Goal: Information Seeking & Learning: Compare options

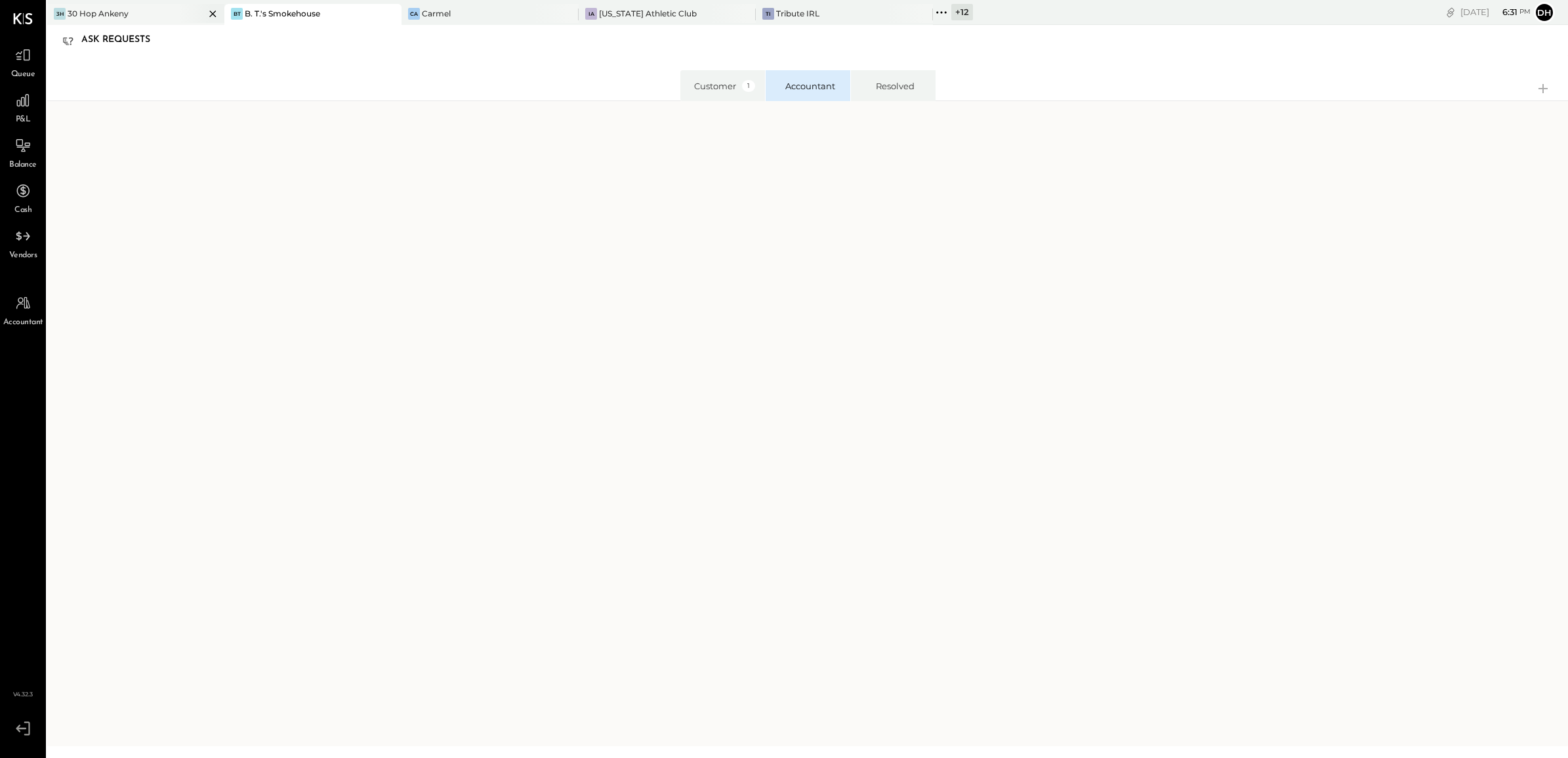
click at [151, 8] on div "3H 30 Hop Ankeny" at bounding box center [125, 14] width 157 height 12
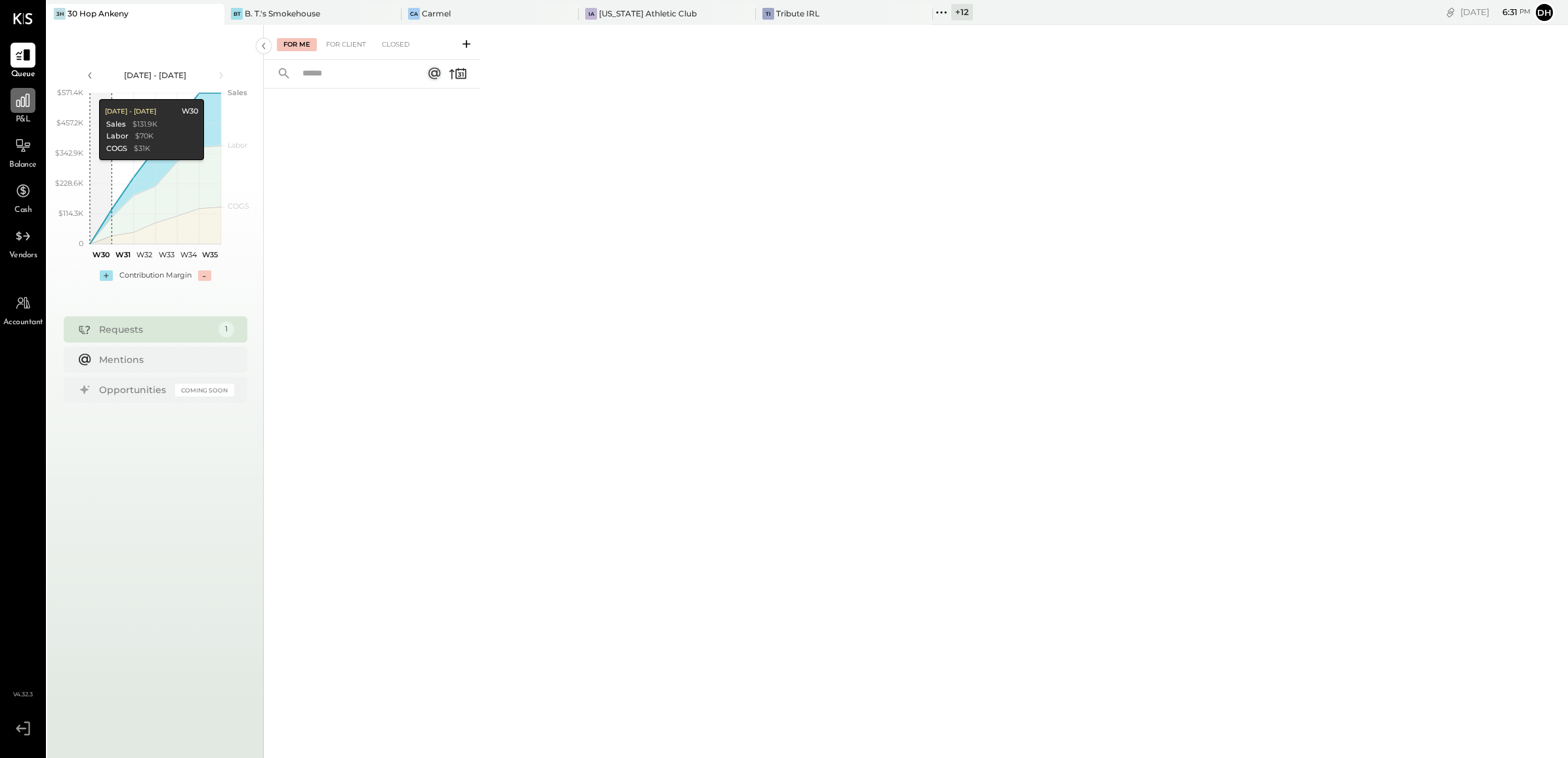
click at [27, 93] on icon at bounding box center [23, 101] width 17 height 17
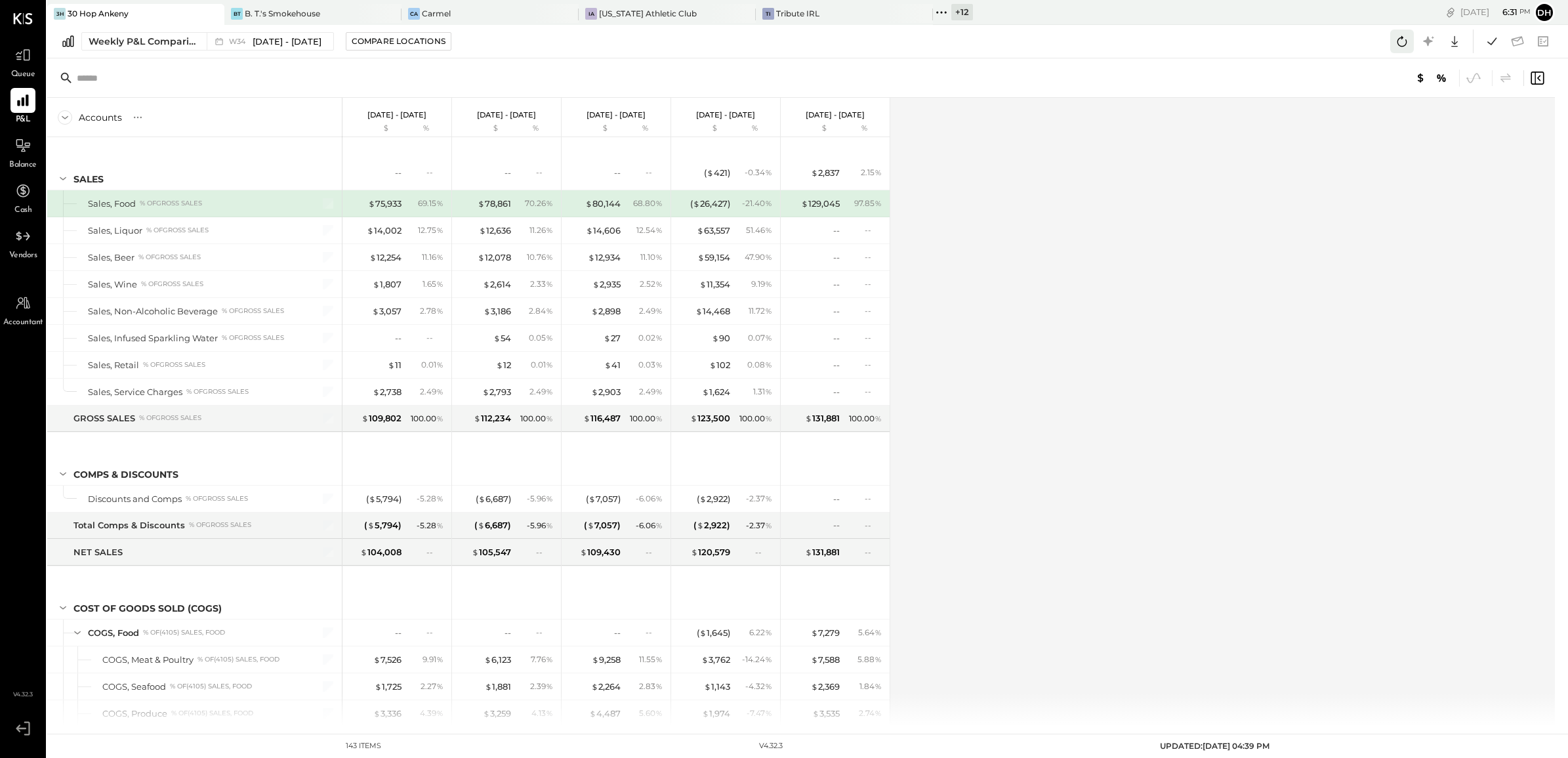
click at [1398, 43] on icon at bounding box center [1402, 41] width 17 height 17
click at [1412, 41] on button at bounding box center [1402, 41] width 24 height 24
click at [1491, 38] on icon at bounding box center [1492, 41] width 17 height 17
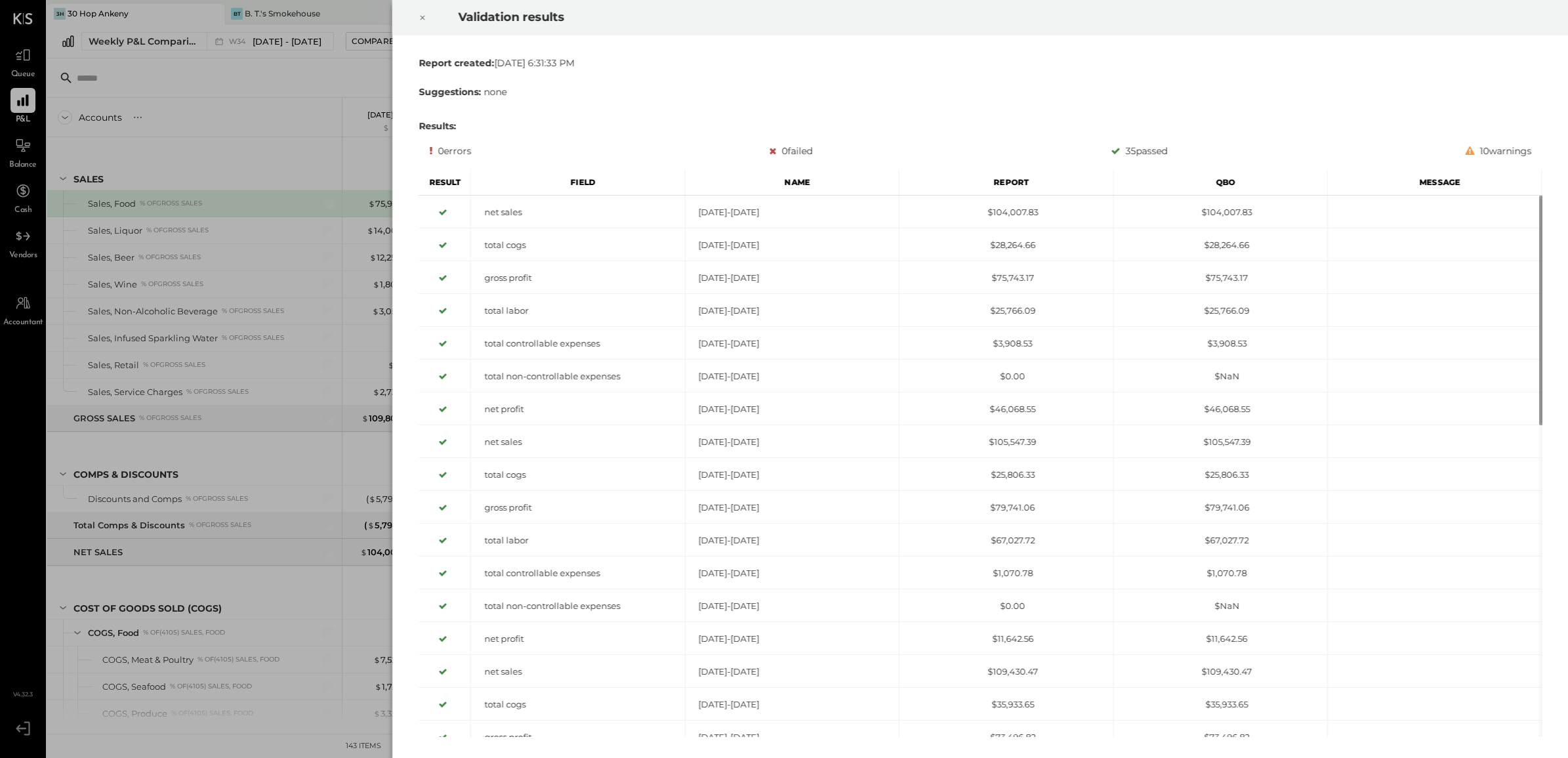
click at [422, 21] on icon at bounding box center [422, 18] width 8 height 16
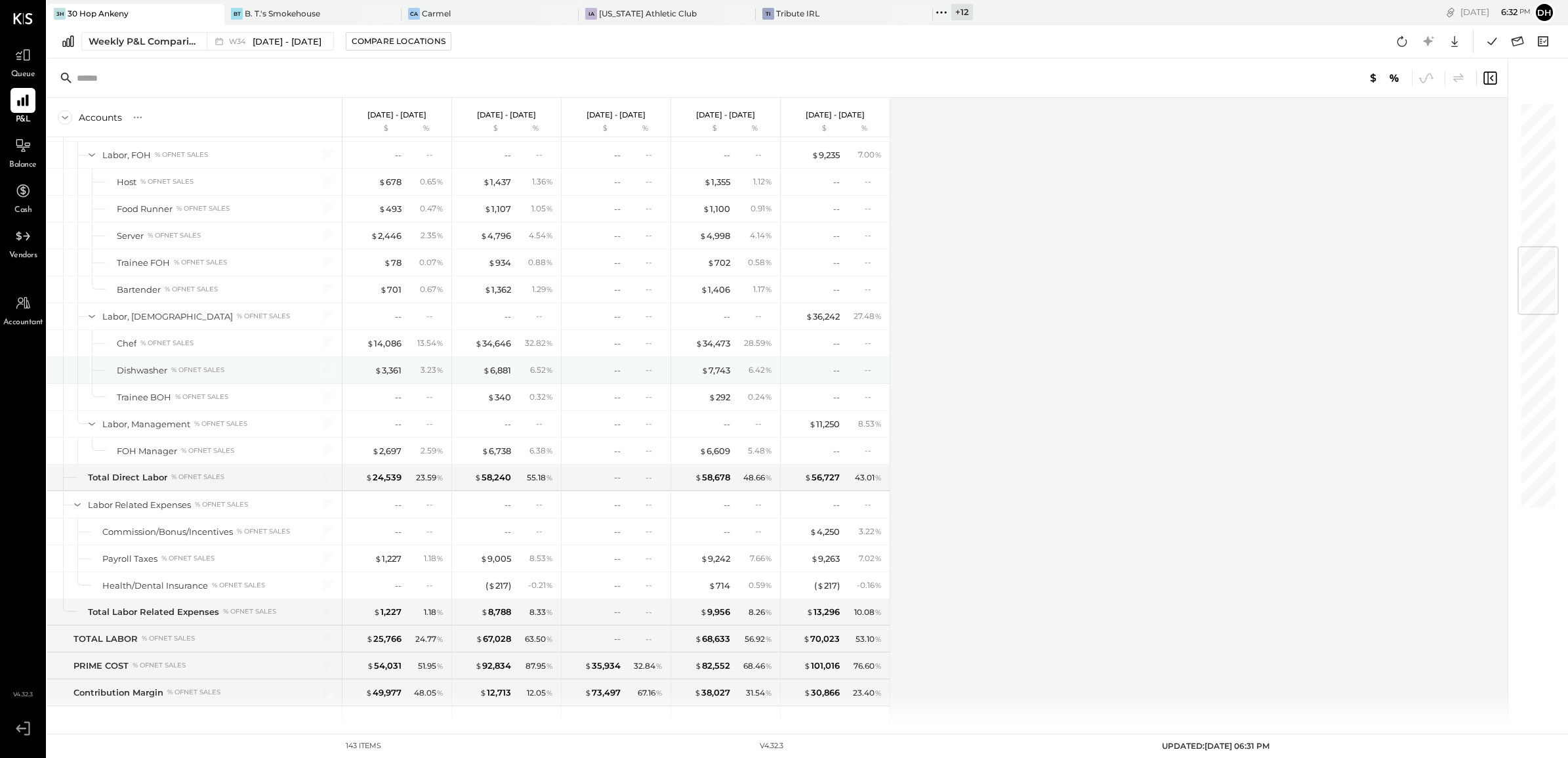
scroll to position [985, 0]
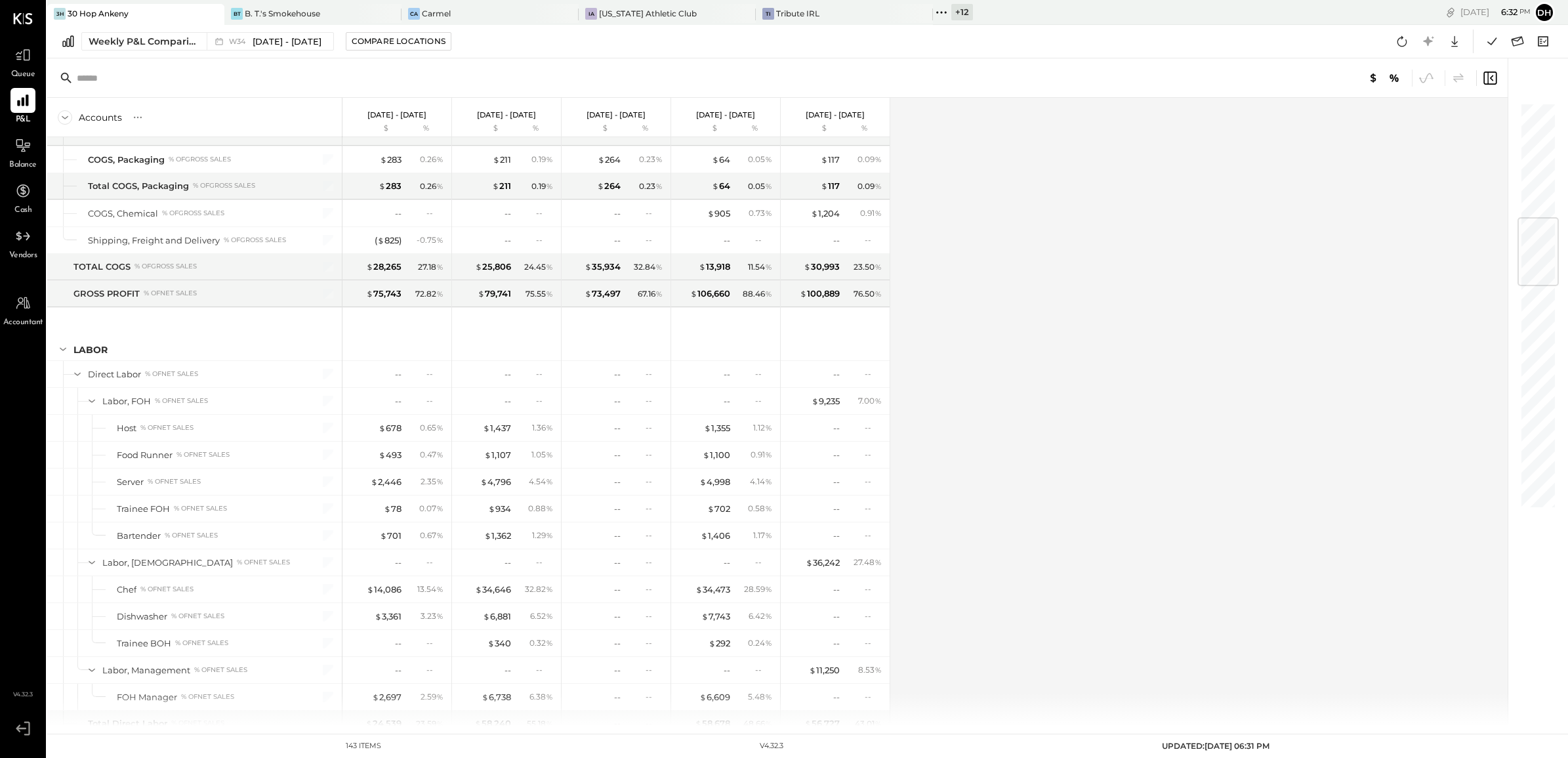
click at [952, 10] on div "+ 12" at bounding box center [963, 12] width 22 height 17
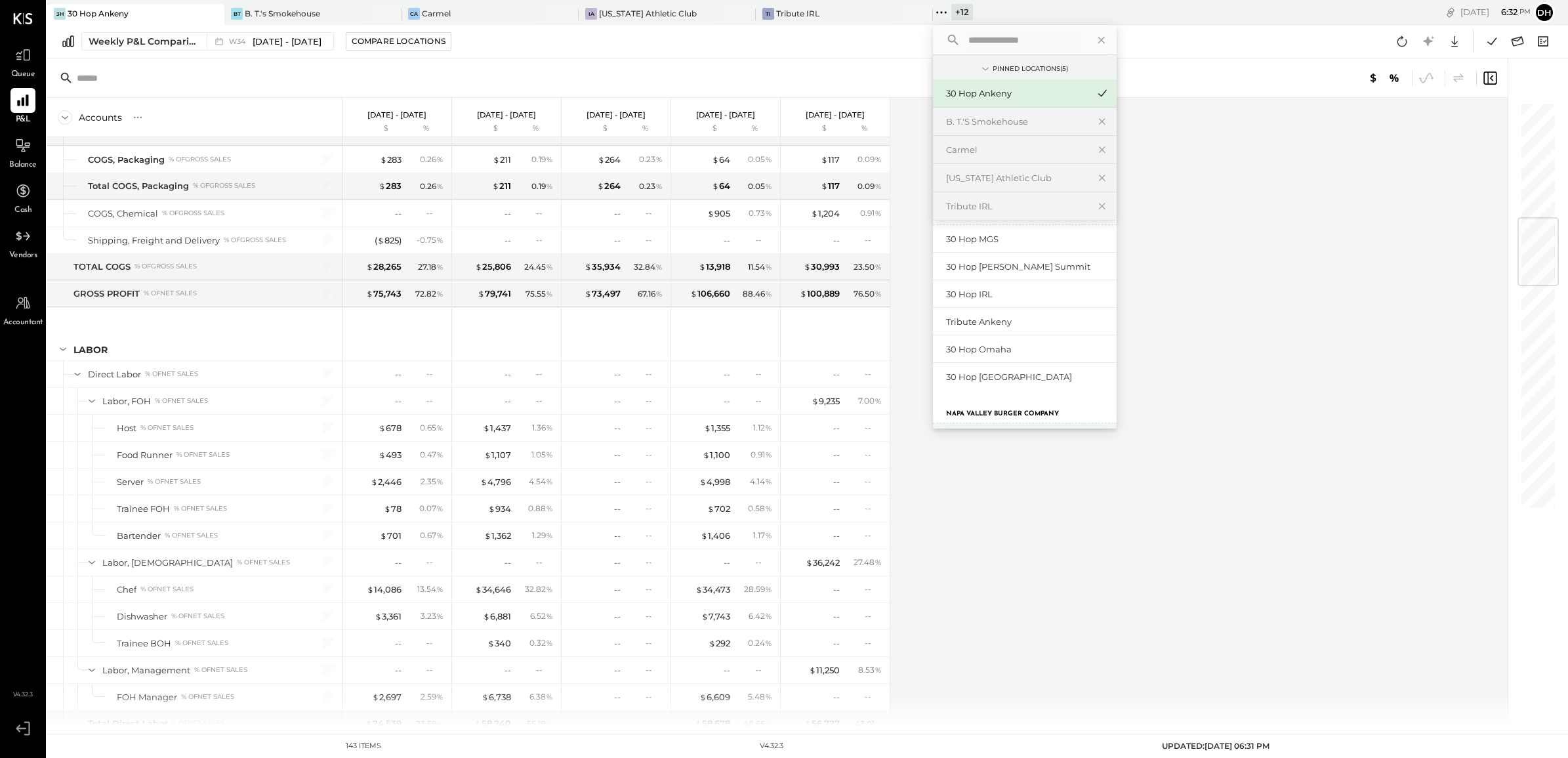
scroll to position [0, 0]
click at [1002, 546] on div "Accounts S % GL Aug 18 - 24, 2025 $ % Aug 11 - 17, 2025 $ % Aug 4 - 10, 2025 $ …" at bounding box center [778, 412] width 1462 height 628
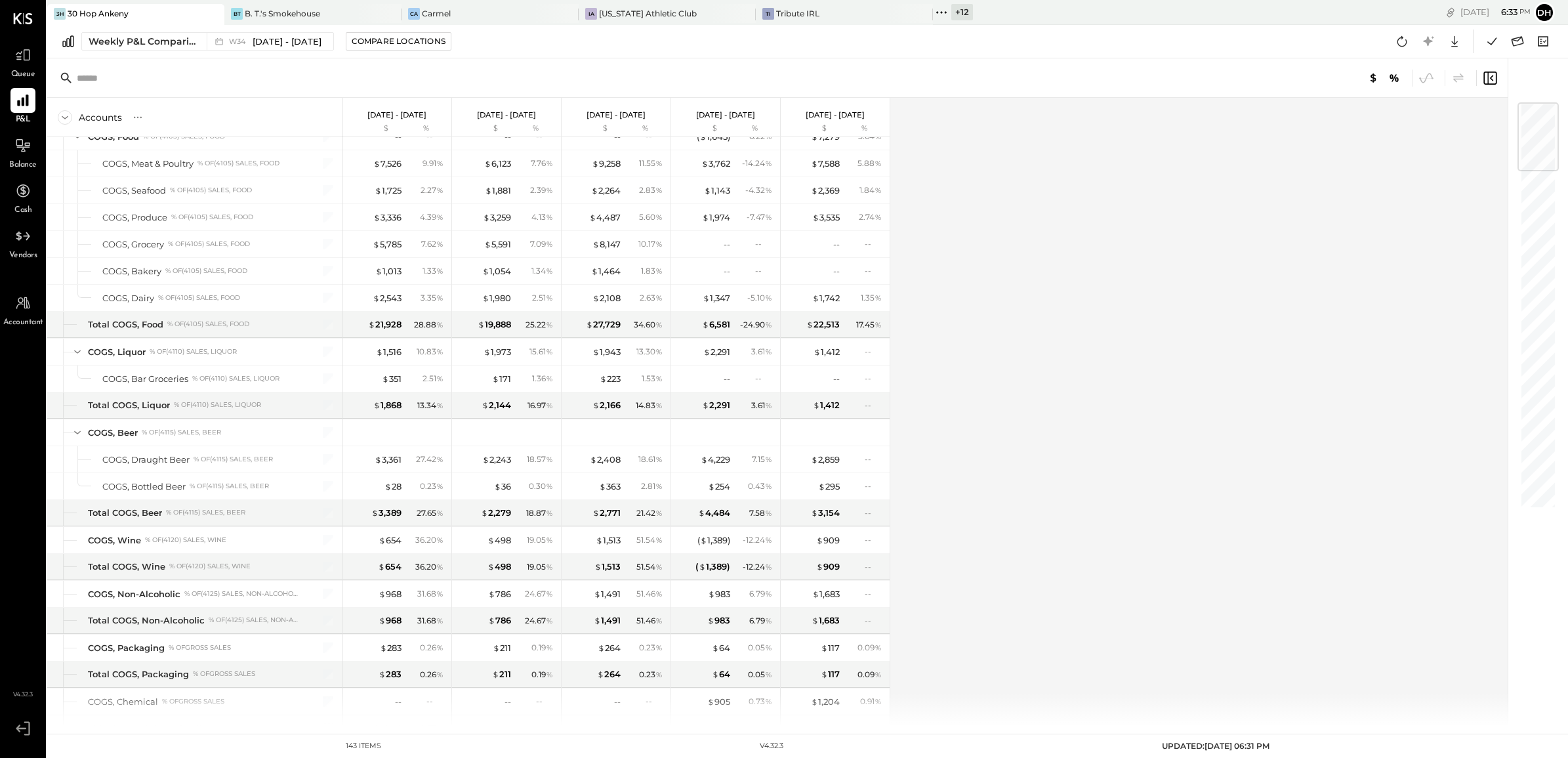
scroll to position [4, 0]
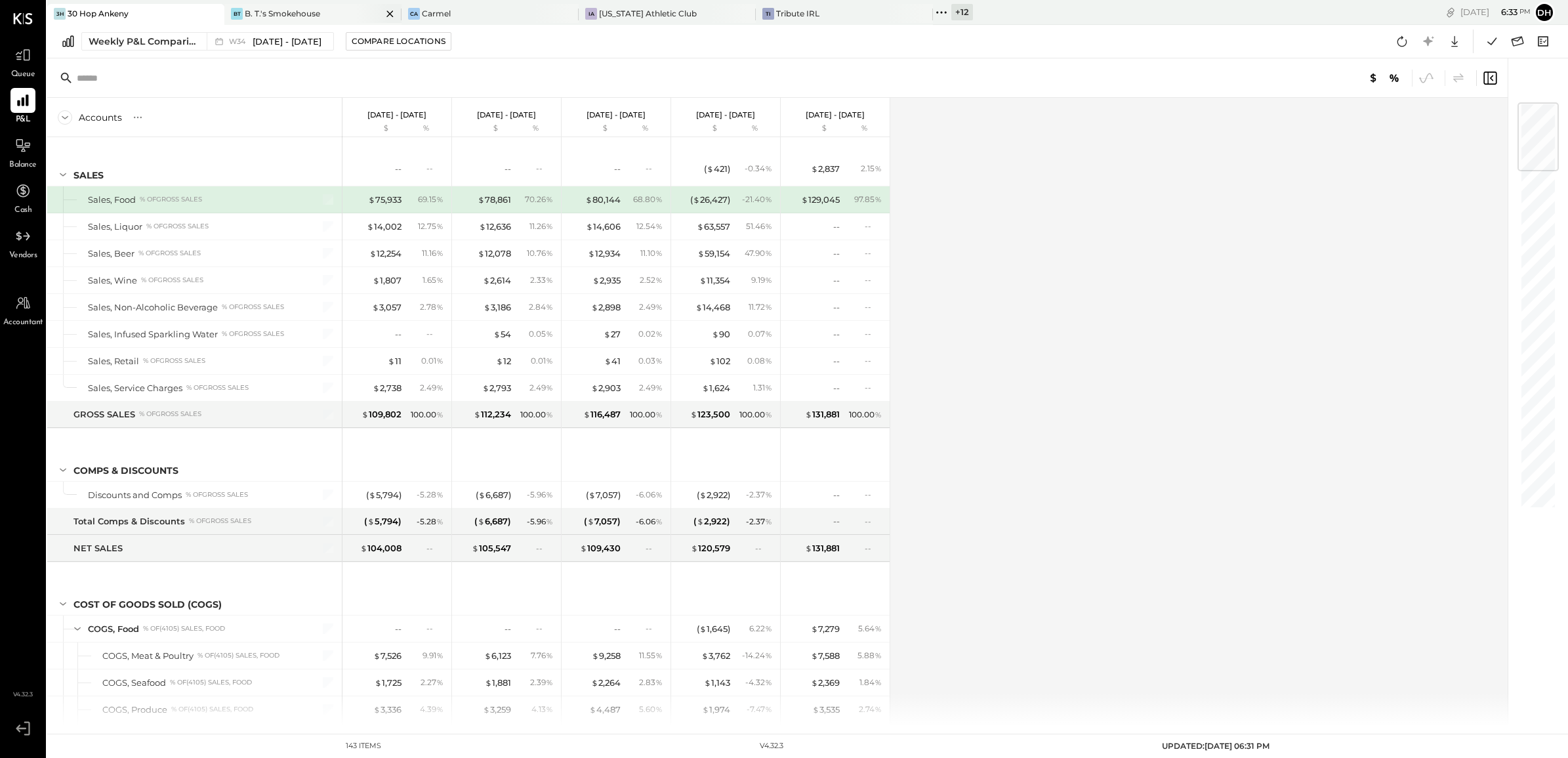
click at [390, 13] on icon at bounding box center [390, 13] width 7 height 7
click at [319, 7] on div "IA Iowa Athletic Club" at bounding box center [313, 14] width 177 height 21
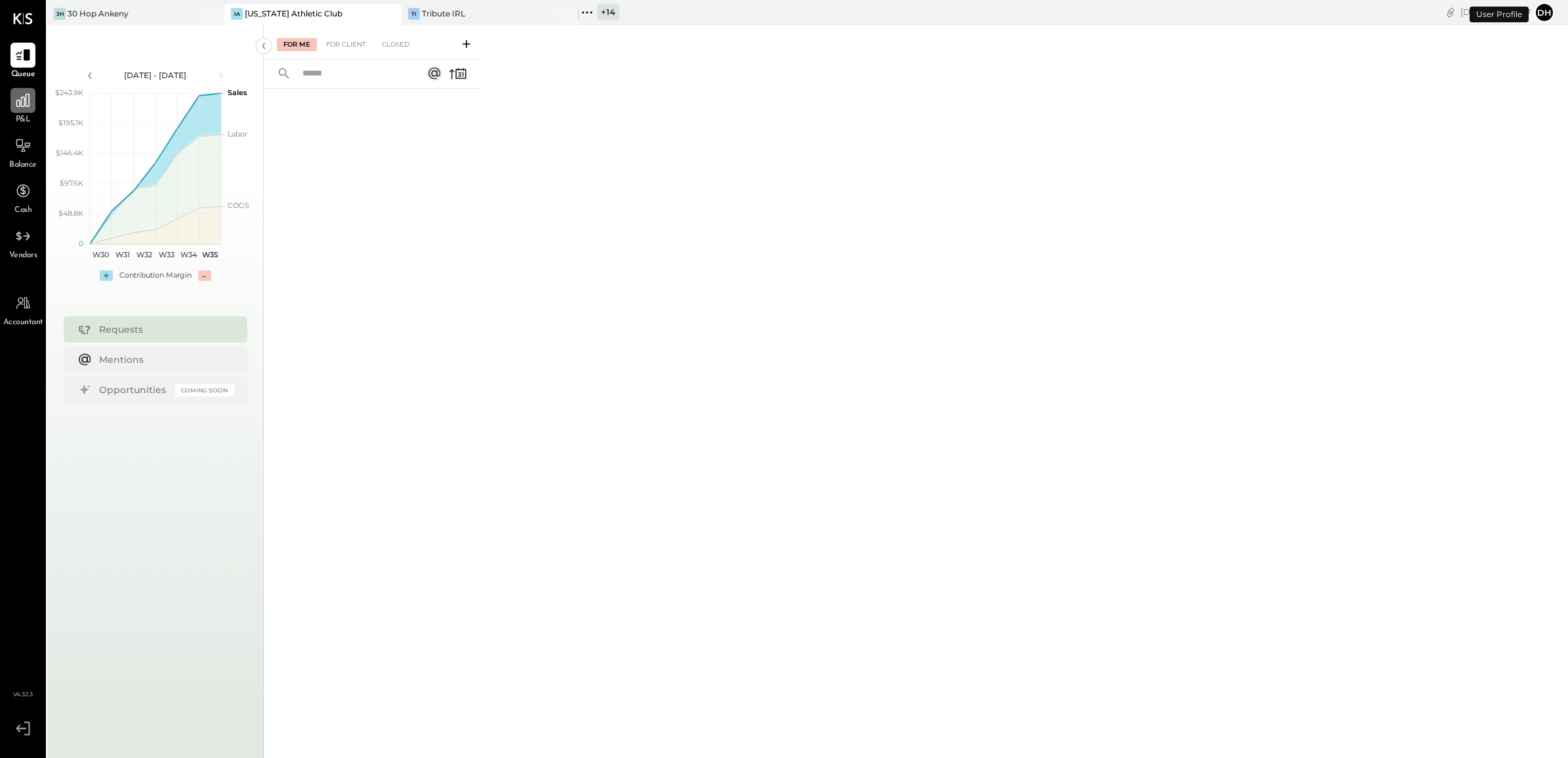
click at [33, 101] on div at bounding box center [22, 100] width 25 height 25
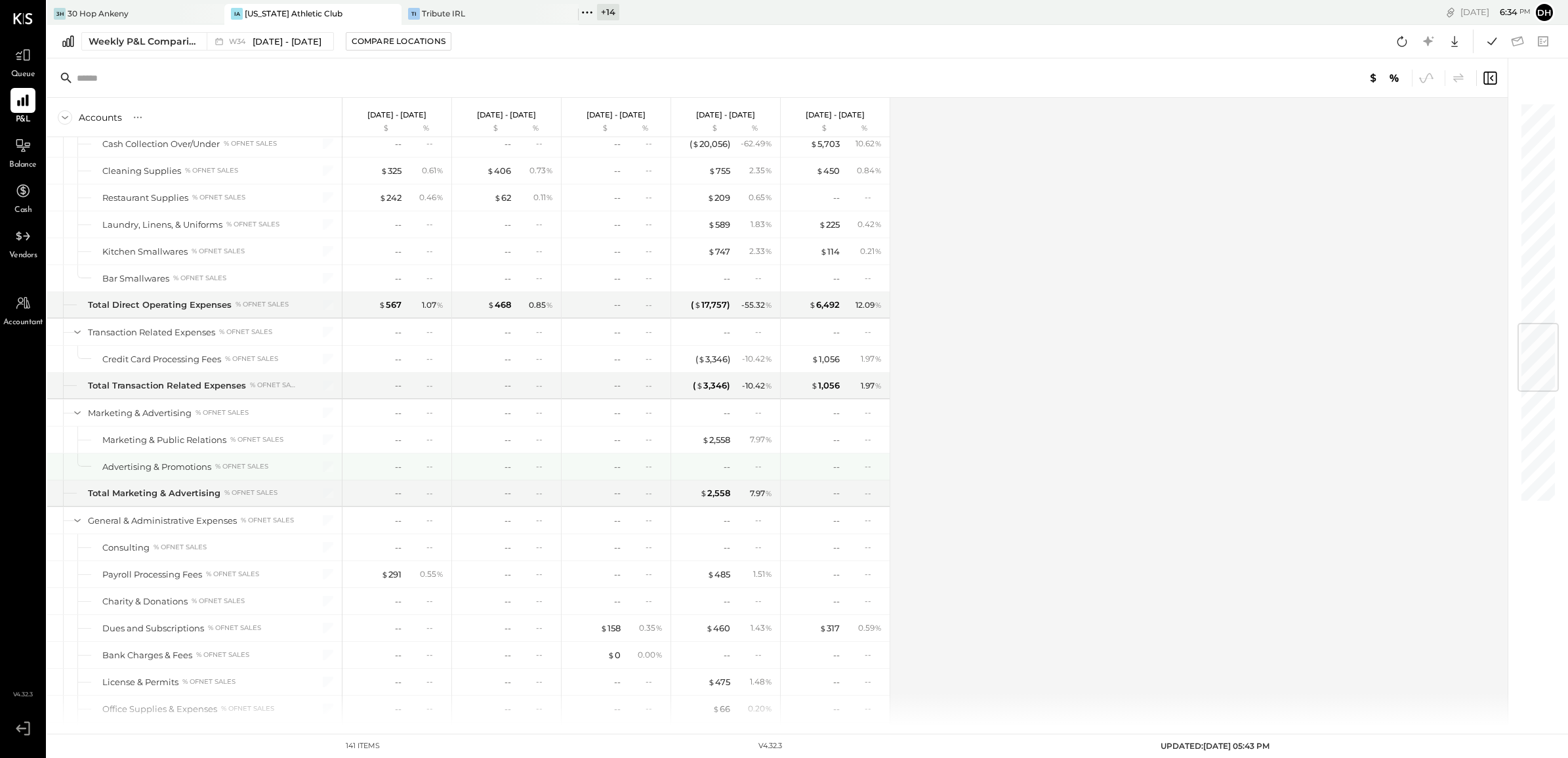
scroll to position [2052, 0]
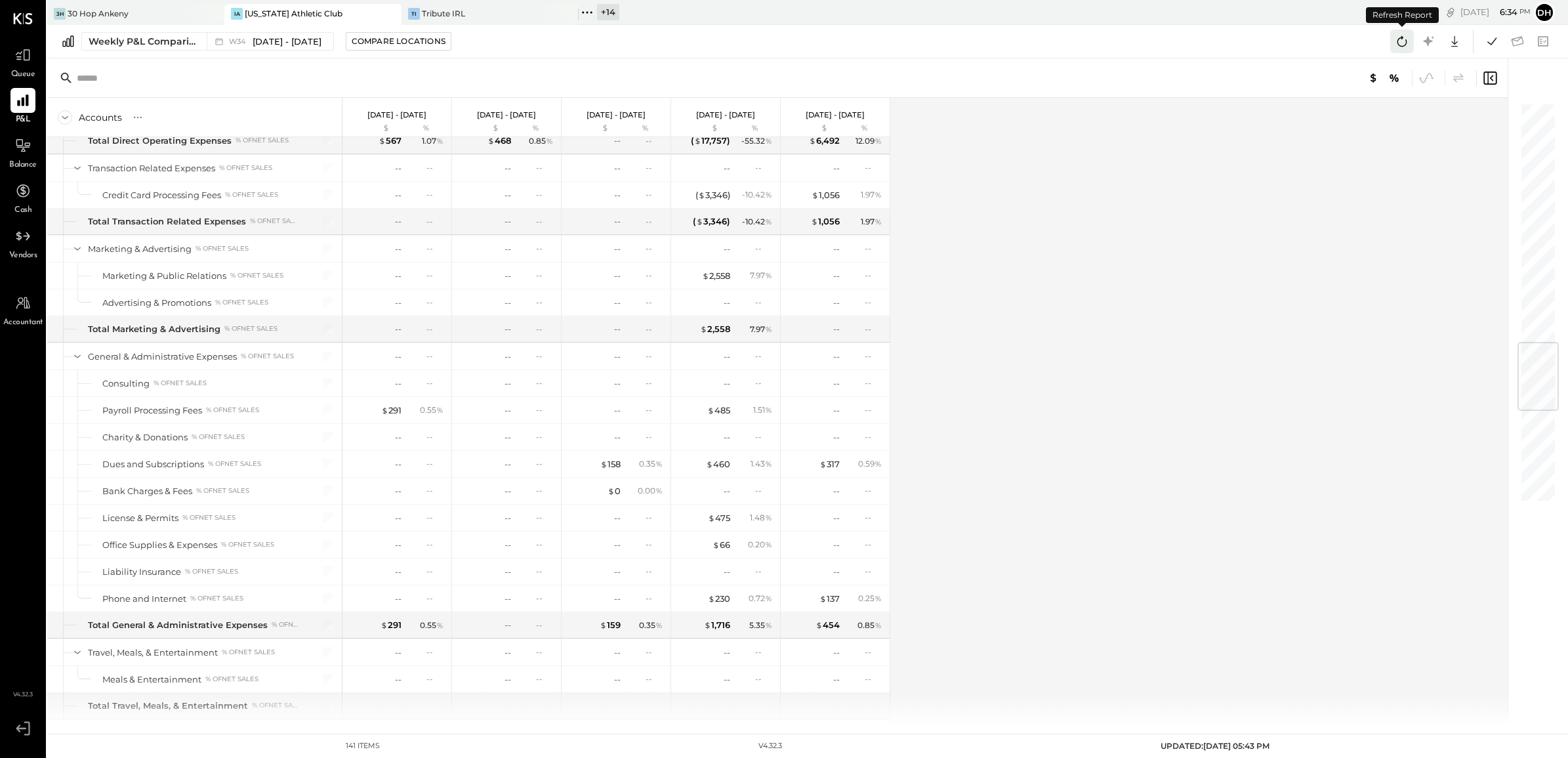
click at [1401, 38] on icon at bounding box center [1402, 41] width 10 height 10
click at [1491, 39] on icon at bounding box center [1492, 41] width 17 height 17
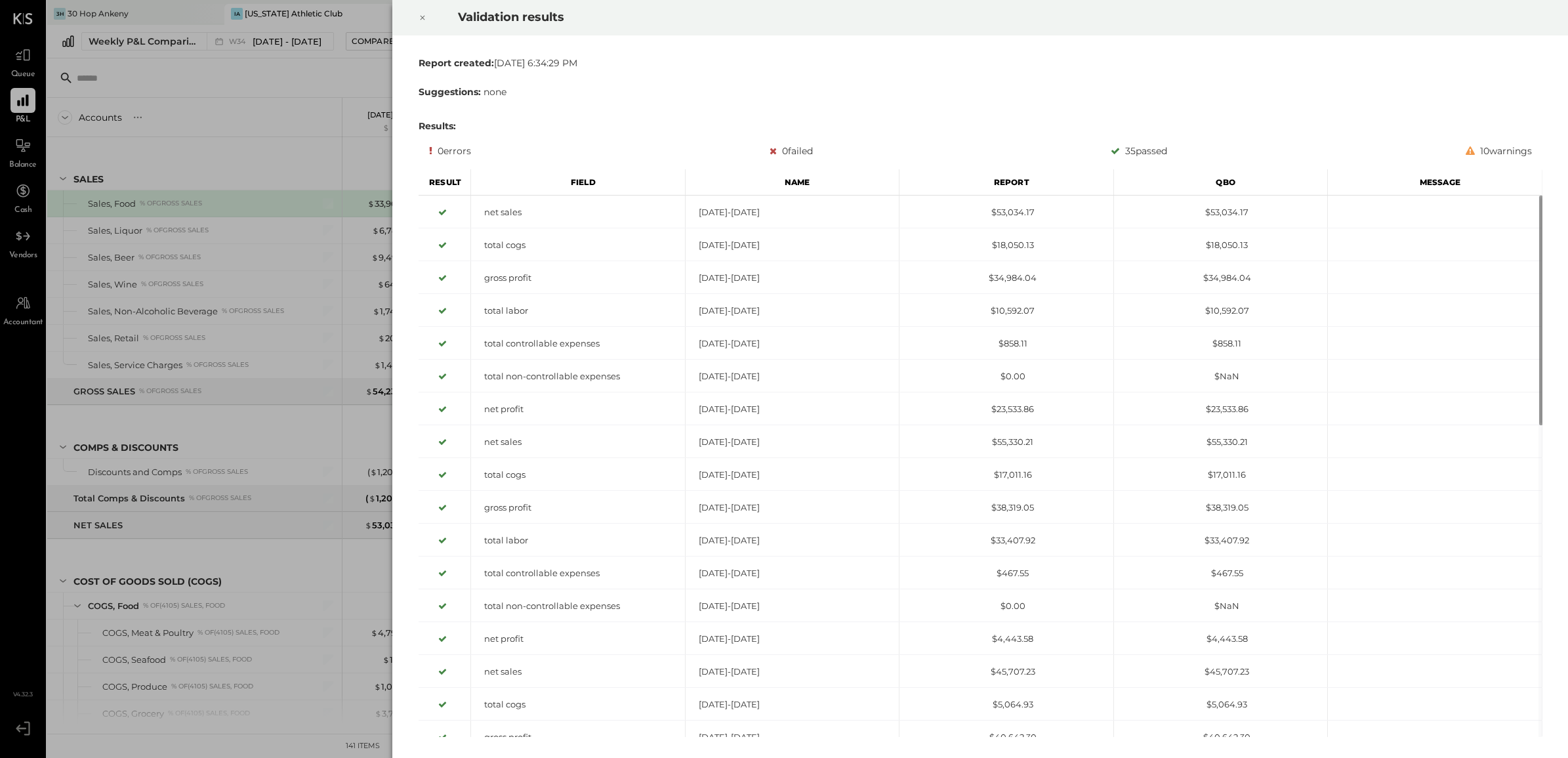
click at [421, 17] on icon at bounding box center [422, 18] width 8 height 16
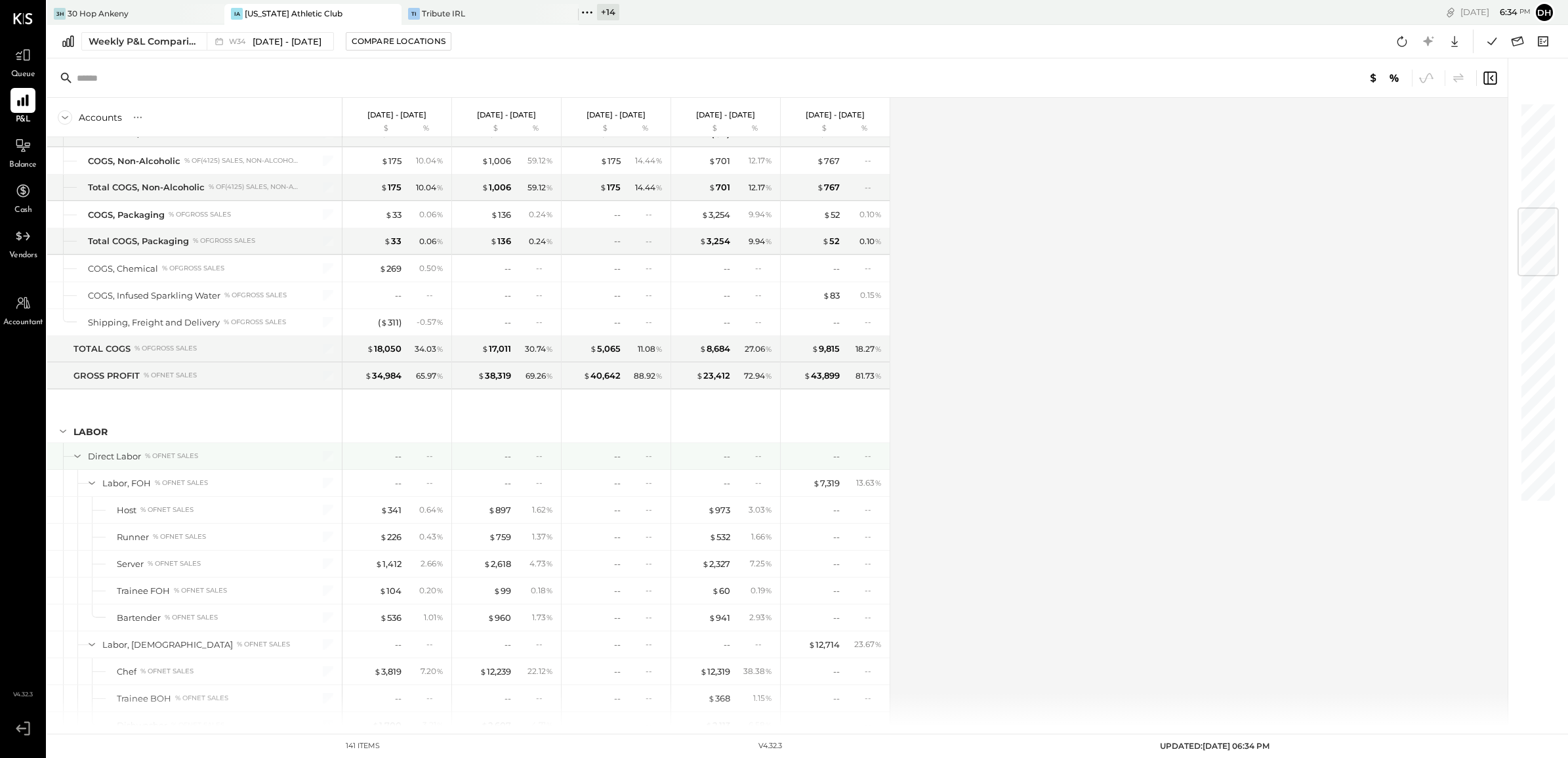
scroll to position [1067, 0]
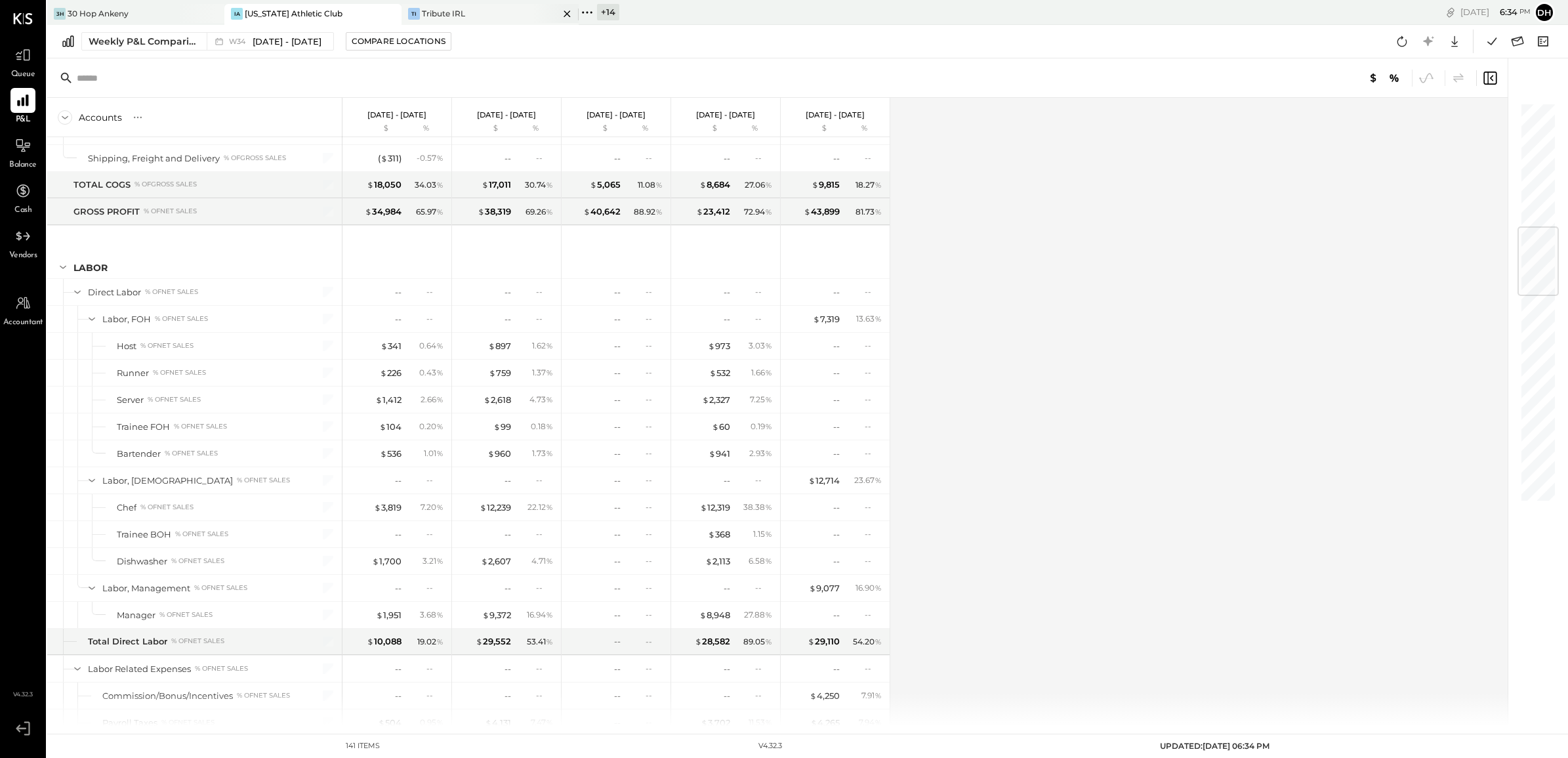
click at [433, 18] on div "Tribute IRL" at bounding box center [443, 13] width 43 height 11
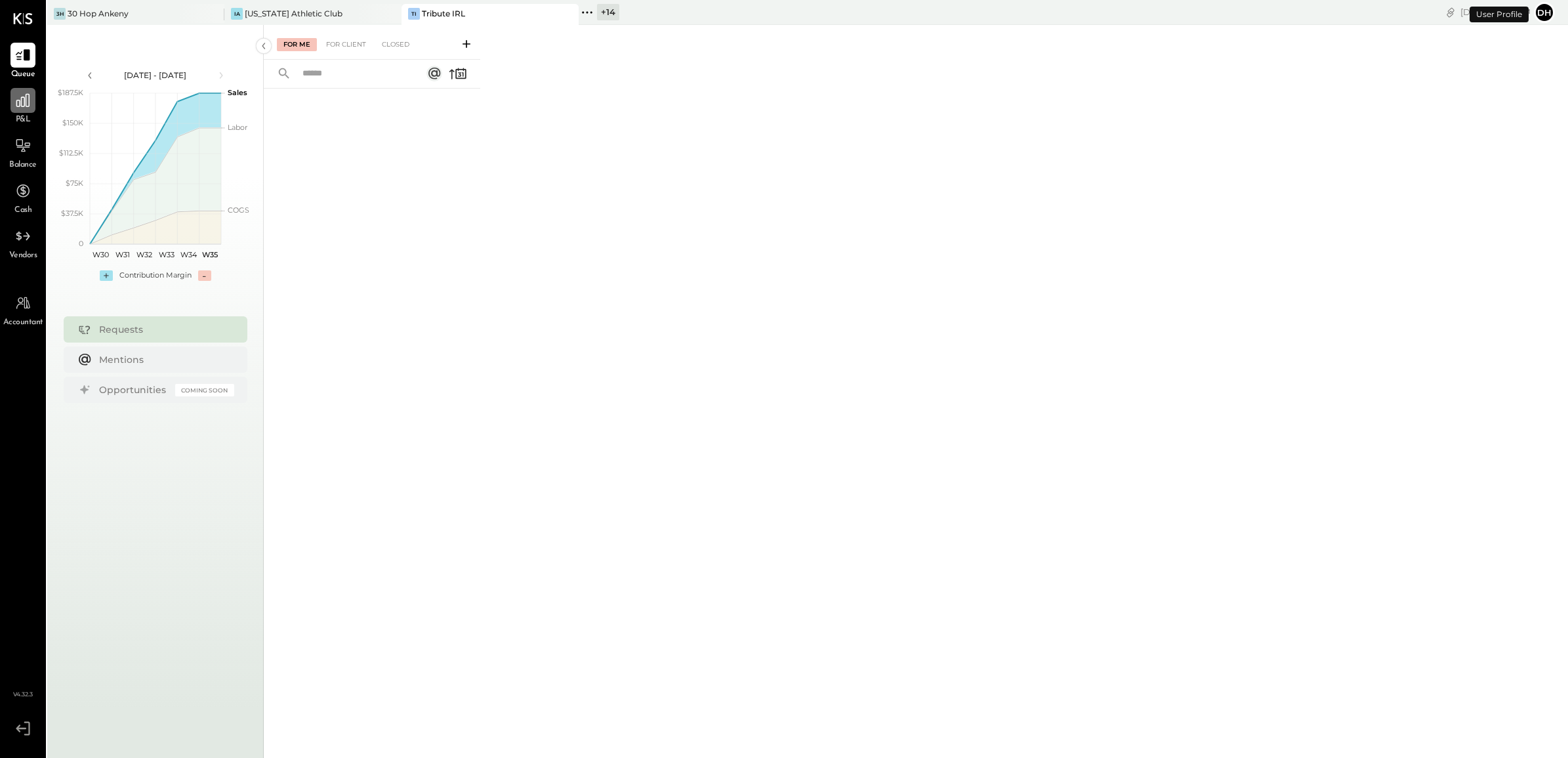
click at [17, 107] on icon at bounding box center [23, 101] width 17 height 17
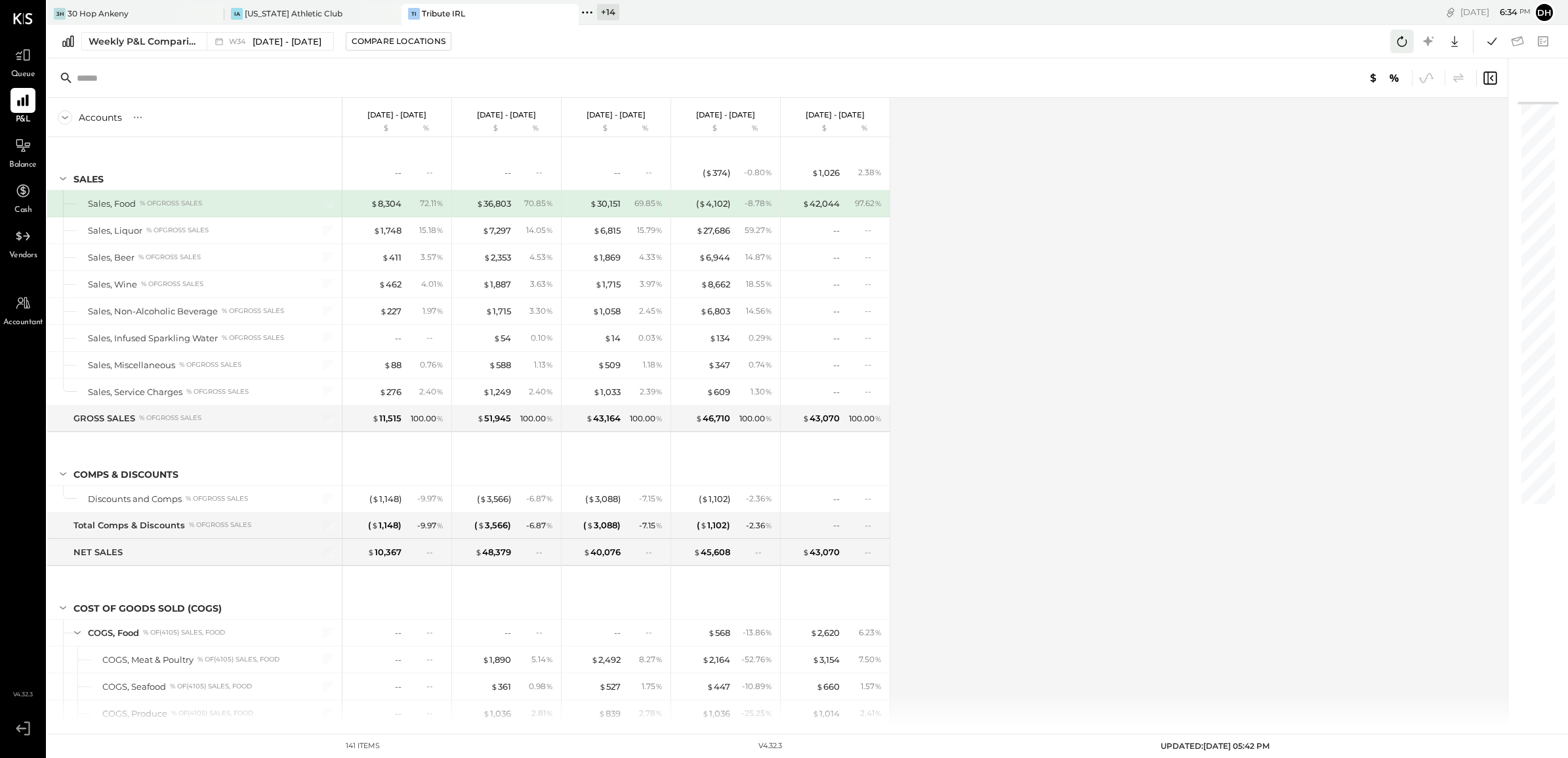
click at [1404, 43] on icon at bounding box center [1402, 41] width 17 height 17
click at [586, 11] on icon at bounding box center [587, 12] width 2 height 2
click at [1225, 209] on div "Accounts S % GL Aug 18 - 24, 2025 $ % Aug 11 - 17, 2025 $ % Aug 4 - 10, 2025 $ …" at bounding box center [778, 412] width 1462 height 628
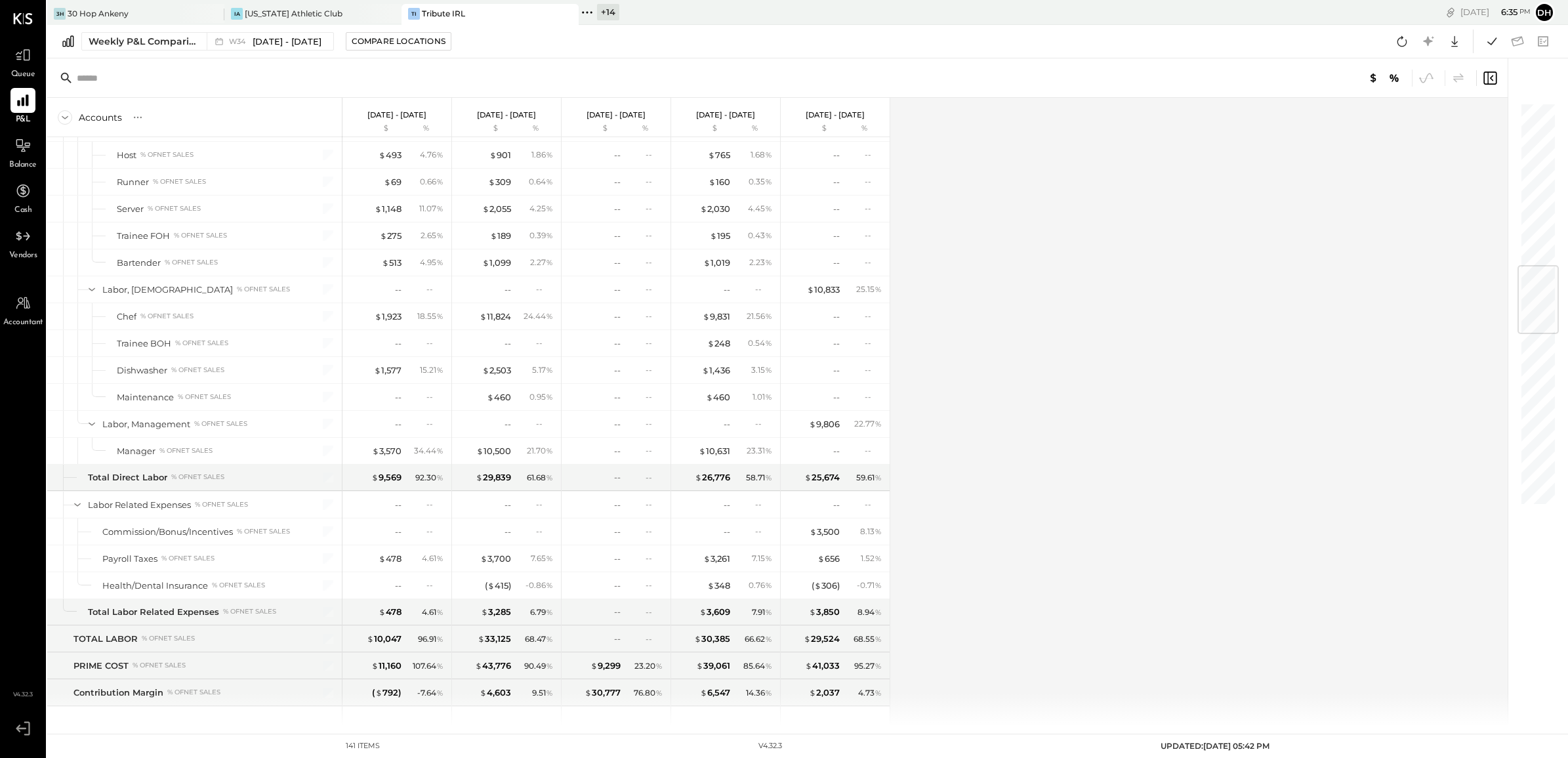
scroll to position [1395, 0]
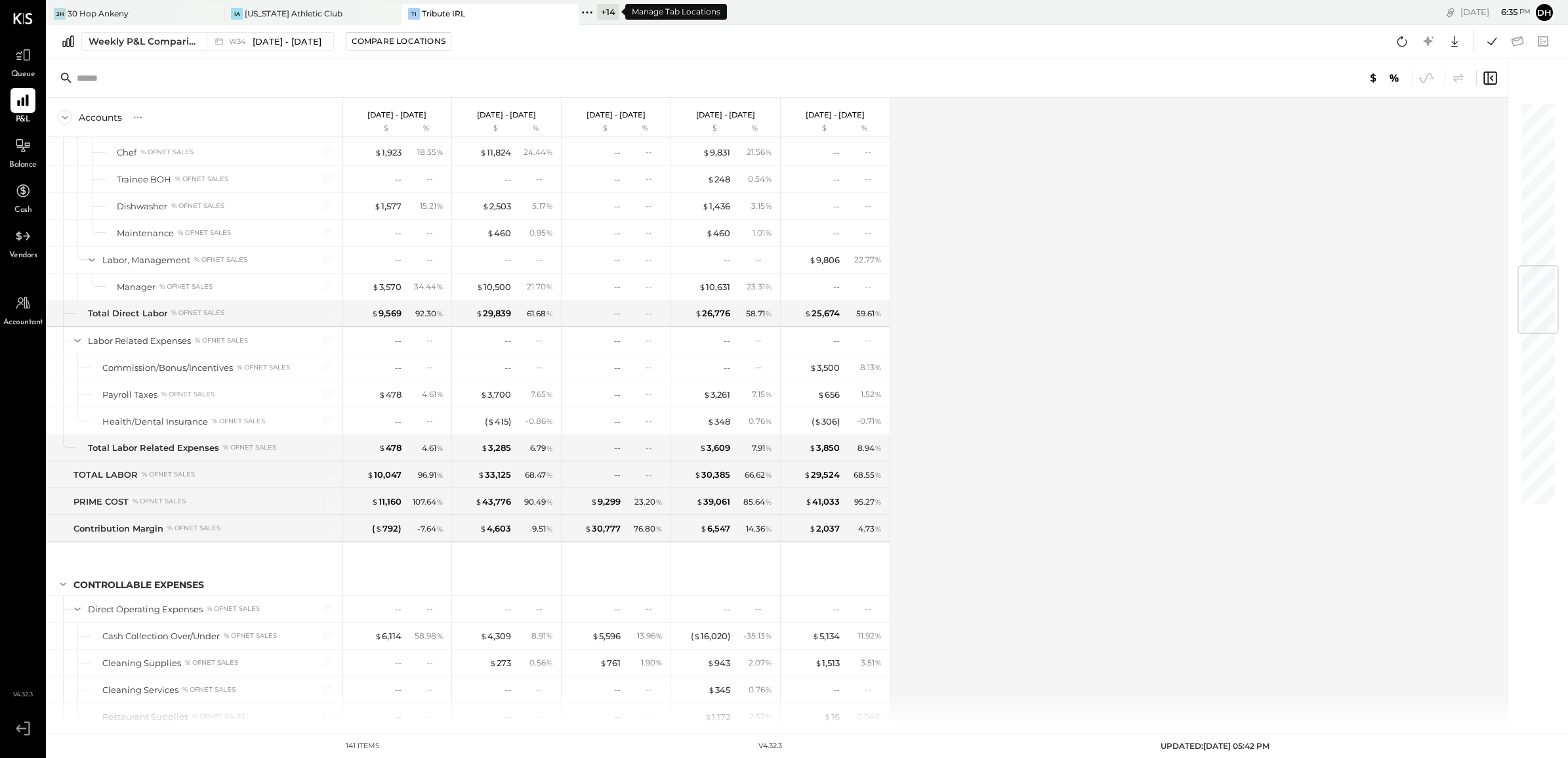
click at [605, 15] on div "+ 14" at bounding box center [608, 12] width 22 height 17
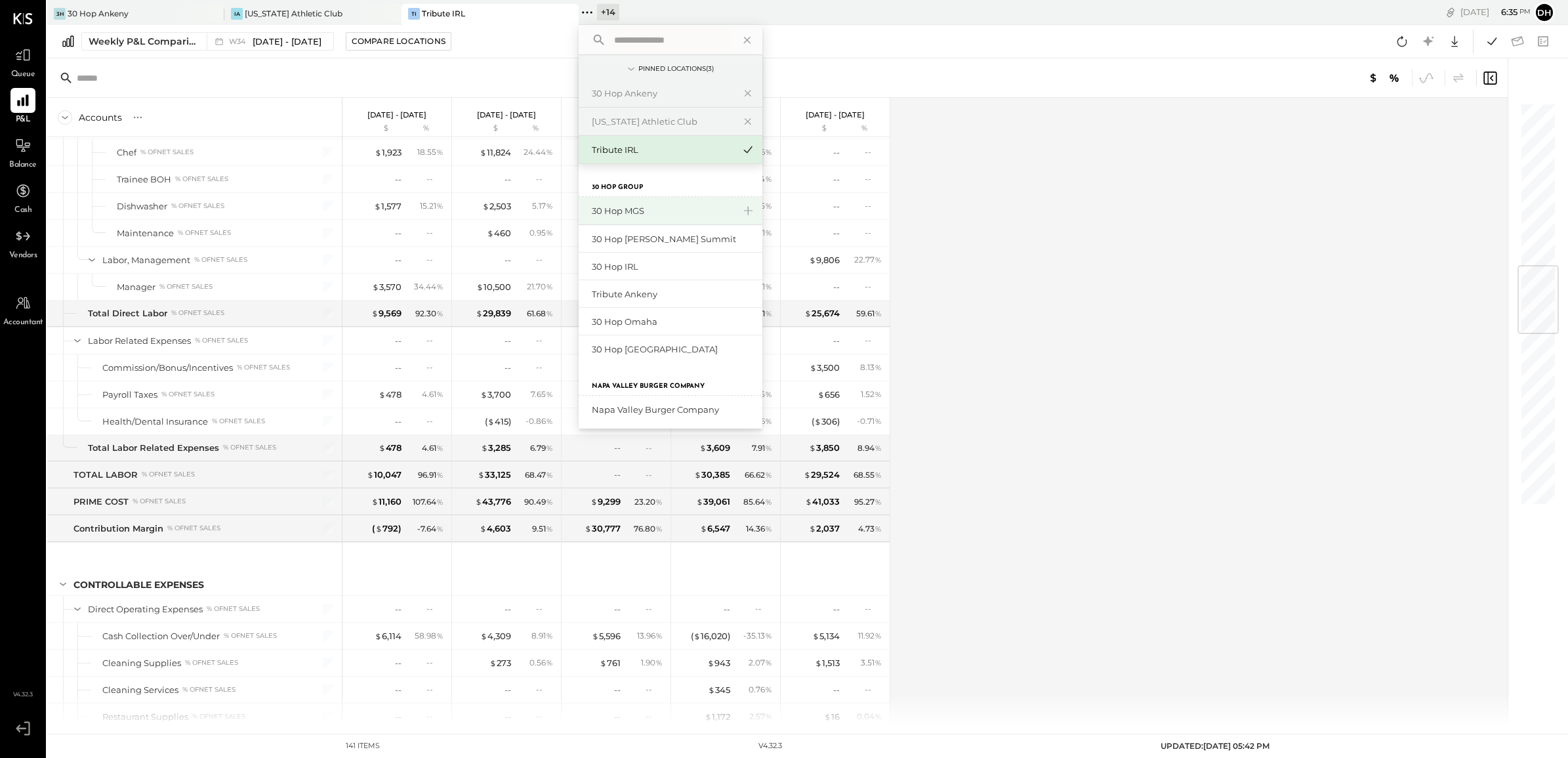
click at [629, 215] on div "30 Hop MGS" at bounding box center [663, 211] width 142 height 12
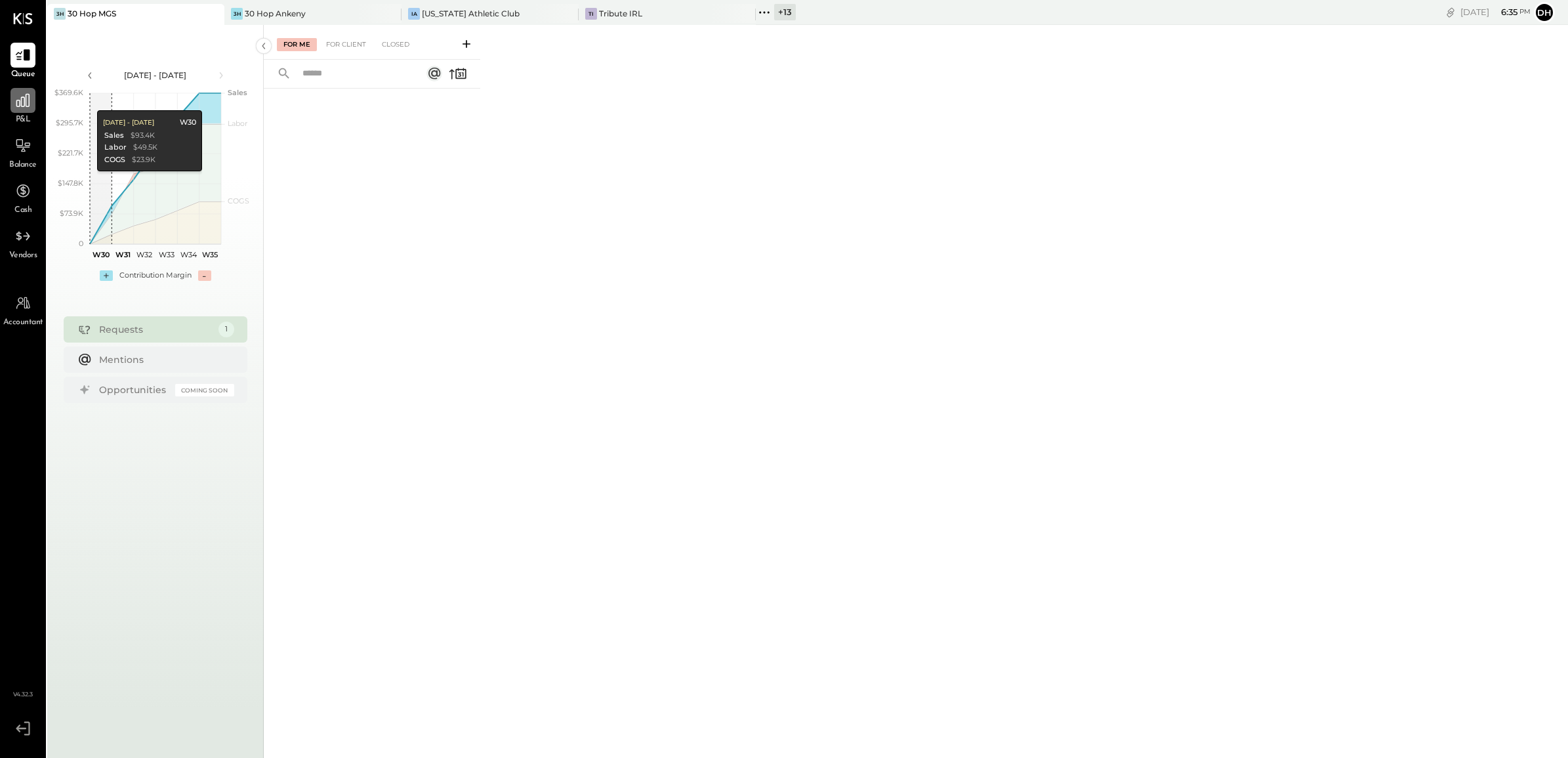
click at [28, 106] on icon at bounding box center [23, 101] width 17 height 17
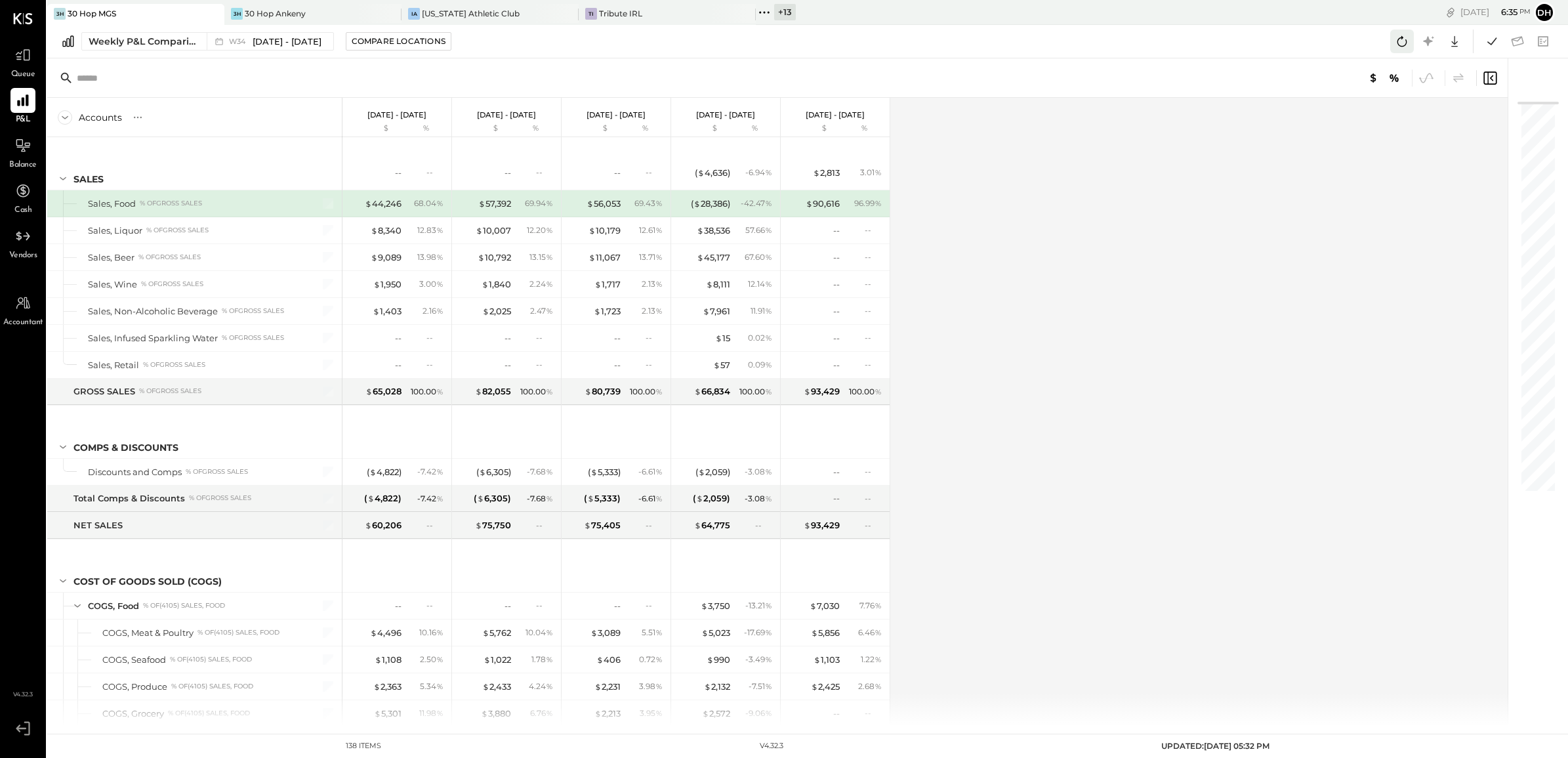
click at [1396, 39] on icon at bounding box center [1402, 41] width 17 height 17
click at [1397, 41] on icon at bounding box center [1402, 41] width 10 height 10
click at [771, 11] on icon at bounding box center [765, 12] width 17 height 17
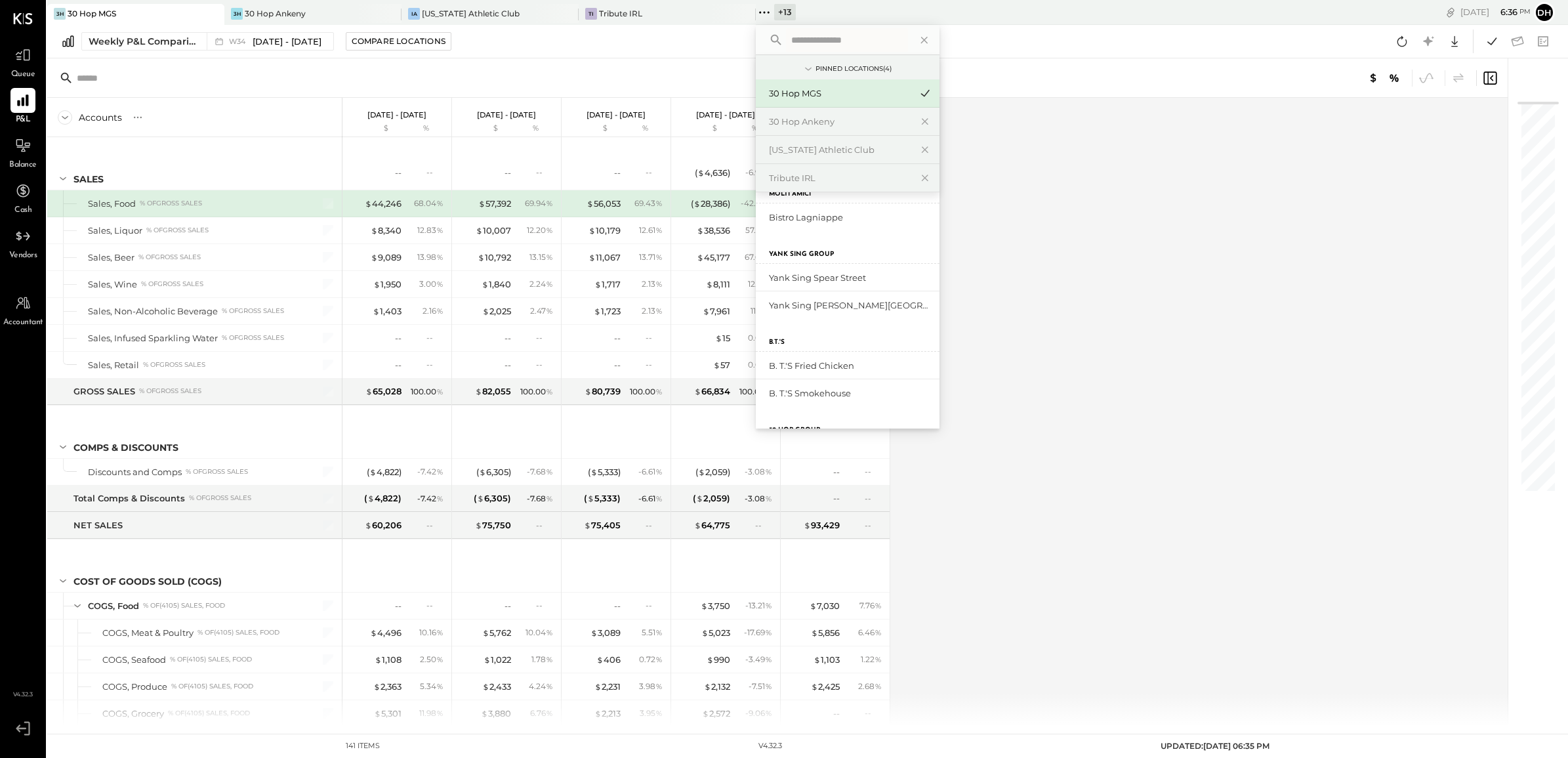
scroll to position [246, 0]
click at [827, 286] on div "30 Hop [PERSON_NAME] Summit" at bounding box center [840, 289] width 142 height 12
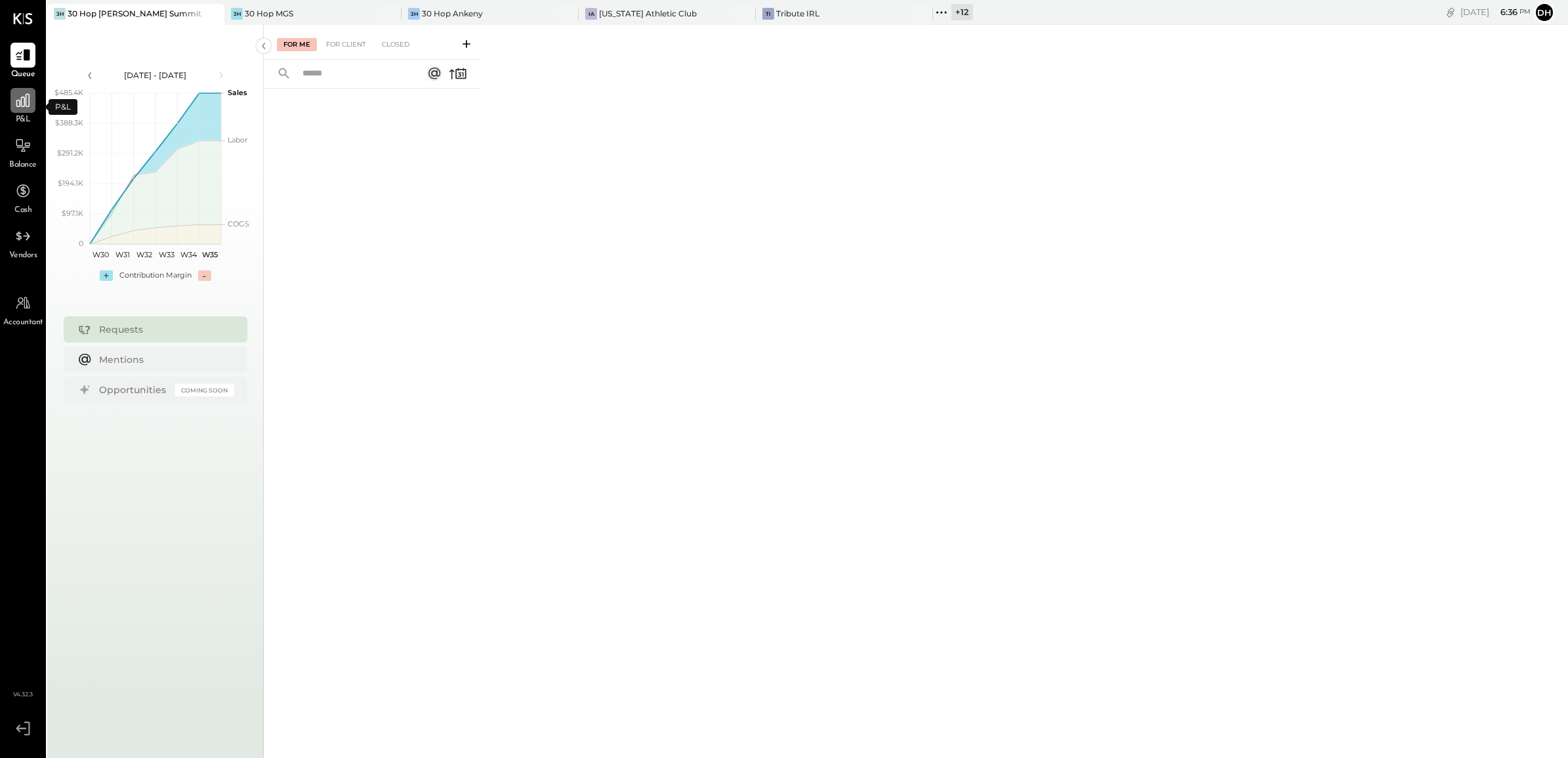
click at [31, 107] on icon at bounding box center [23, 101] width 17 height 17
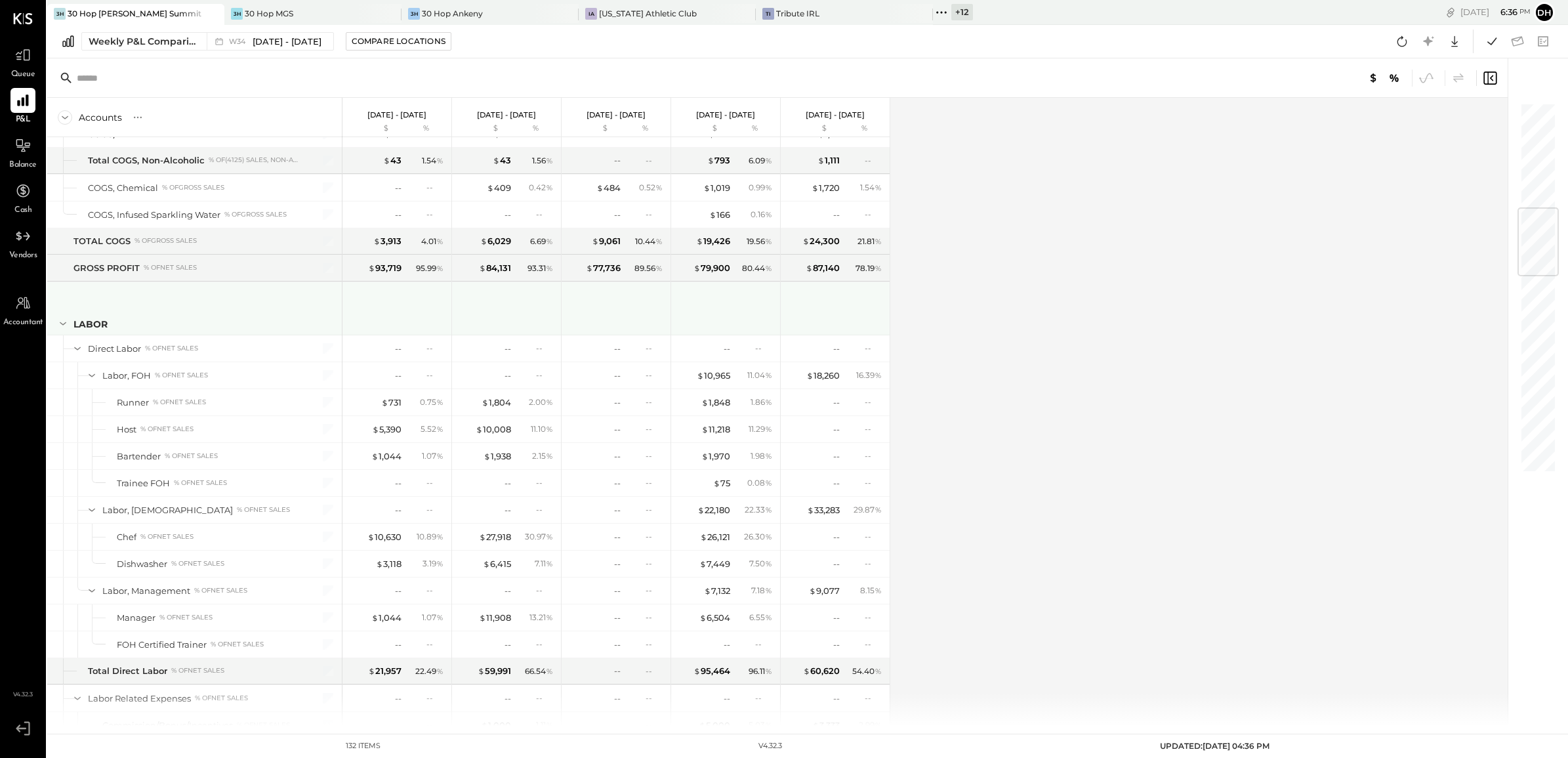
scroll to position [1067, 0]
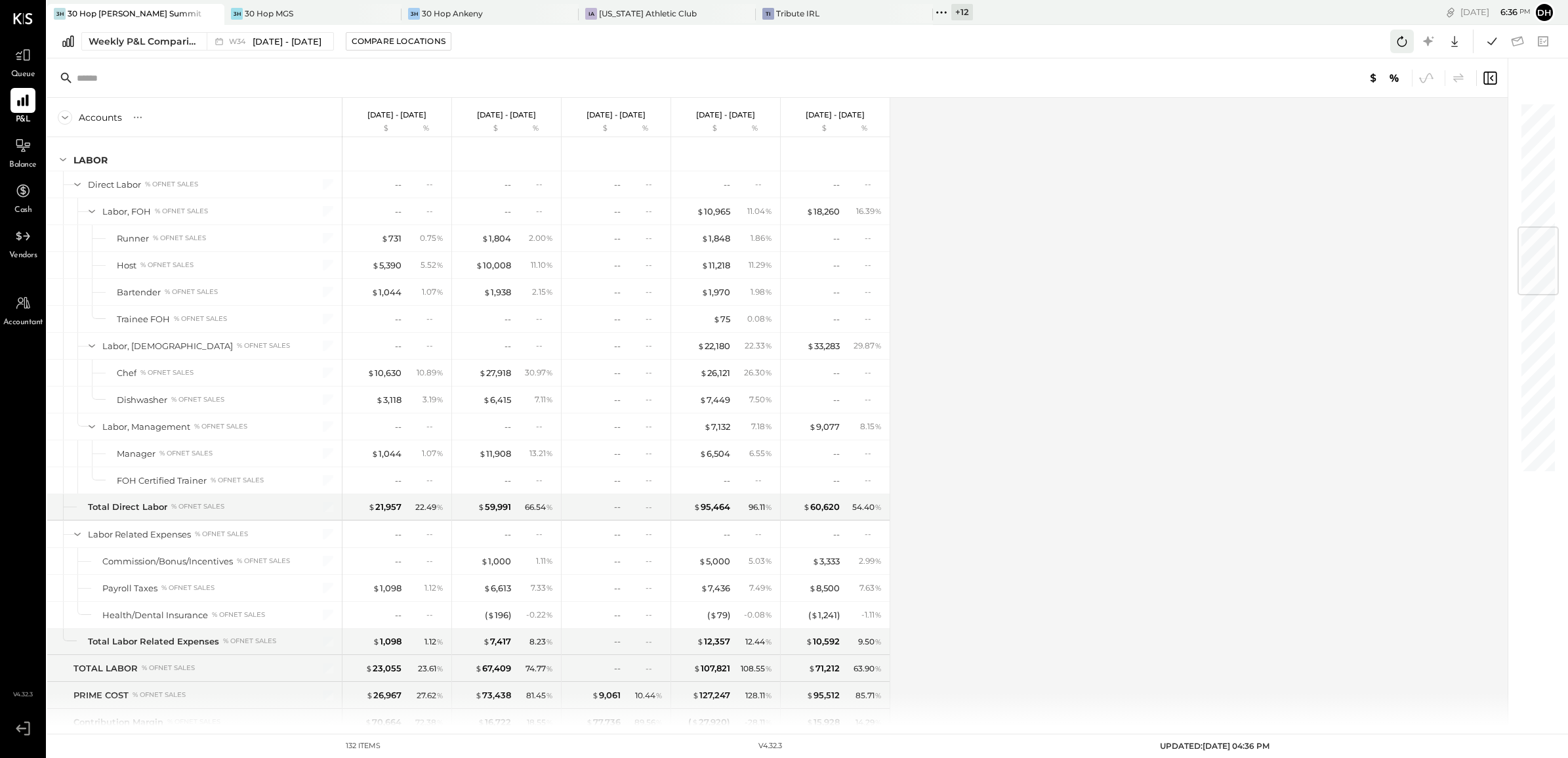
click at [1405, 41] on icon at bounding box center [1402, 41] width 17 height 17
click at [1488, 43] on icon at bounding box center [1492, 41] width 17 height 17
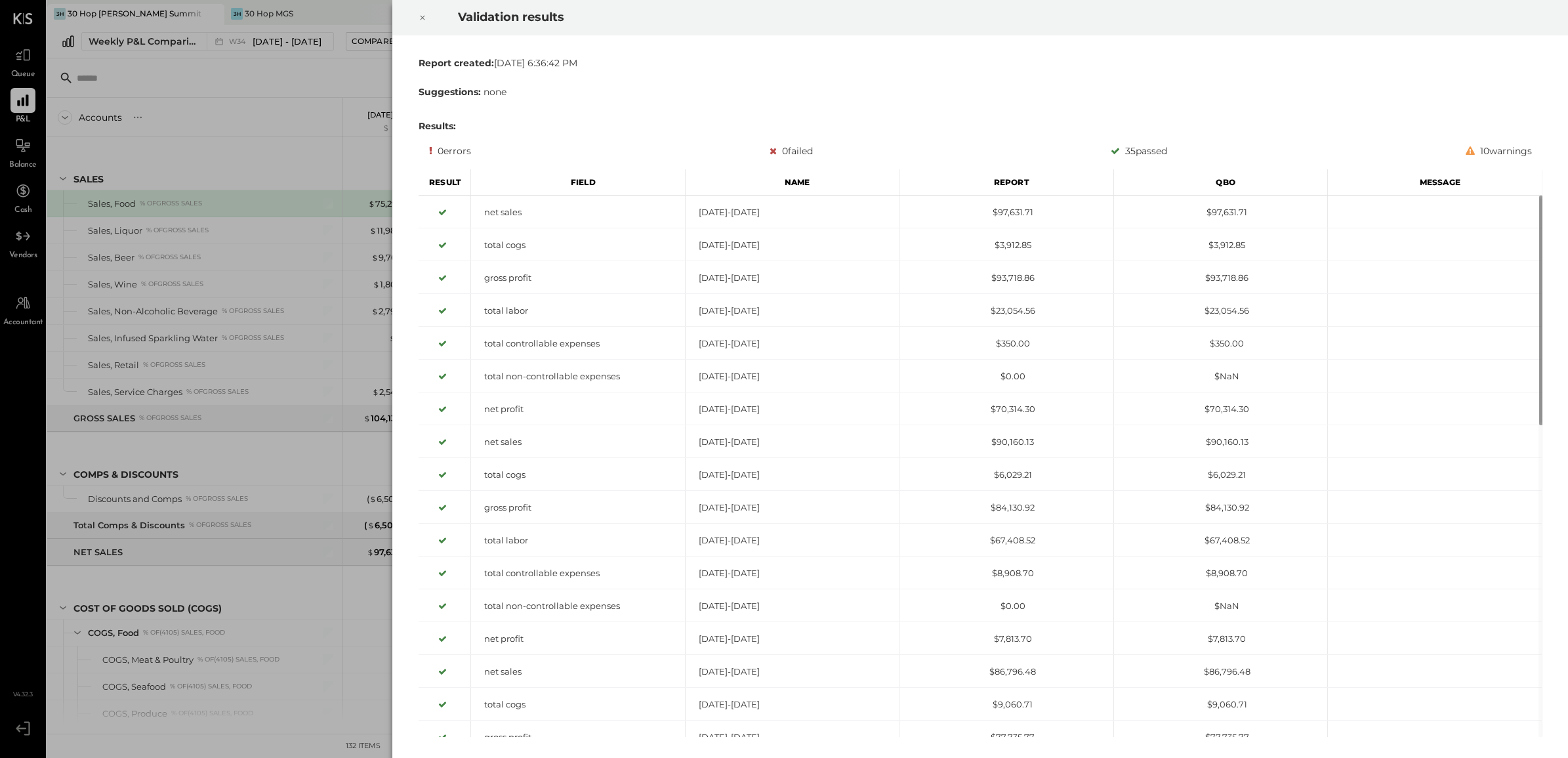
click at [422, 17] on icon at bounding box center [422, 18] width 4 height 4
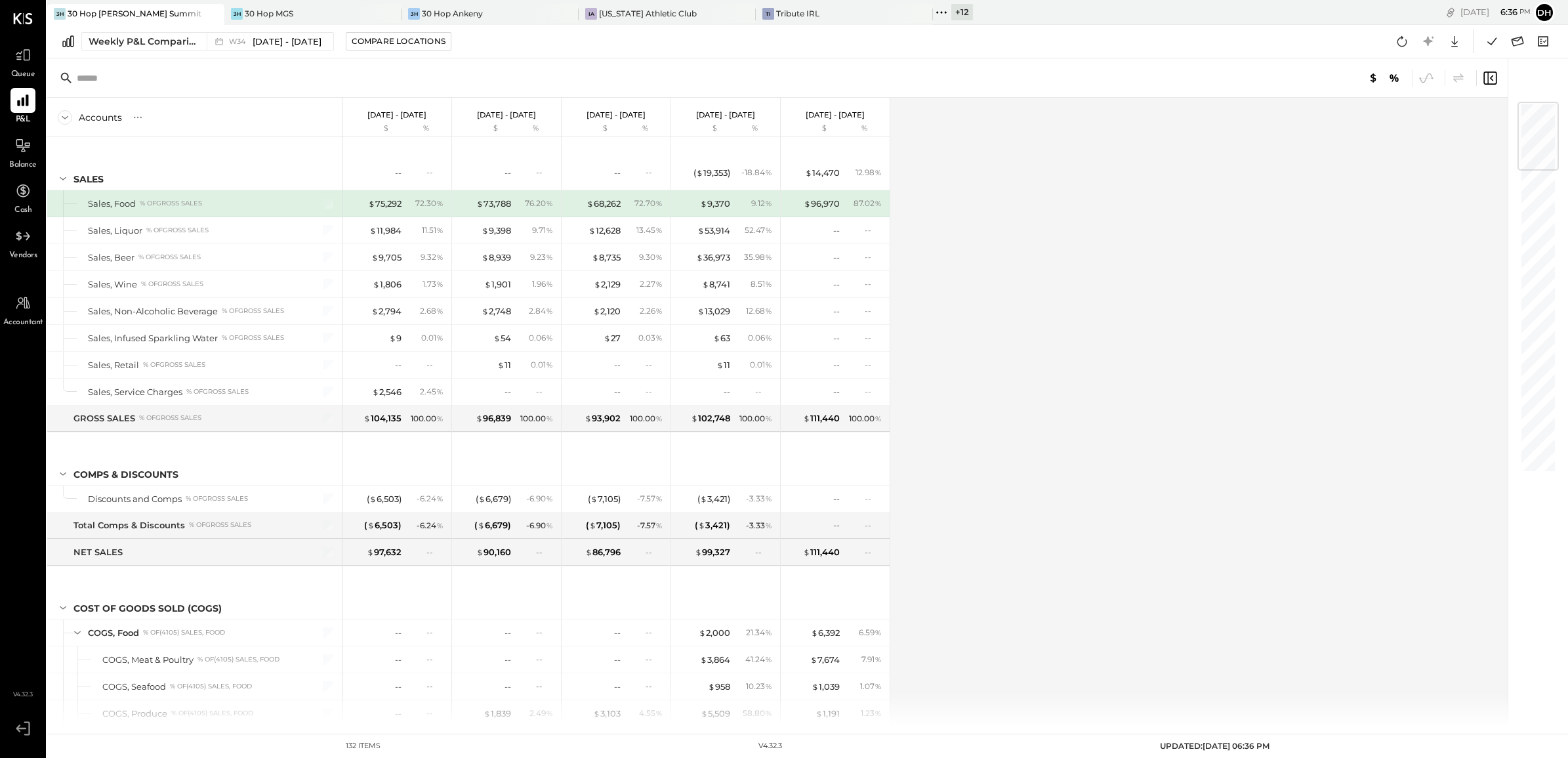
click at [952, 10] on div "+ 12" at bounding box center [963, 12] width 22 height 17
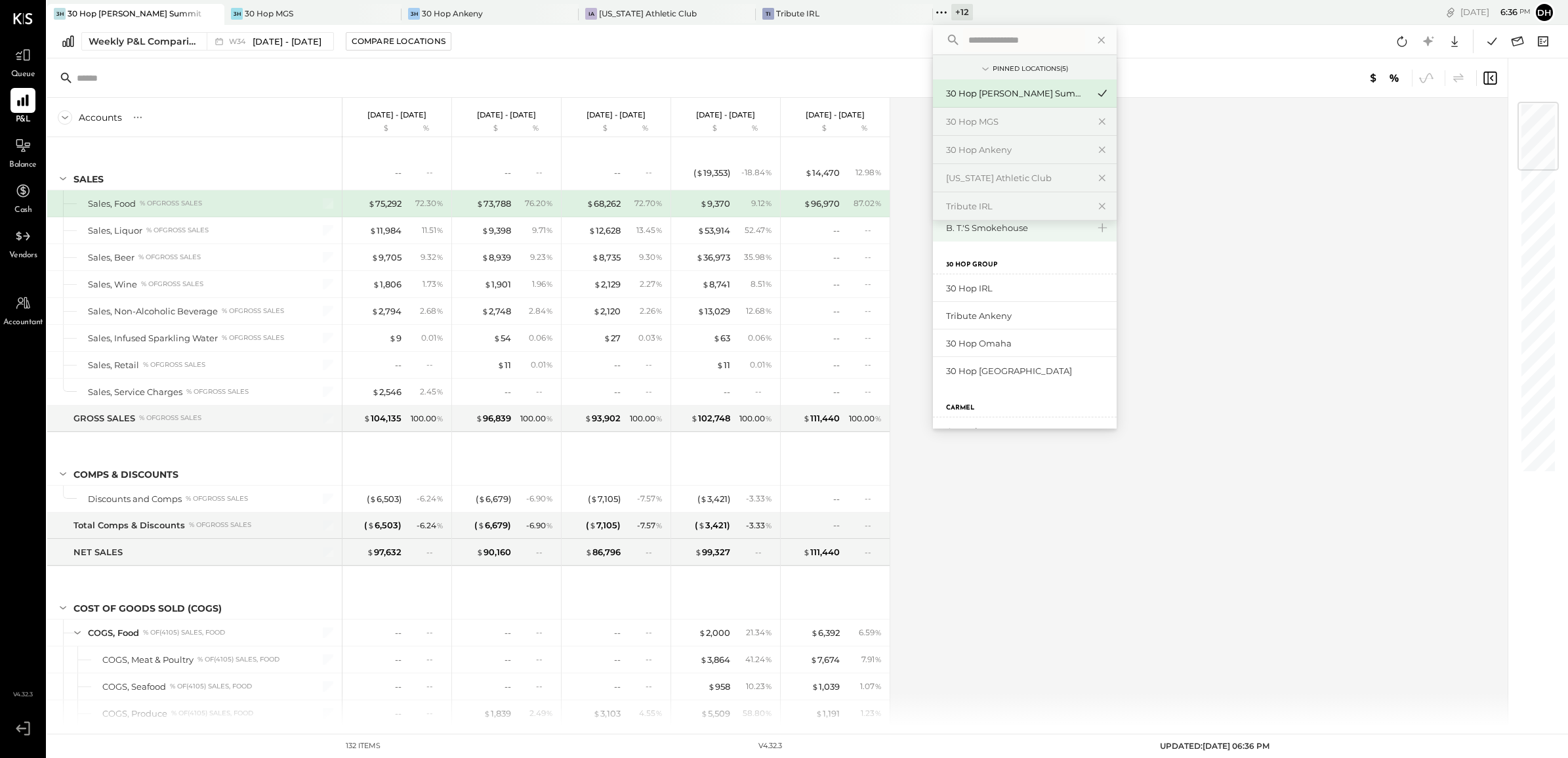
scroll to position [246, 0]
click at [998, 322] on div "30 Hop IRL" at bounding box center [1017, 317] width 142 height 12
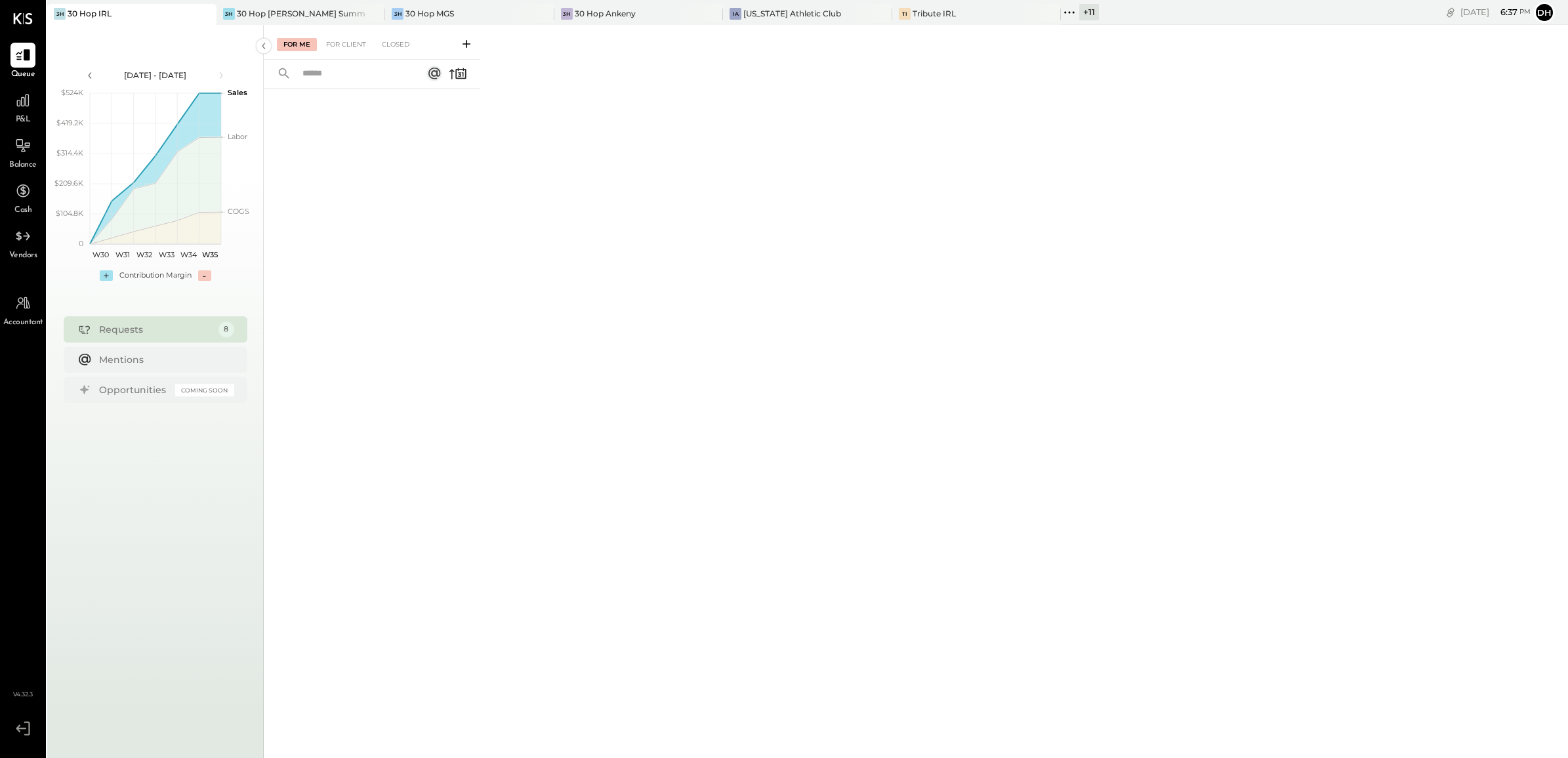
click at [141, 325] on div "Requests" at bounding box center [156, 330] width 113 height 13
click at [341, 38] on div "For Client" at bounding box center [345, 45] width 53 height 13
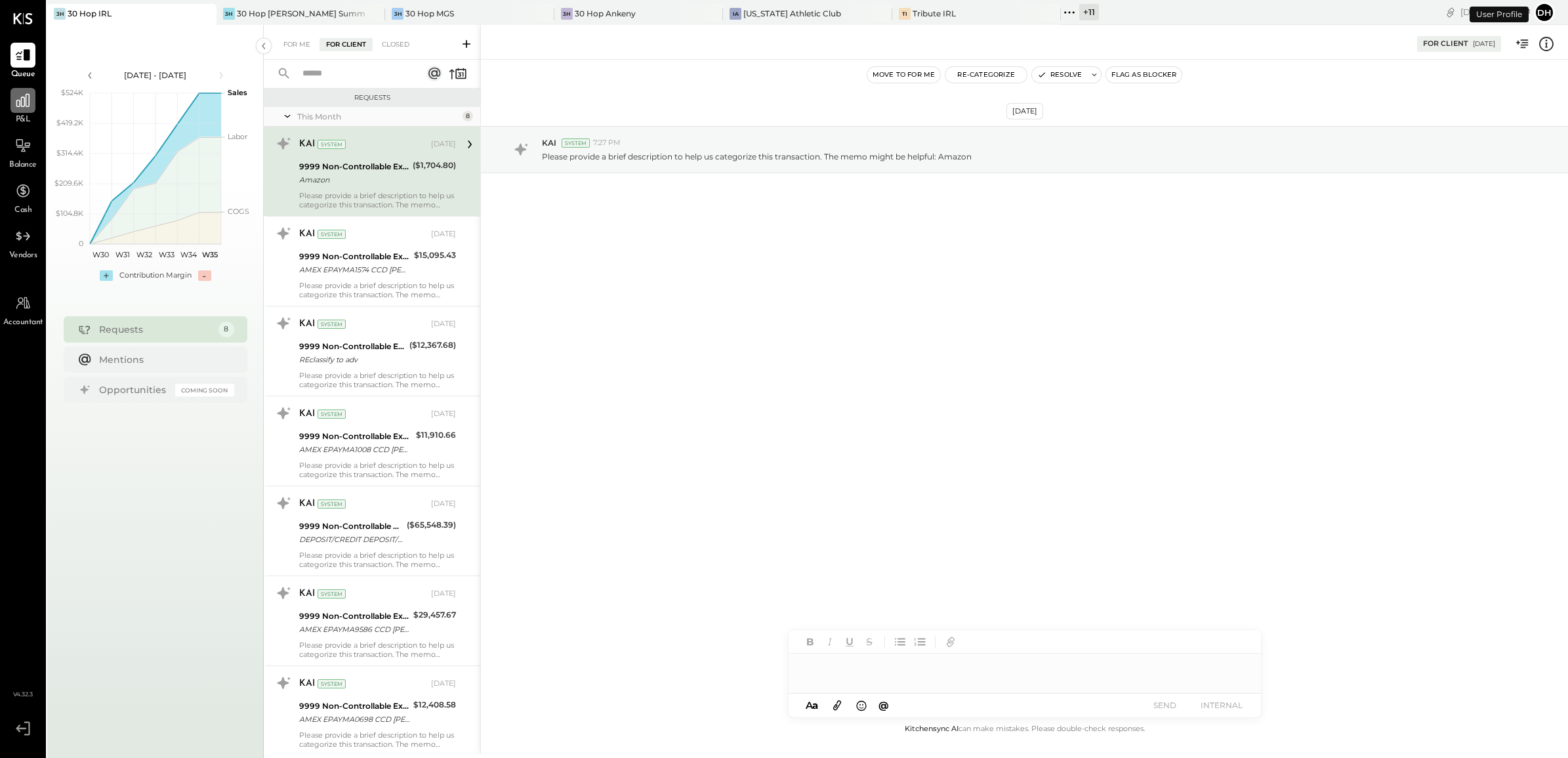
click at [25, 104] on icon at bounding box center [23, 101] width 17 height 17
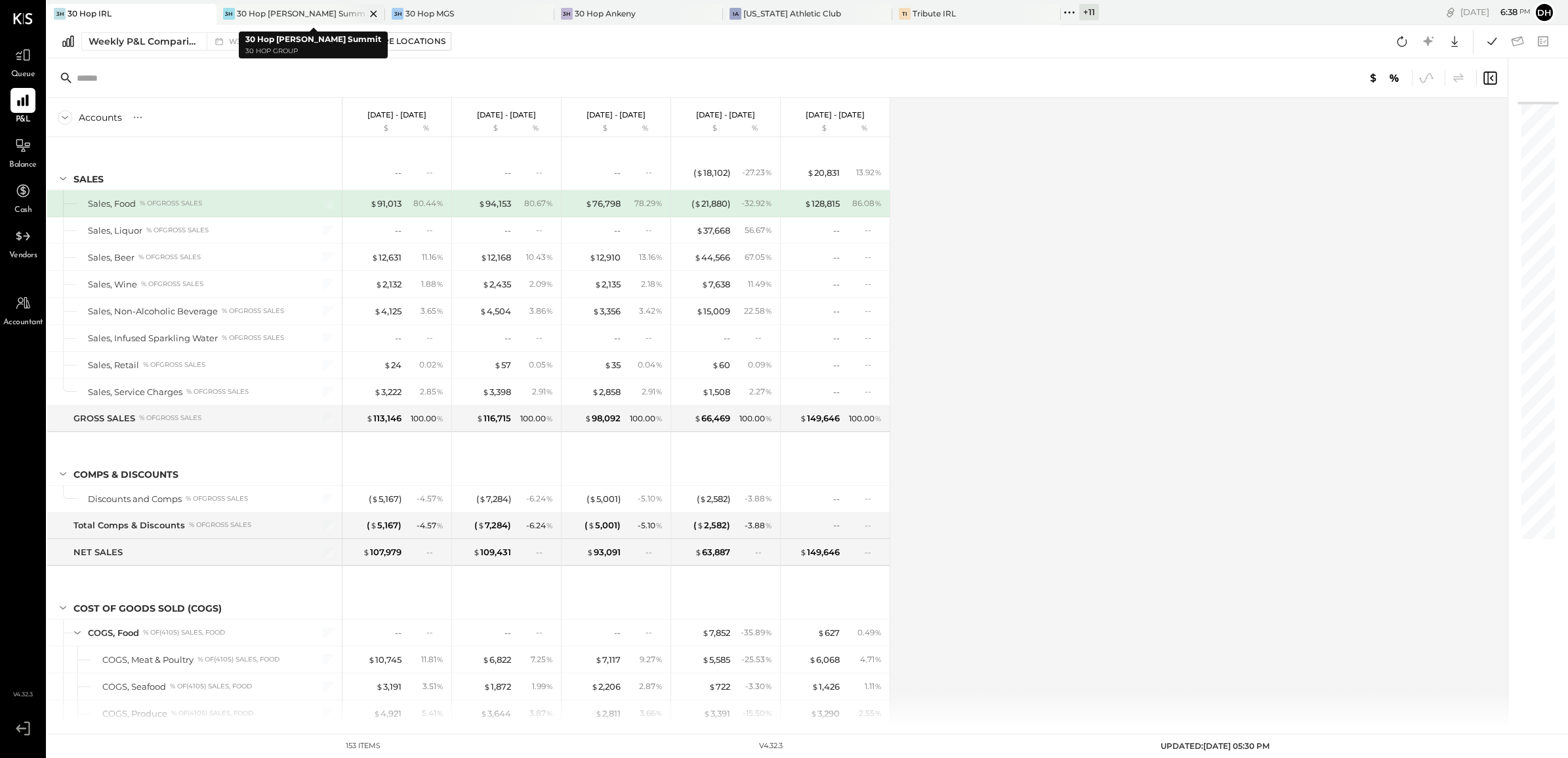
click at [303, 13] on div "30 Hop [PERSON_NAME] Summit" at bounding box center [301, 13] width 129 height 11
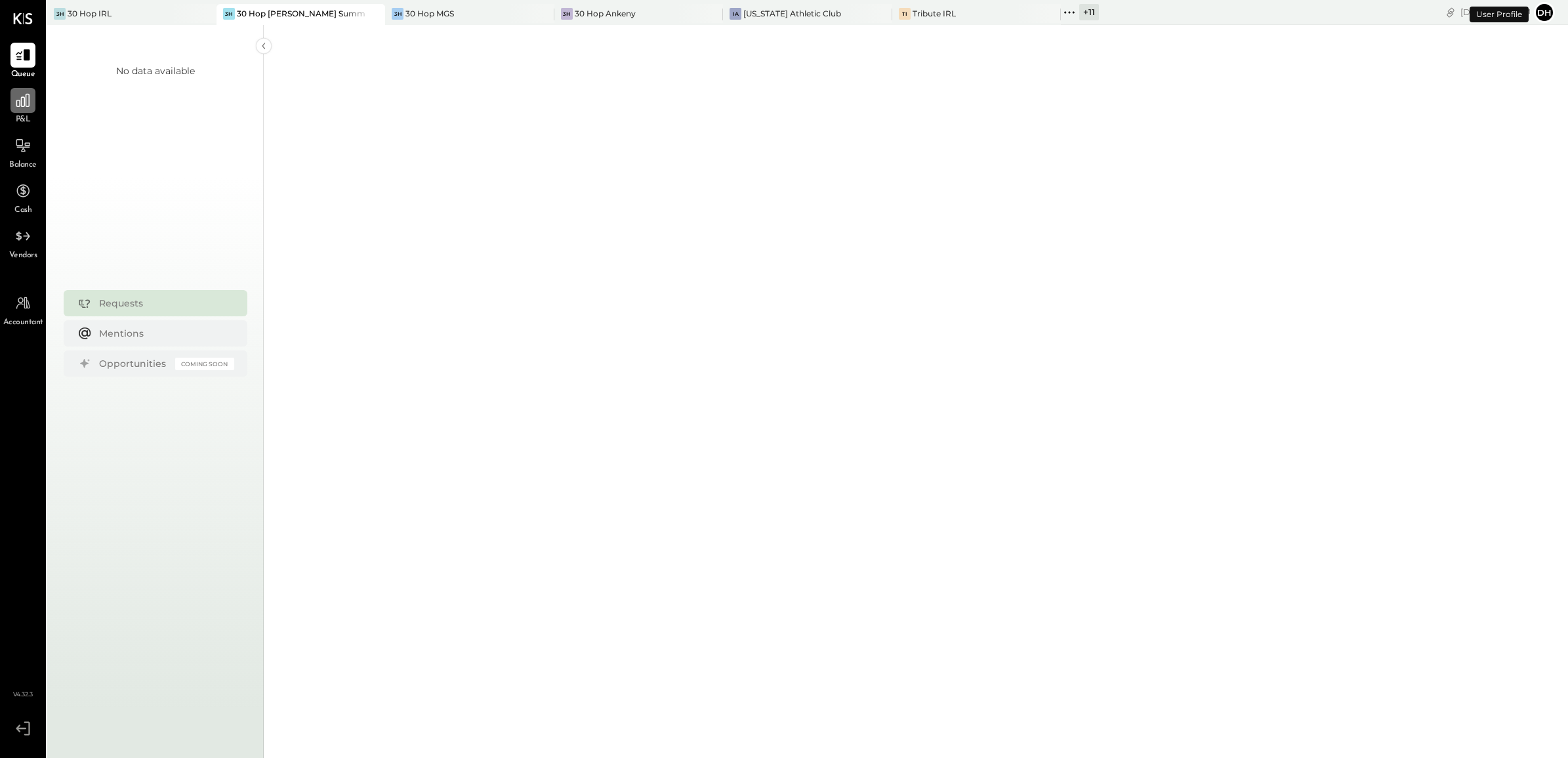
click at [25, 107] on icon at bounding box center [23, 101] width 17 height 17
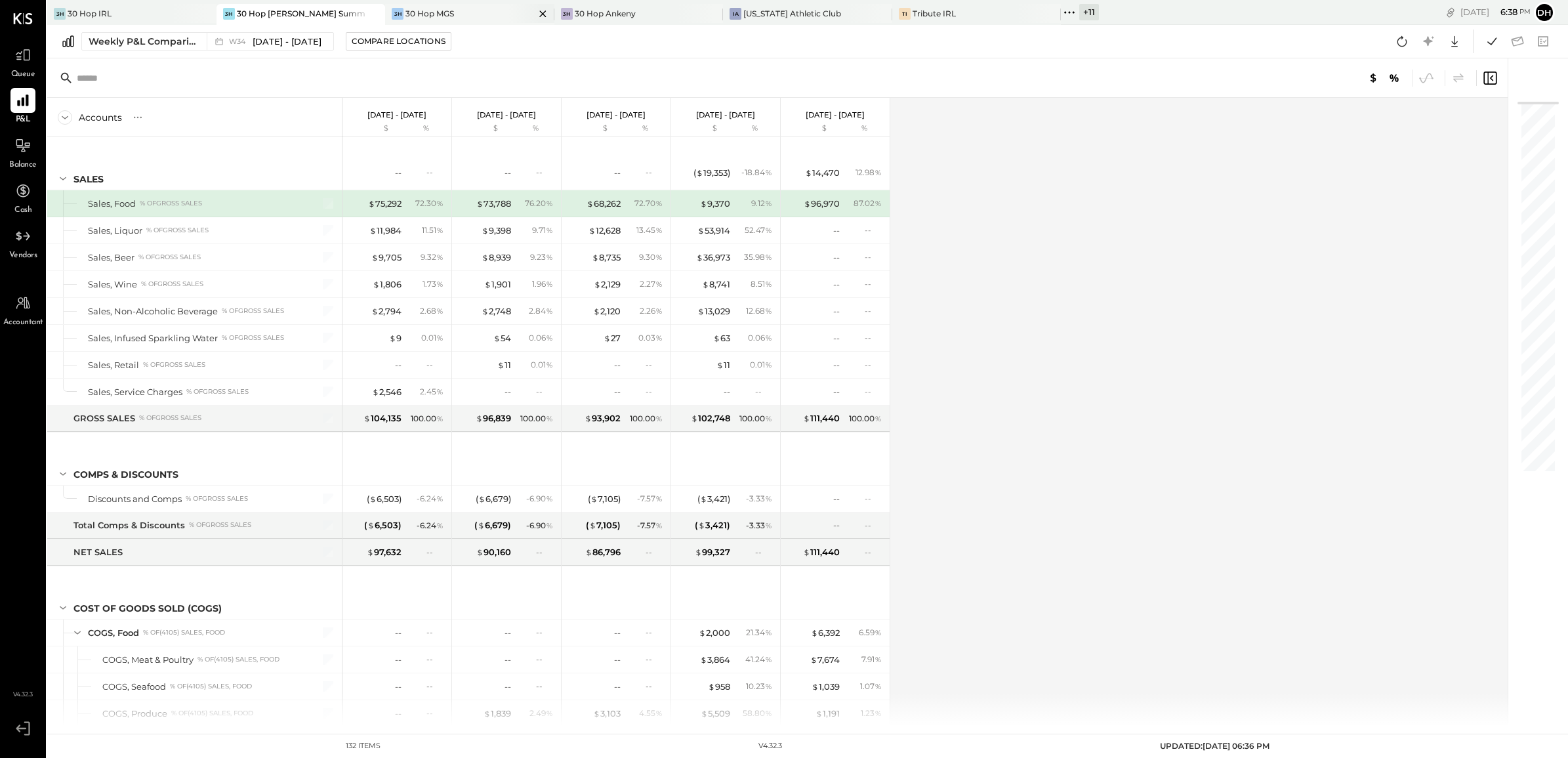
click at [427, 13] on div "30 Hop MGS" at bounding box center [429, 13] width 49 height 11
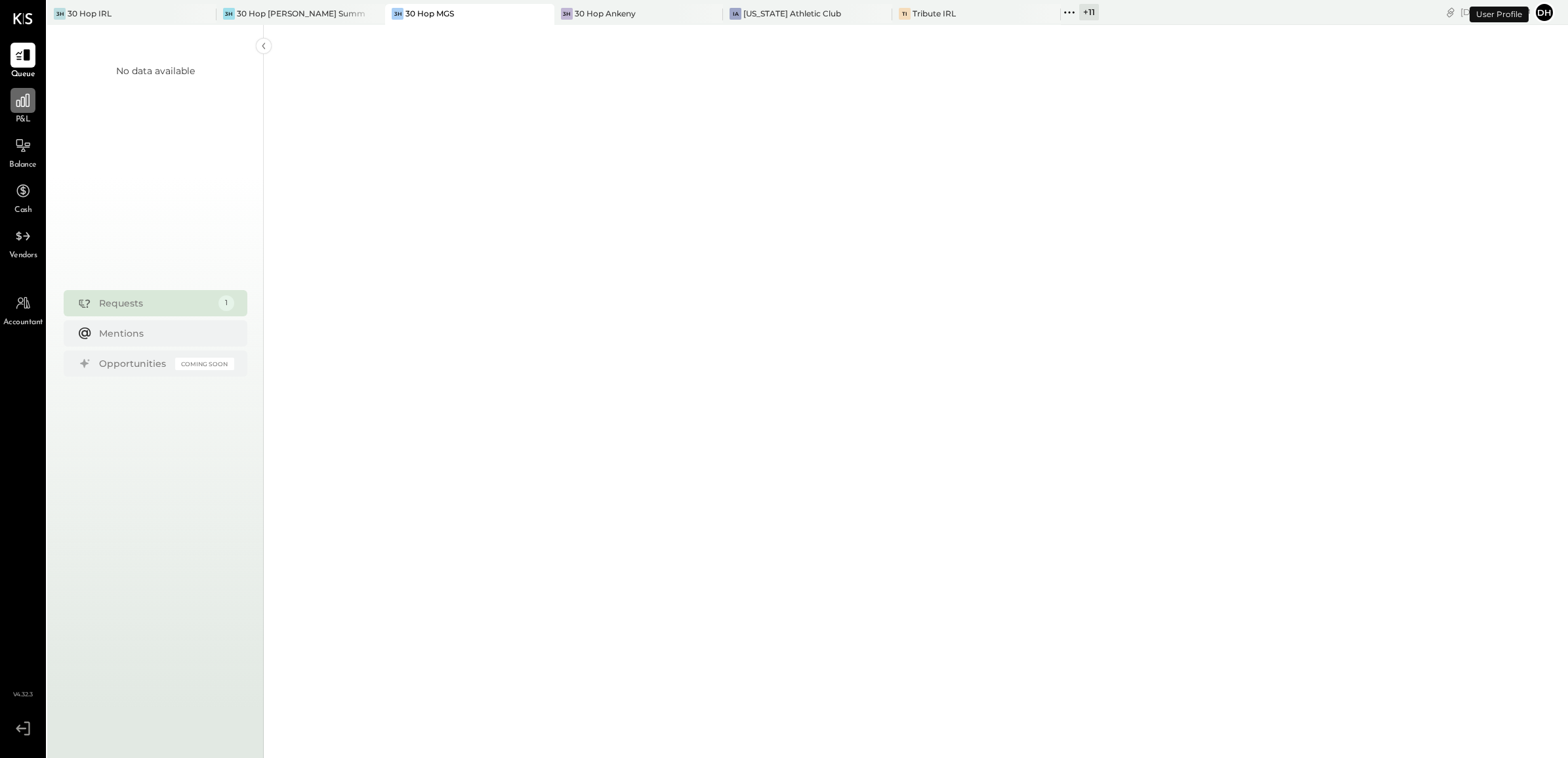
click at [26, 108] on icon at bounding box center [23, 101] width 17 height 17
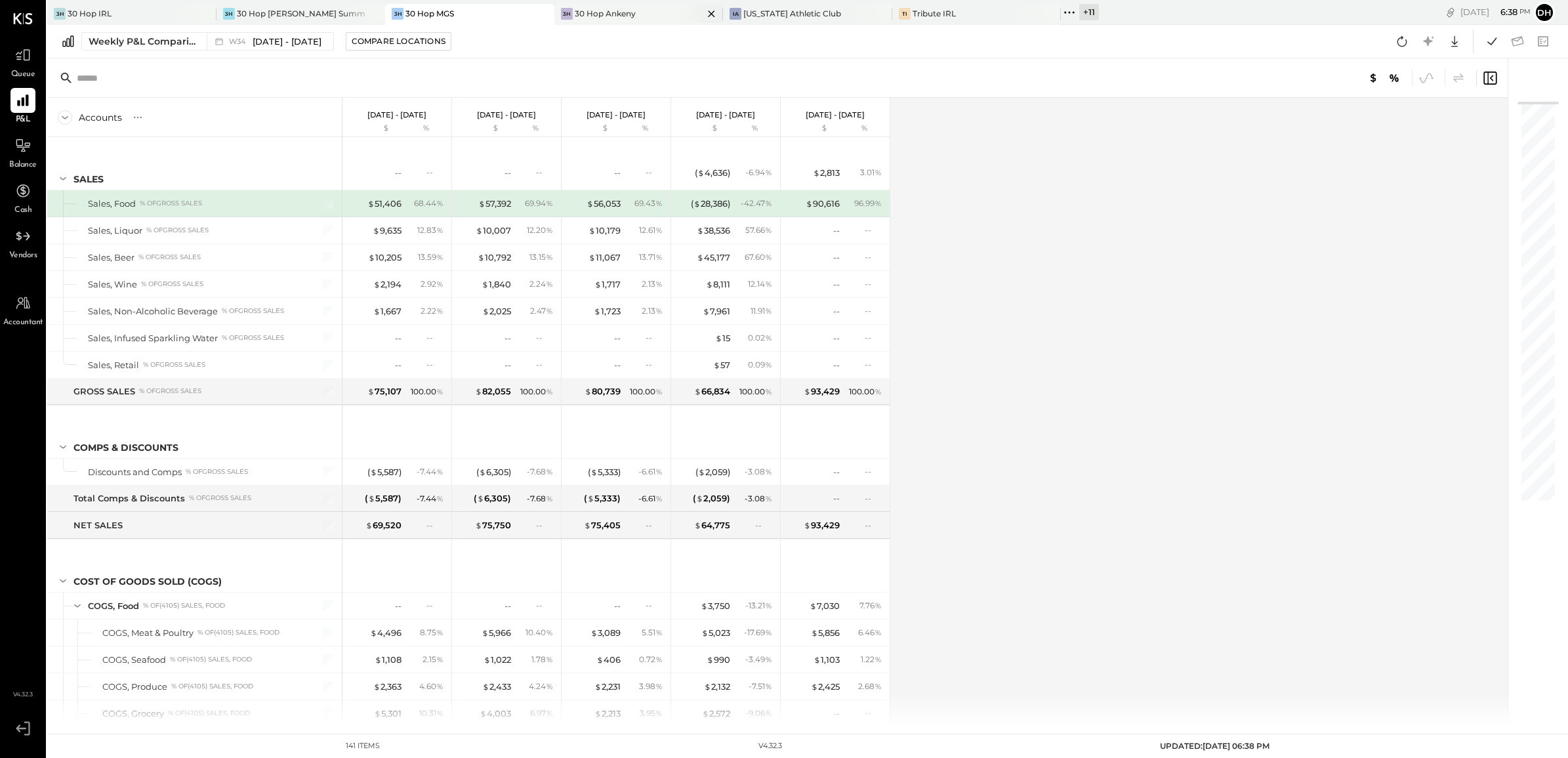
click at [616, 15] on div "3H 30 Hop Ankeny" at bounding box center [629, 14] width 150 height 12
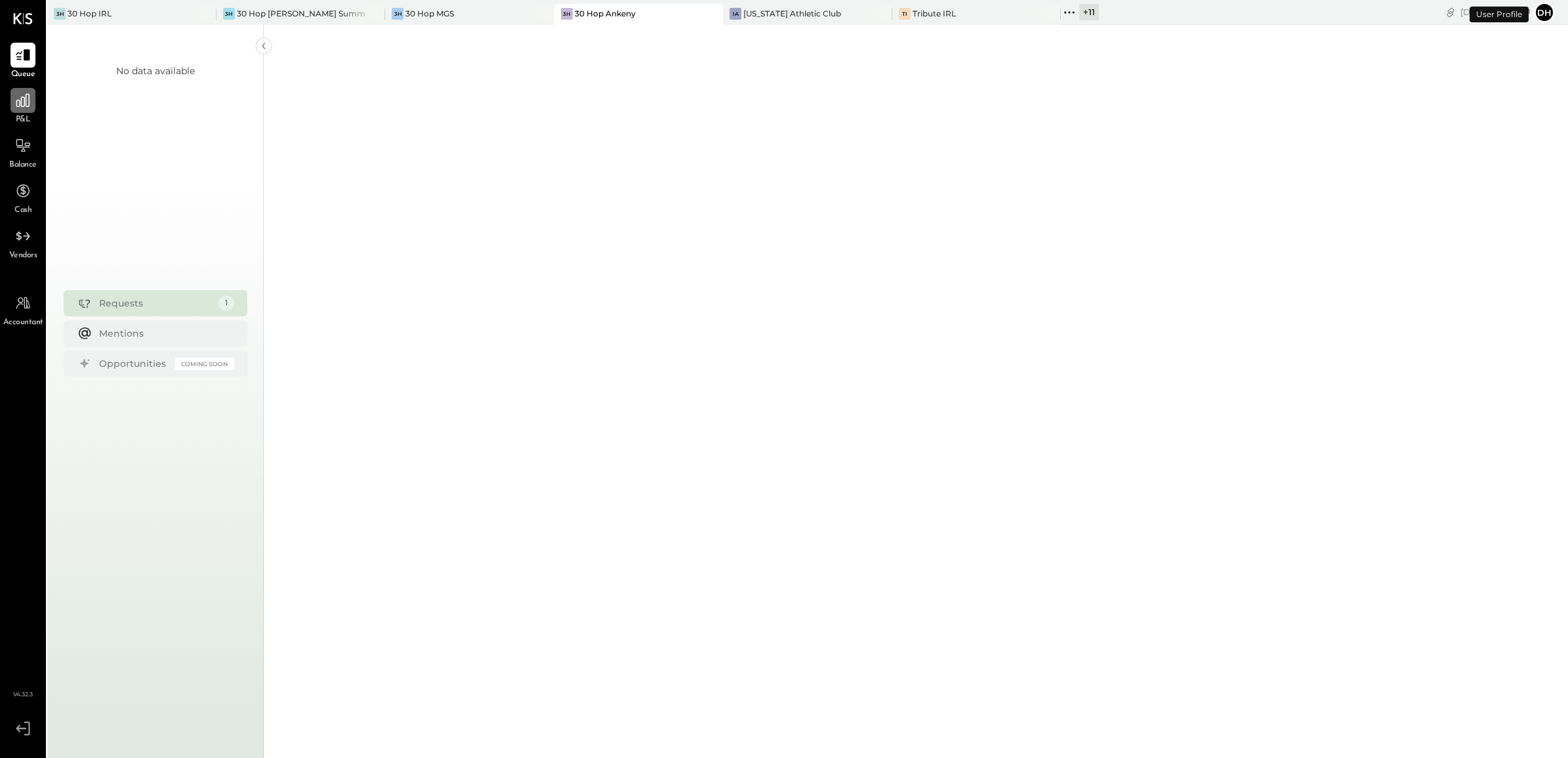
click at [15, 110] on div at bounding box center [22, 100] width 25 height 25
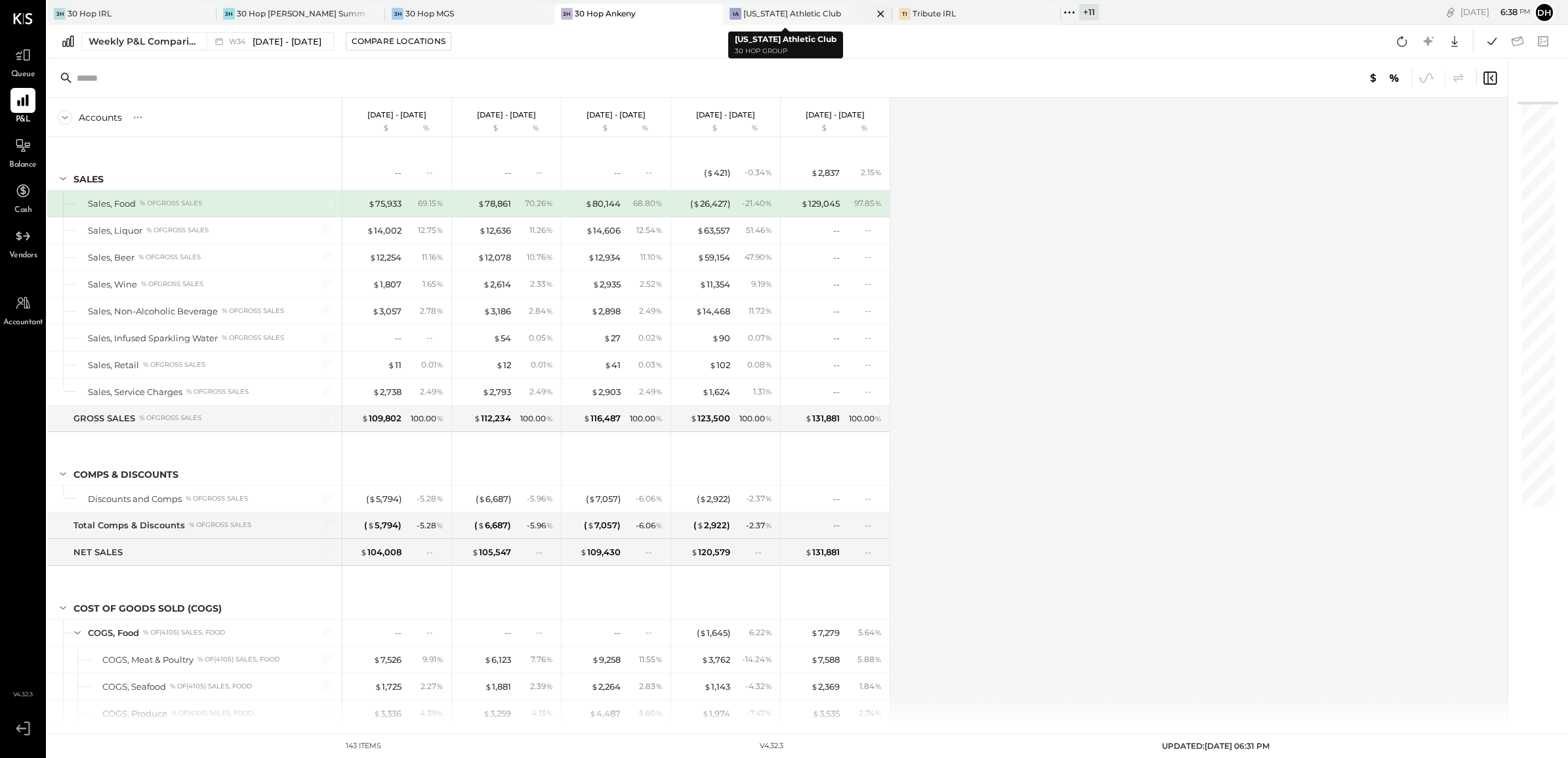
click at [770, 18] on div "[US_STATE] Athletic Club" at bounding box center [792, 13] width 98 height 11
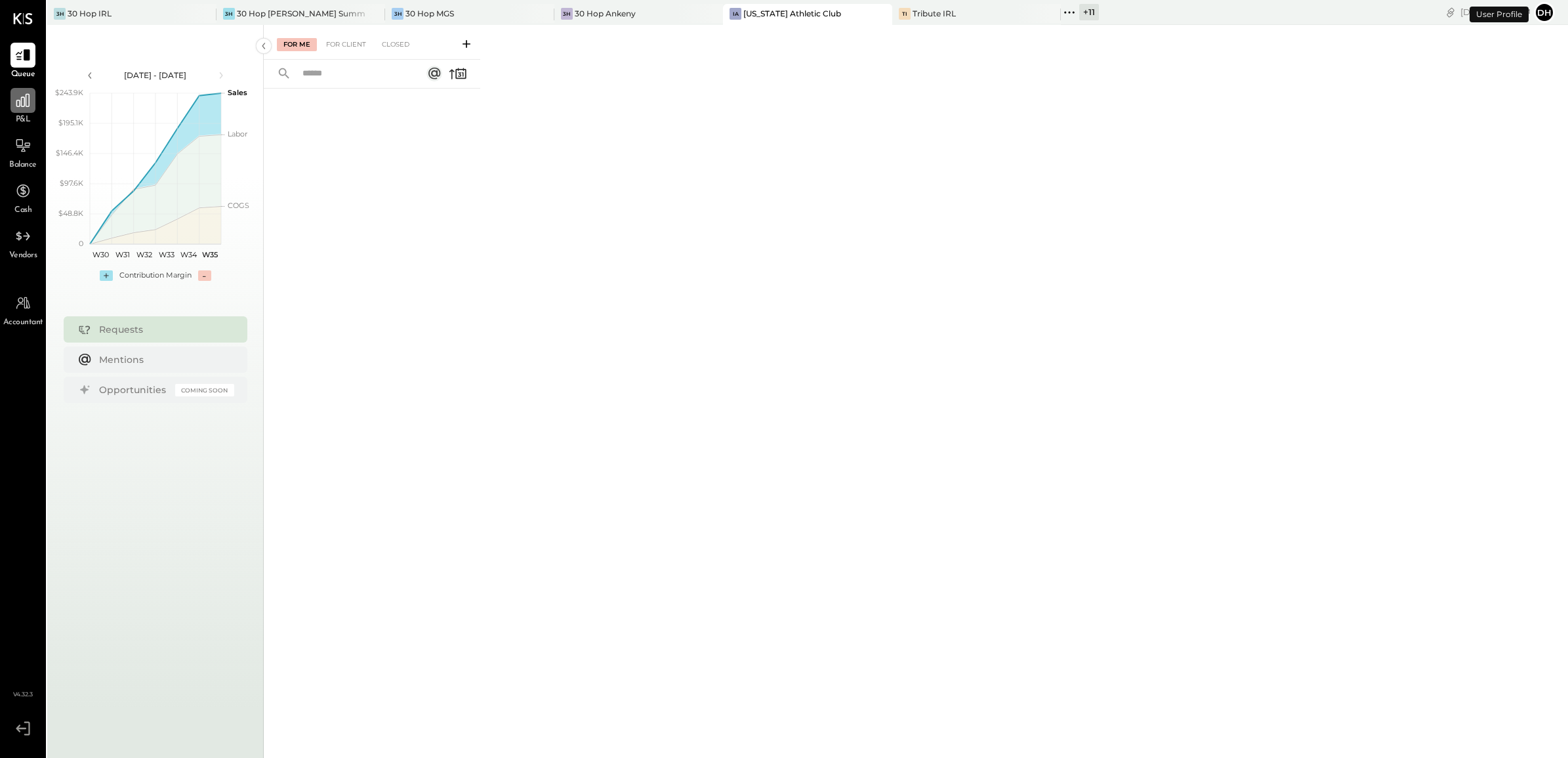
click at [28, 109] on div at bounding box center [22, 100] width 25 height 25
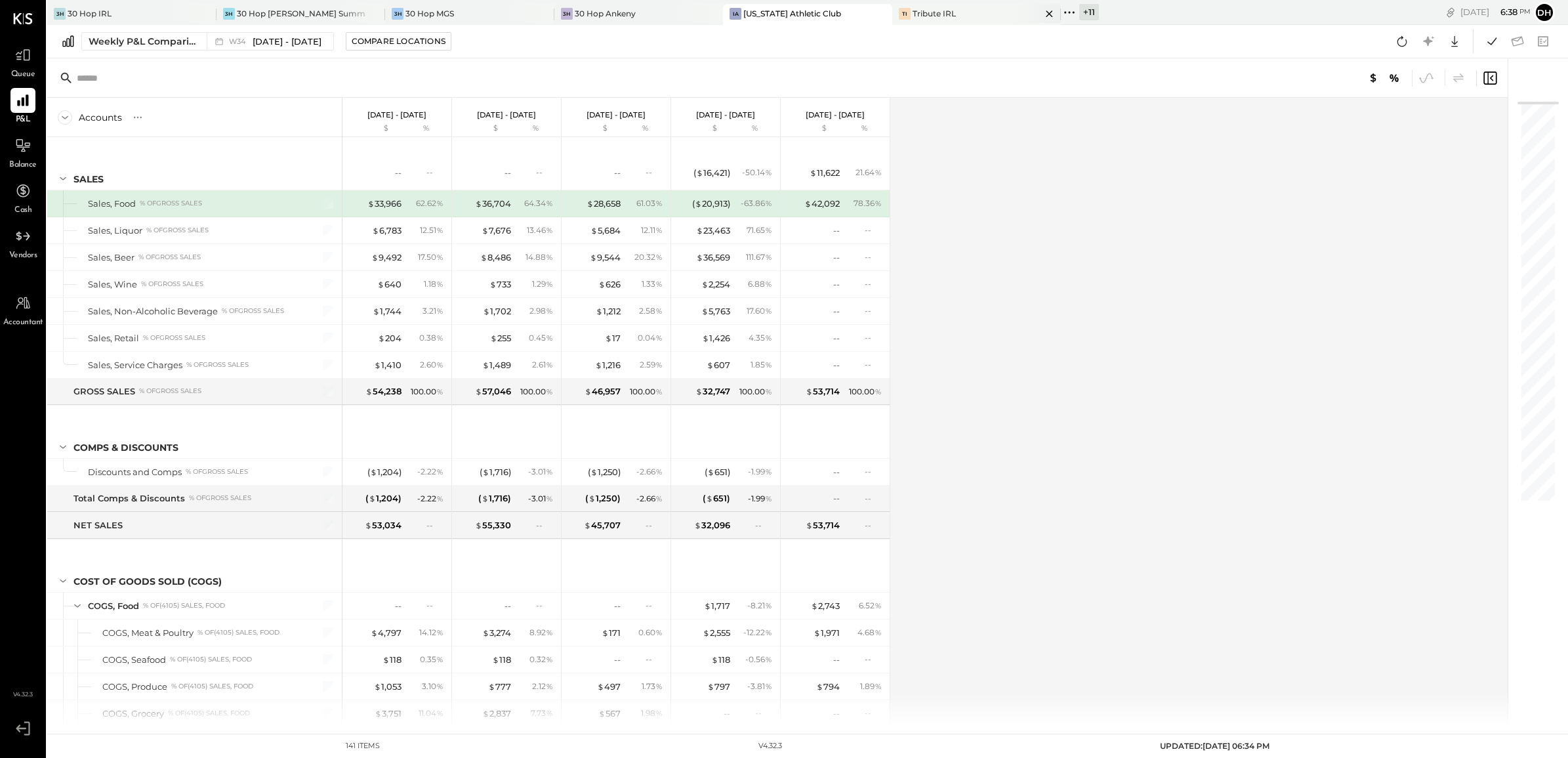
click at [931, 14] on div "TI Tribute IRL" at bounding box center [967, 14] width 150 height 12
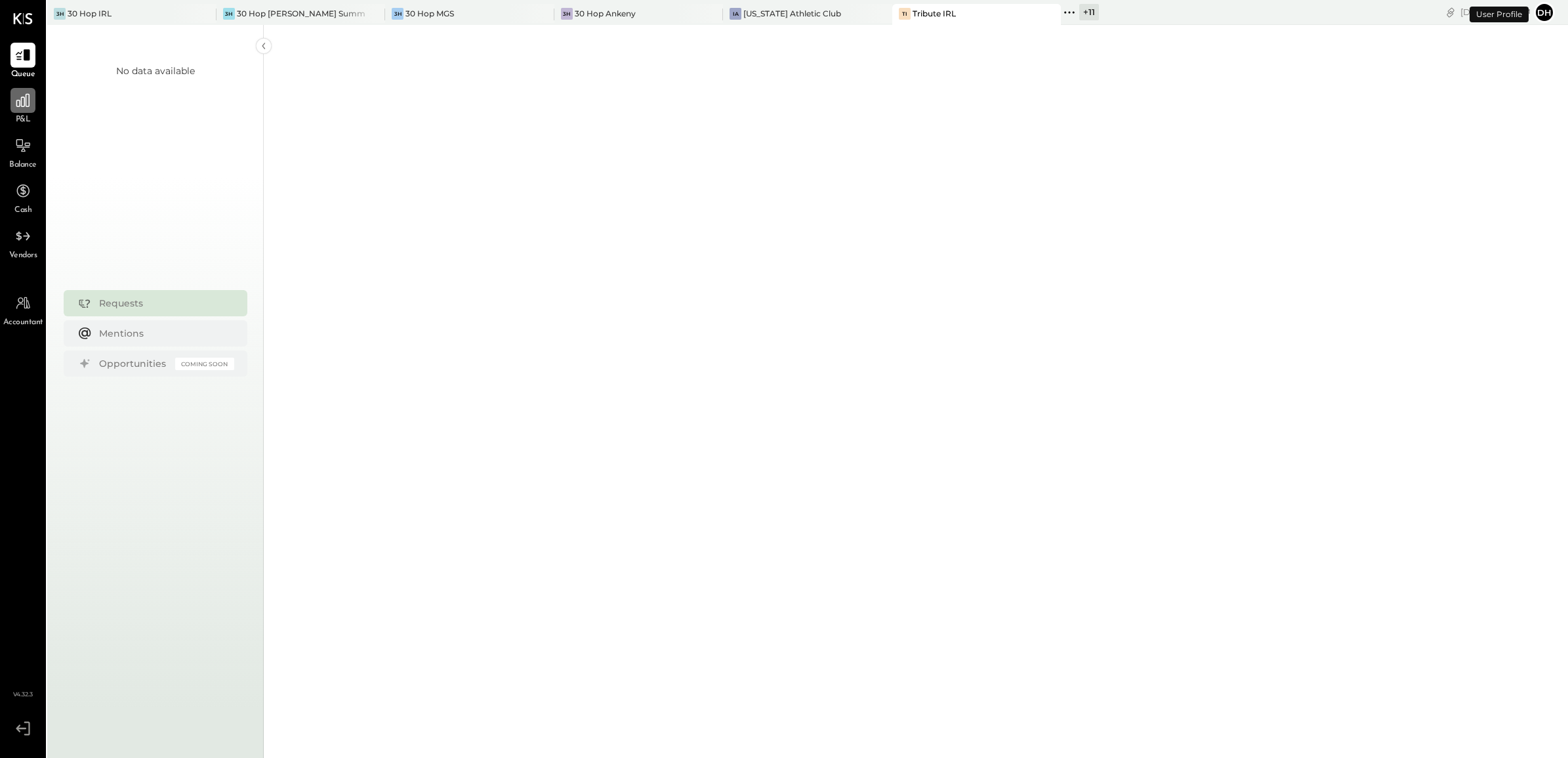
click at [14, 101] on icon at bounding box center [23, 101] width 17 height 17
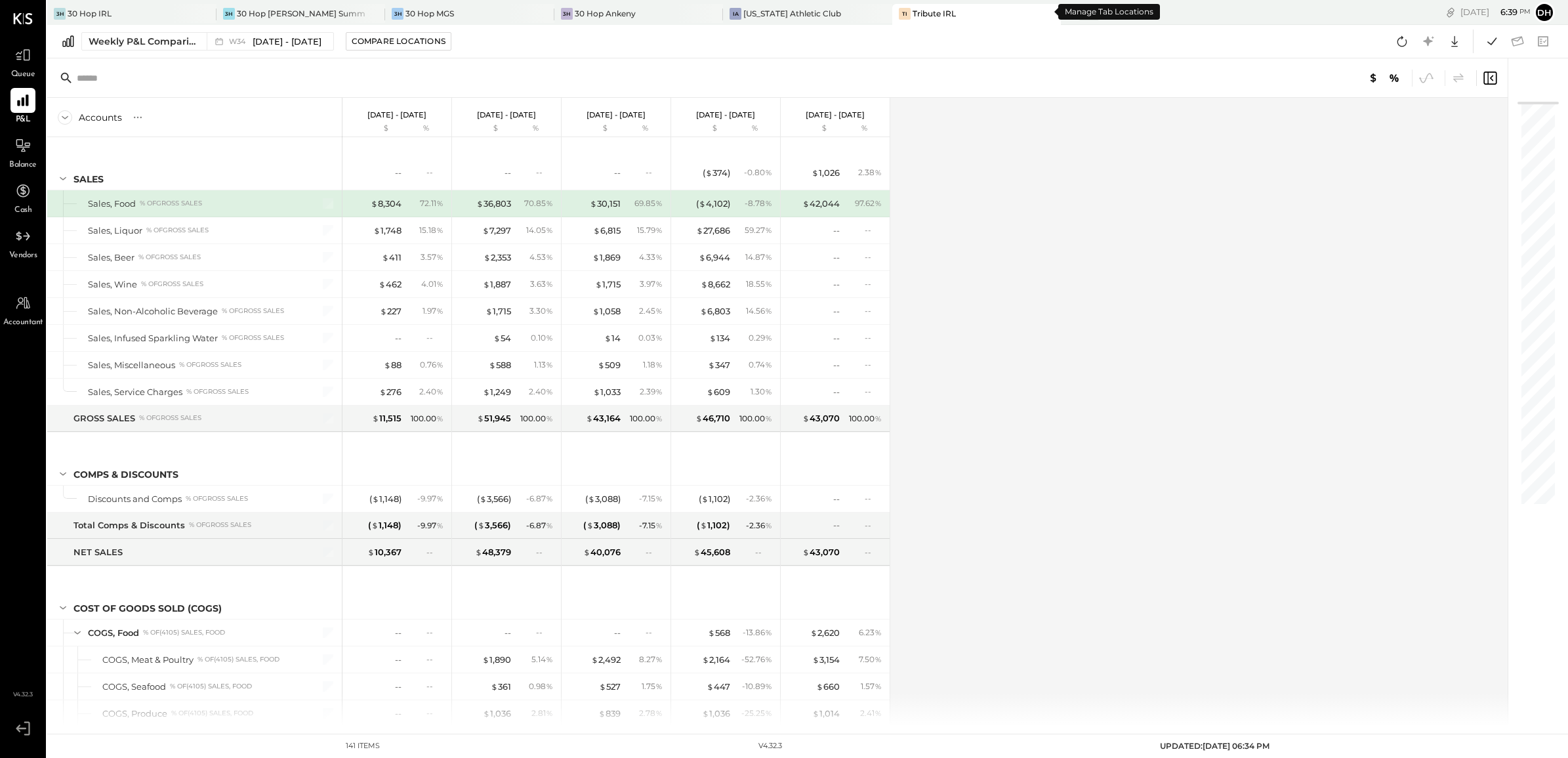
click at [1079, 17] on div "+ 11" at bounding box center [1089, 12] width 20 height 17
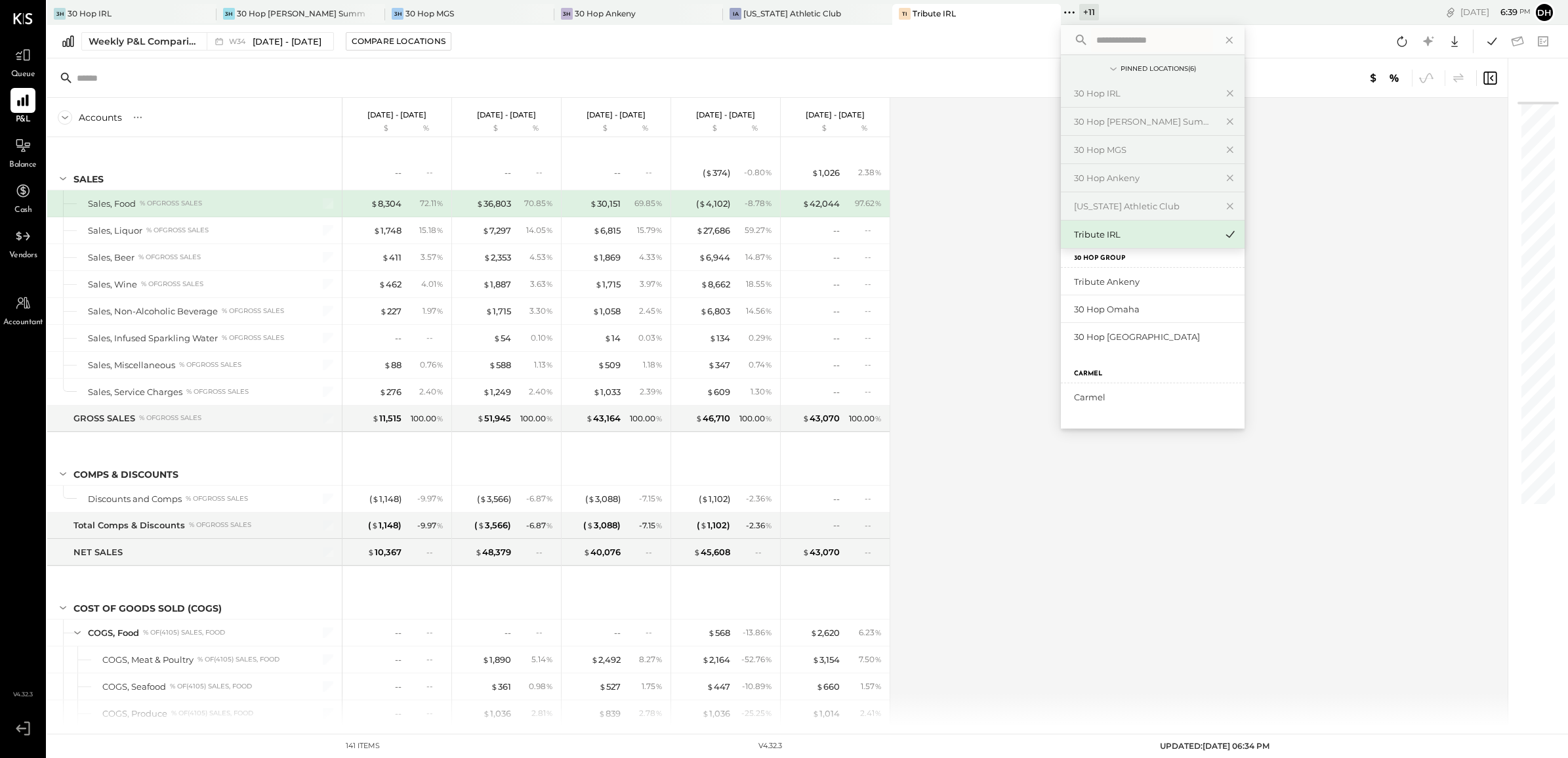
scroll to position [283, 0]
click at [1083, 342] on div "30 Hop Omaha" at bounding box center [1145, 337] width 142 height 12
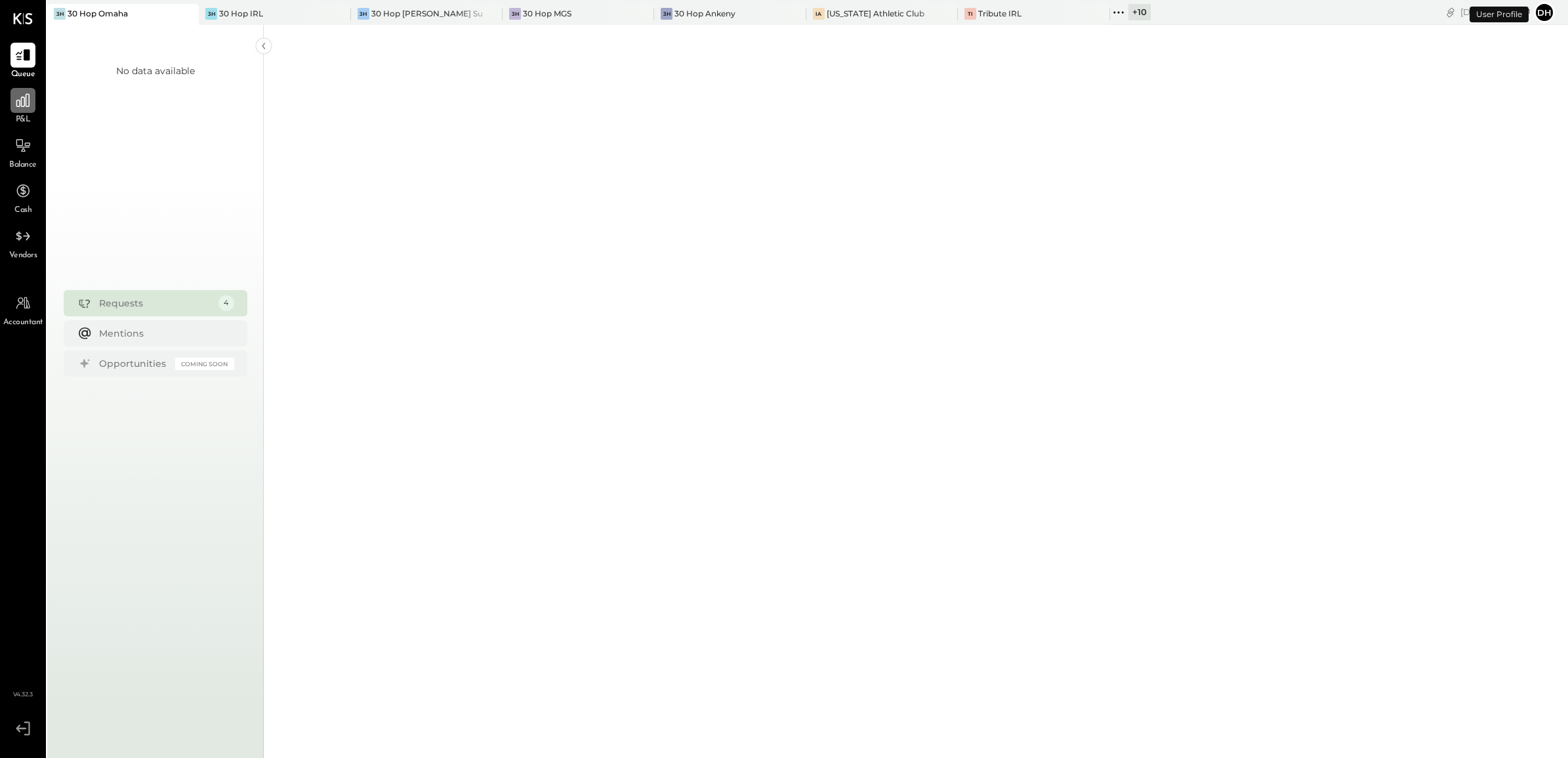
click at [20, 99] on icon at bounding box center [23, 101] width 17 height 17
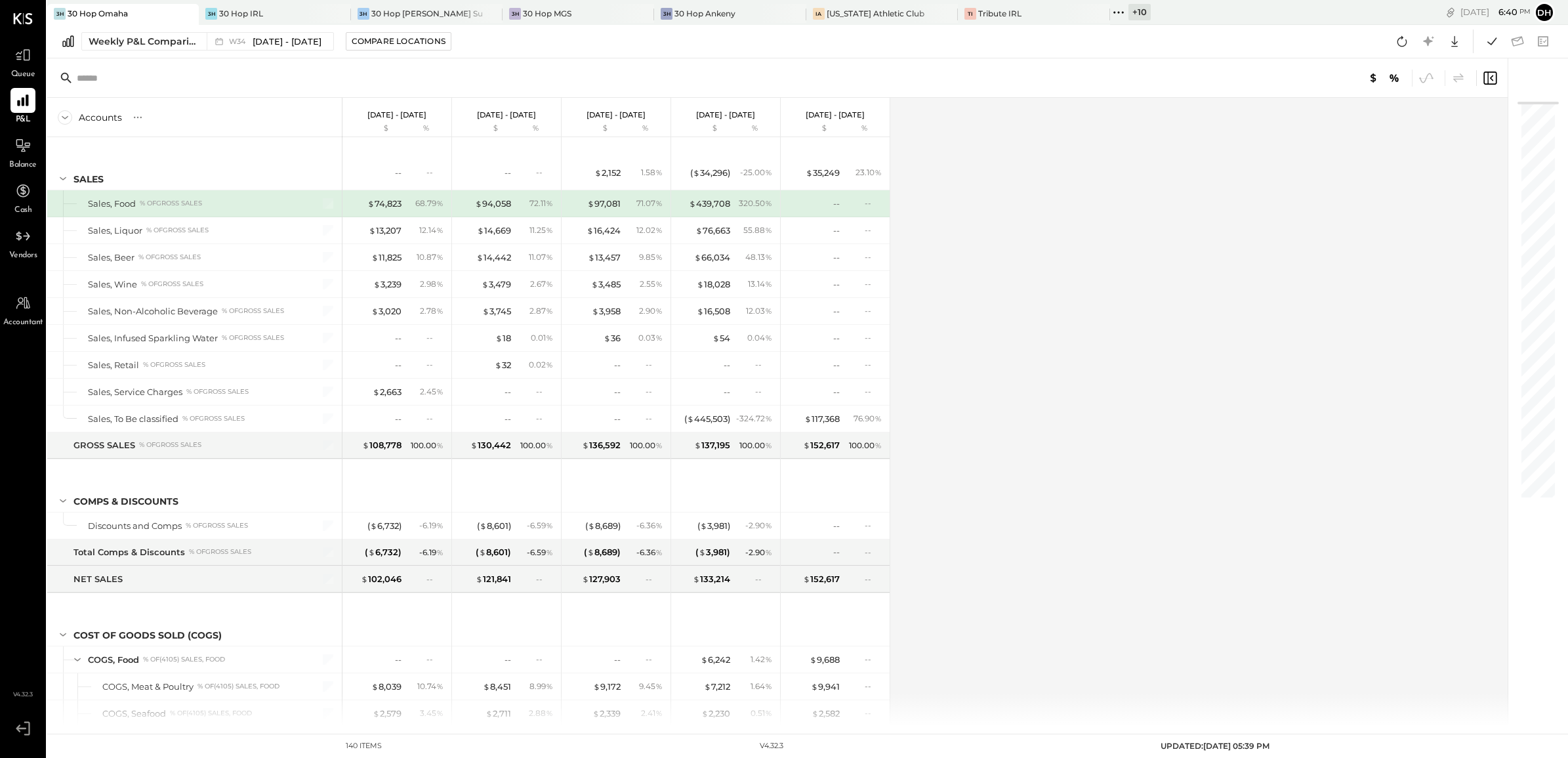
click at [1128, 10] on div "+ 10" at bounding box center [1139, 12] width 22 height 17
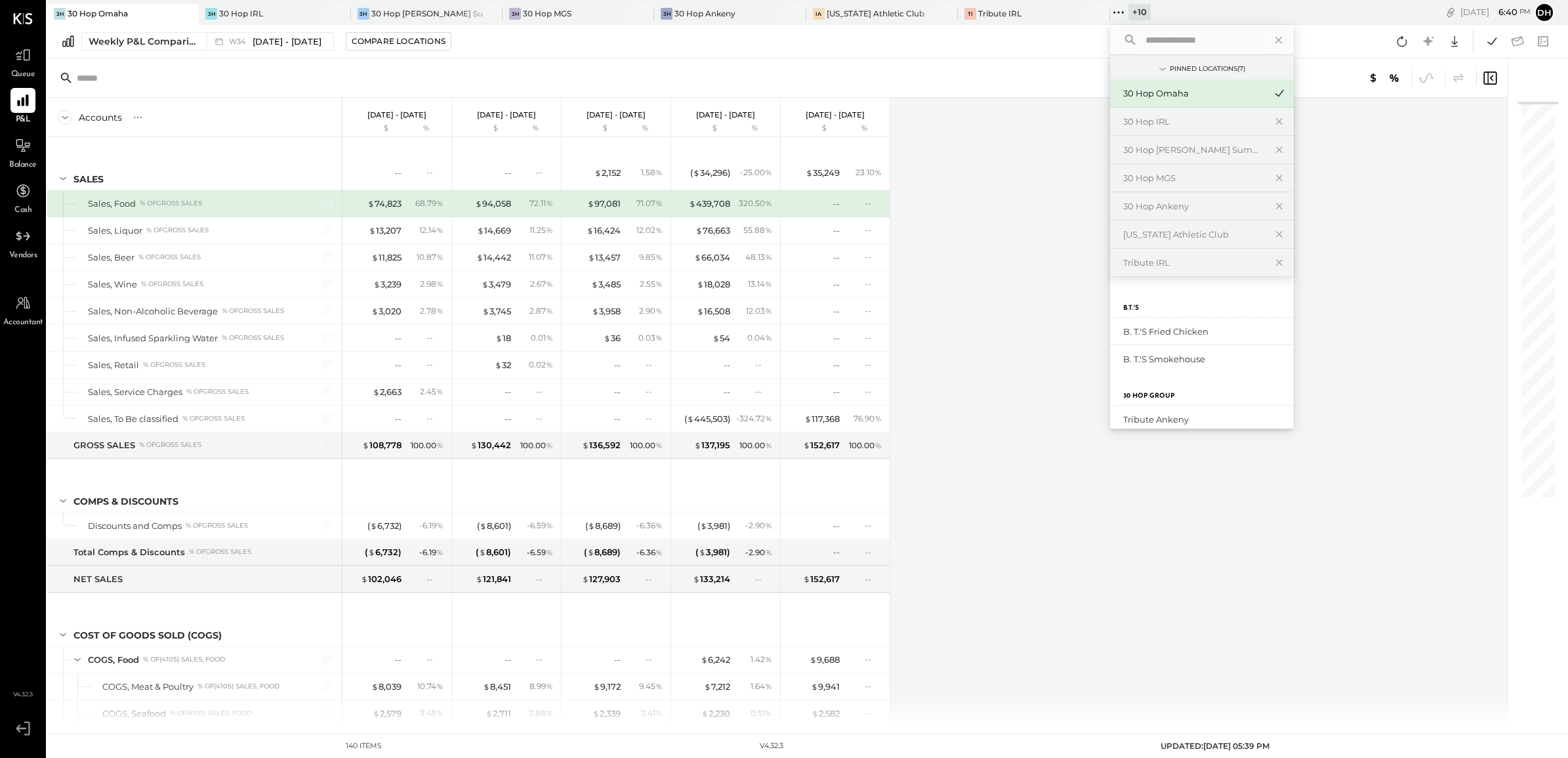
scroll to position [283, 0]
click at [1139, 368] on div "30 Hop [GEOGRAPHIC_DATA]" at bounding box center [1194, 365] width 142 height 12
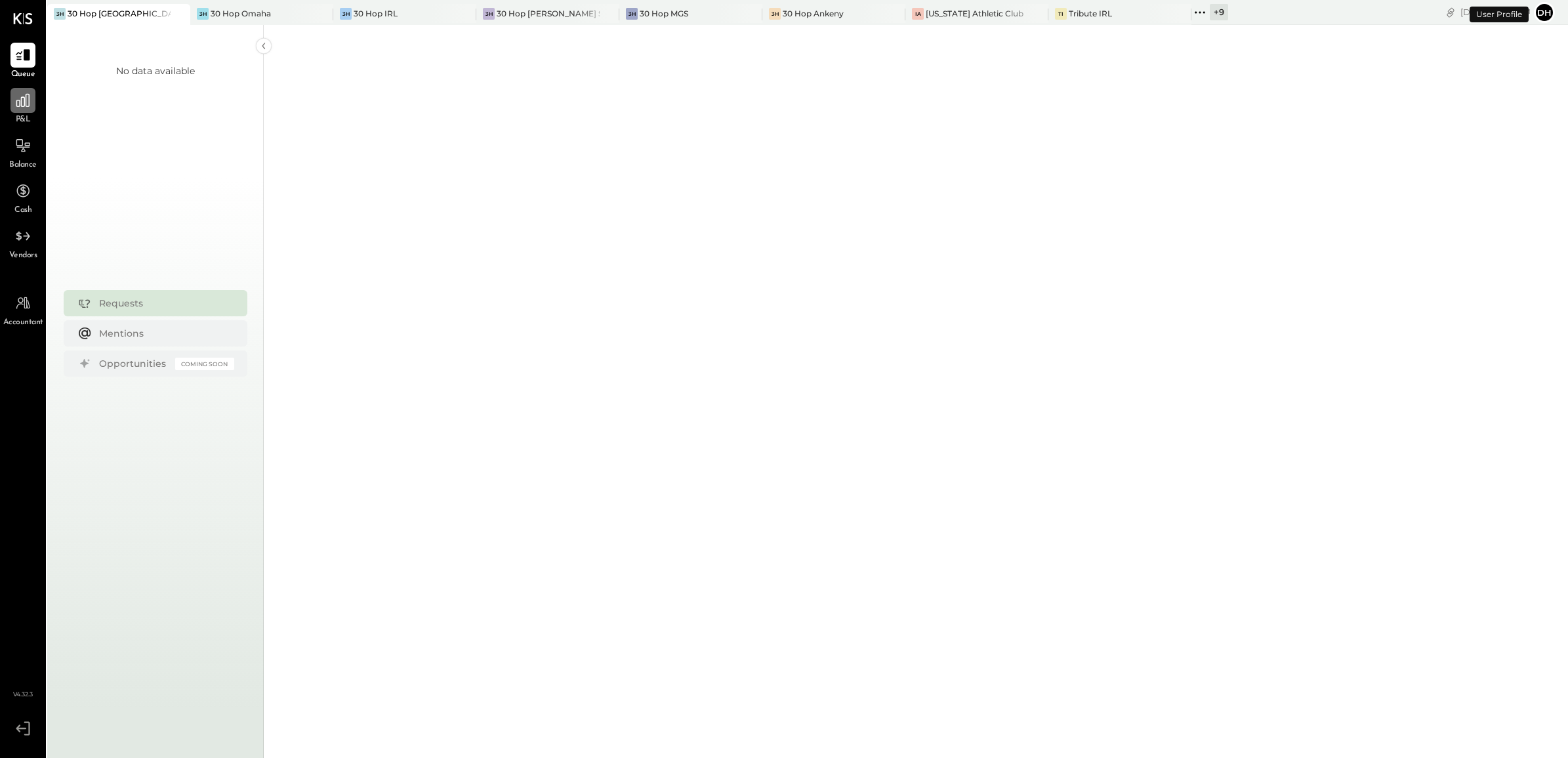
click at [17, 106] on icon at bounding box center [23, 101] width 17 height 17
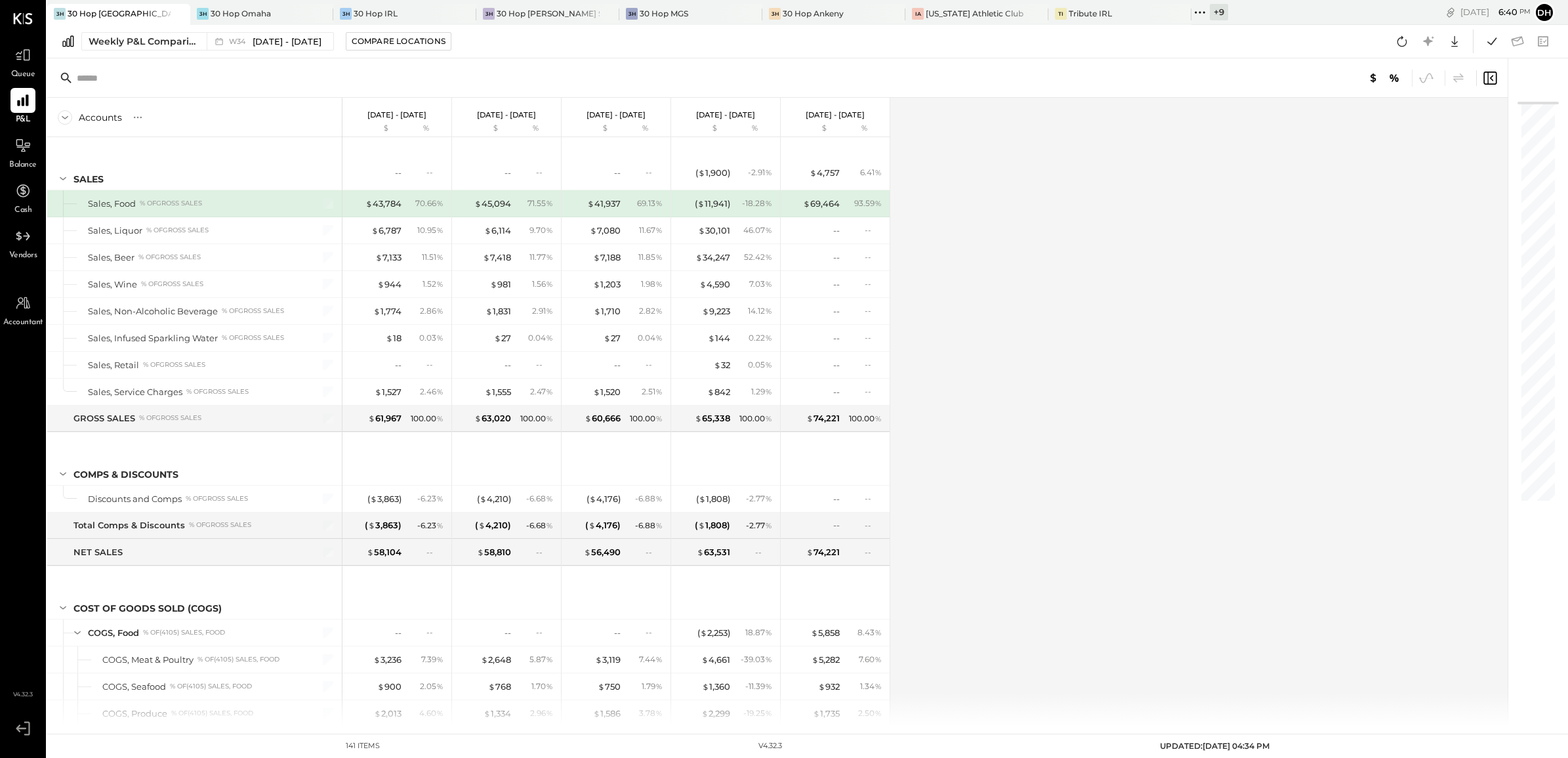
click at [1191, 14] on div "+ 9" at bounding box center [1209, 12] width 37 height 17
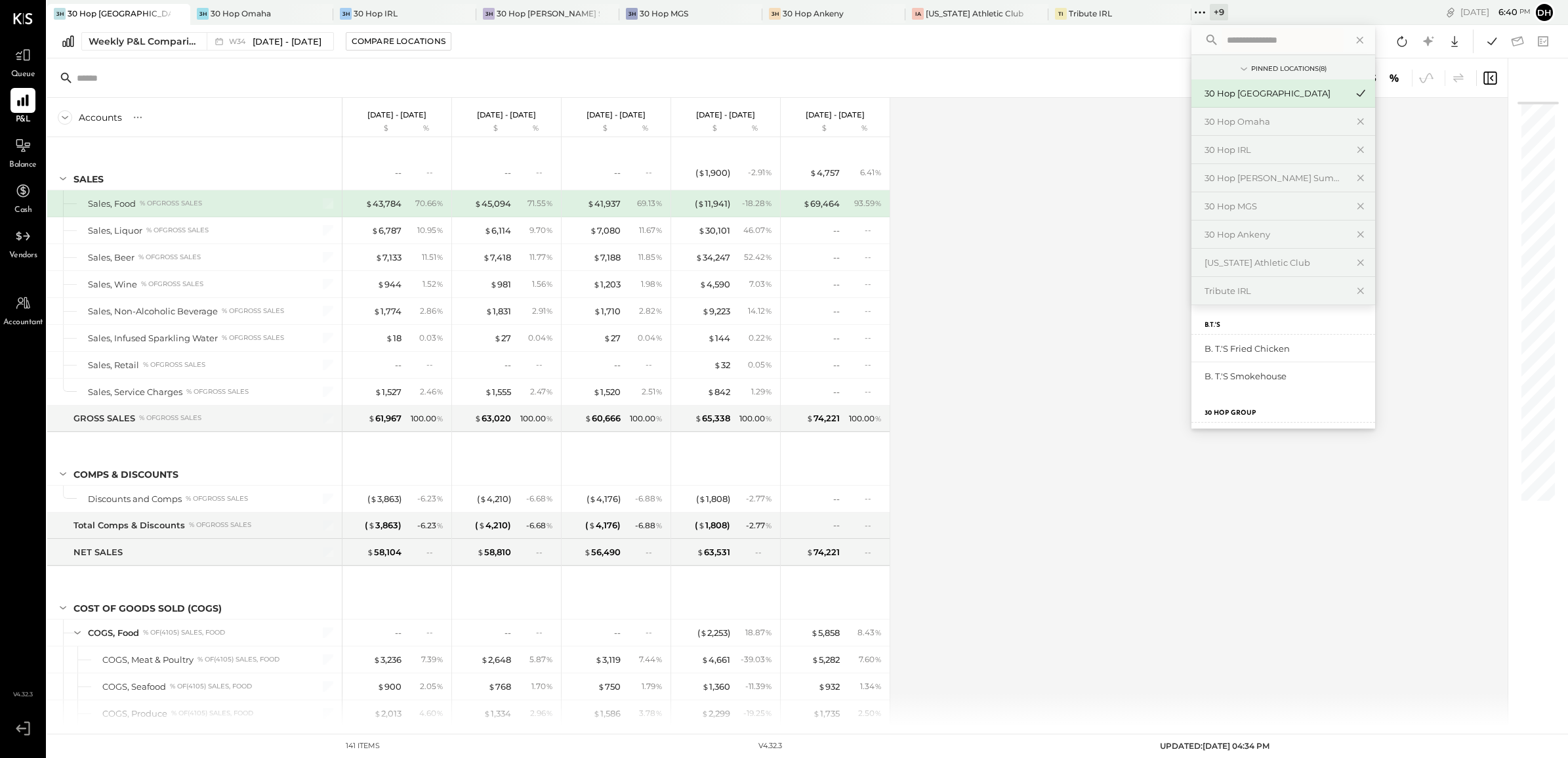
scroll to position [246, 0]
click at [1209, 404] on div "Tribute Ankeny" at bounding box center [1275, 402] width 142 height 12
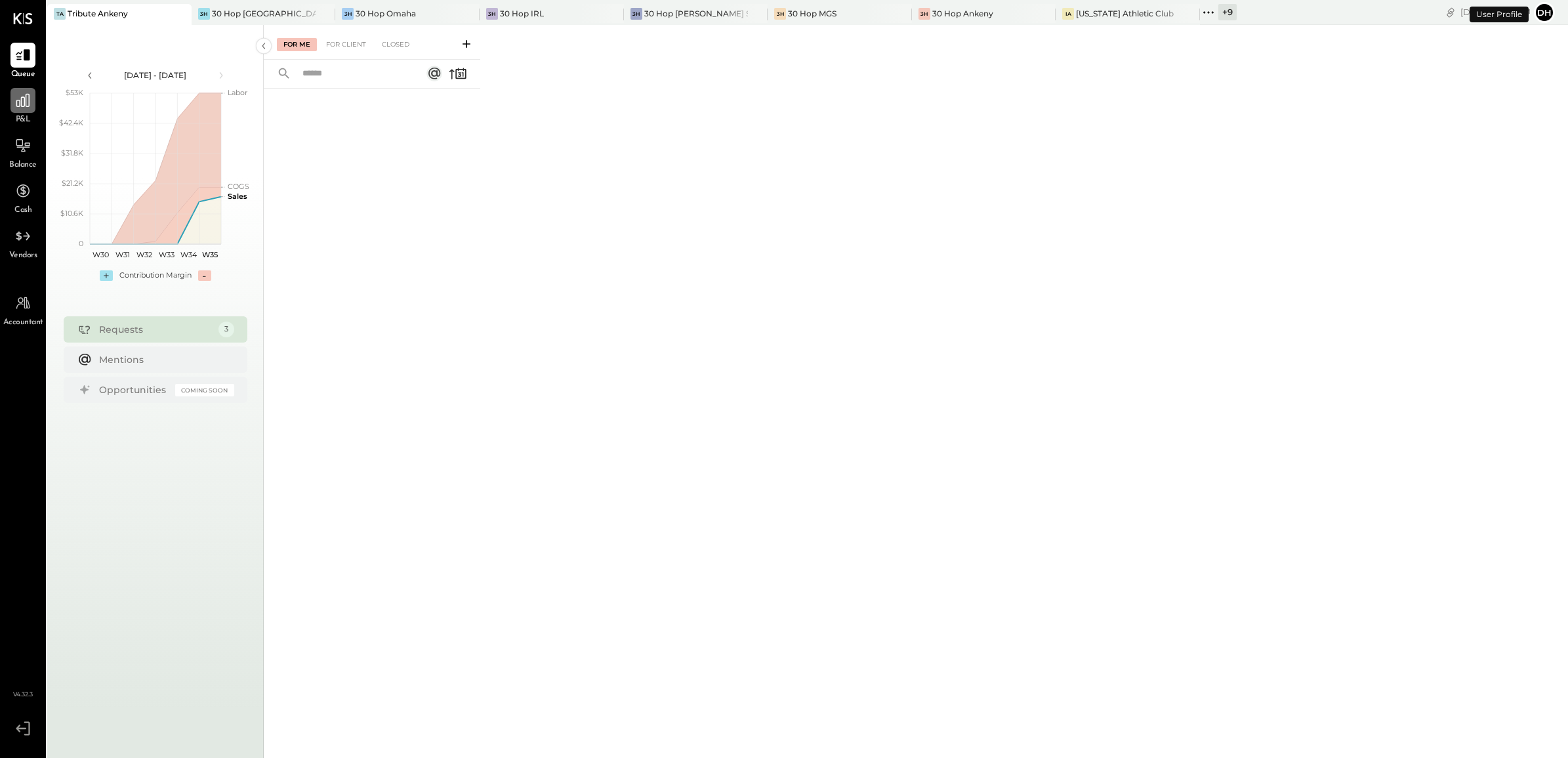
click at [28, 108] on icon at bounding box center [23, 101] width 17 height 17
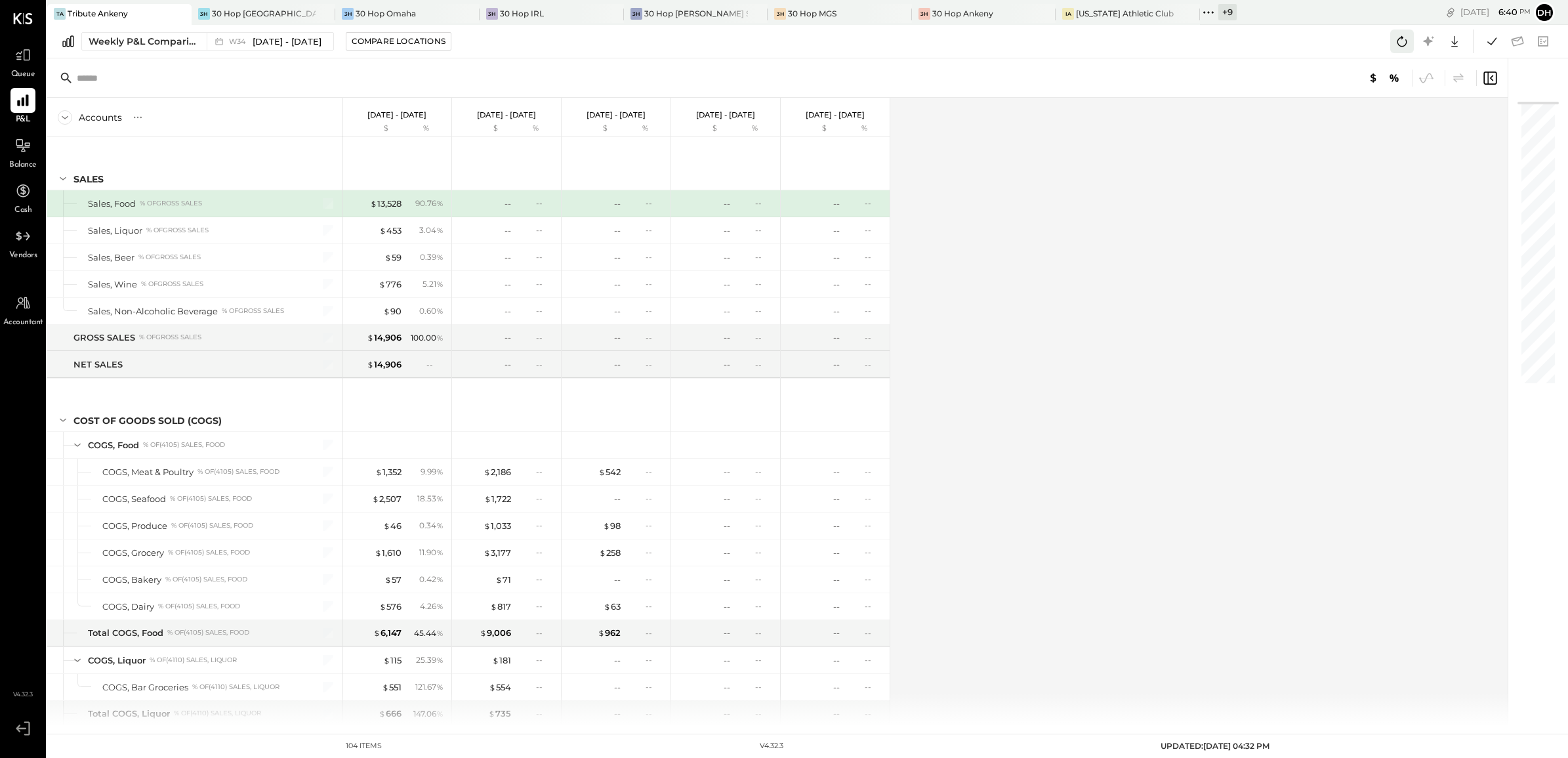
click at [1399, 46] on icon at bounding box center [1402, 41] width 17 height 17
click at [261, 5] on div "3H 30 Hop [GEOGRAPHIC_DATA]" at bounding box center [264, 14] width 144 height 21
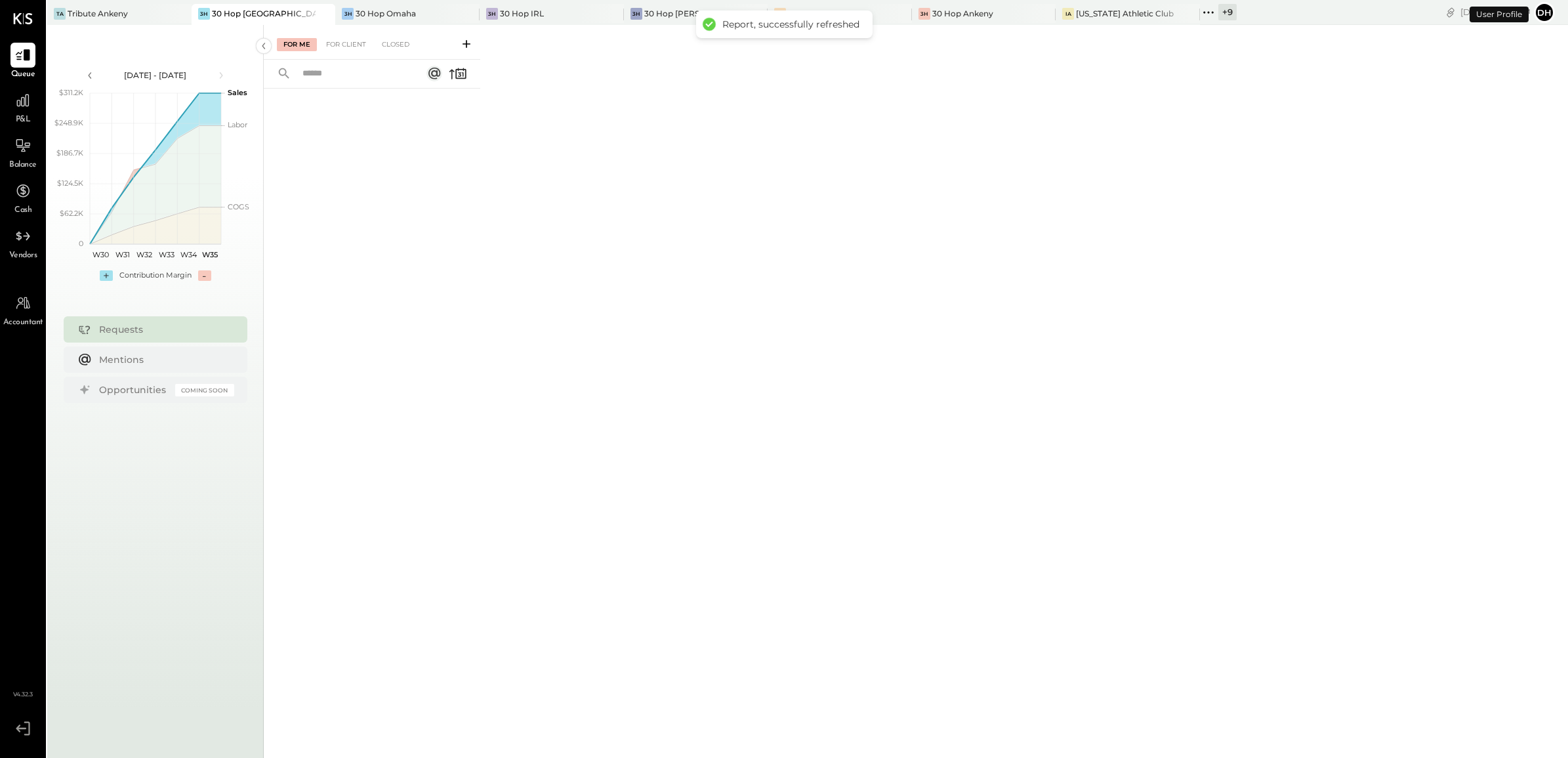
click at [21, 117] on span "P&L" at bounding box center [23, 120] width 15 height 12
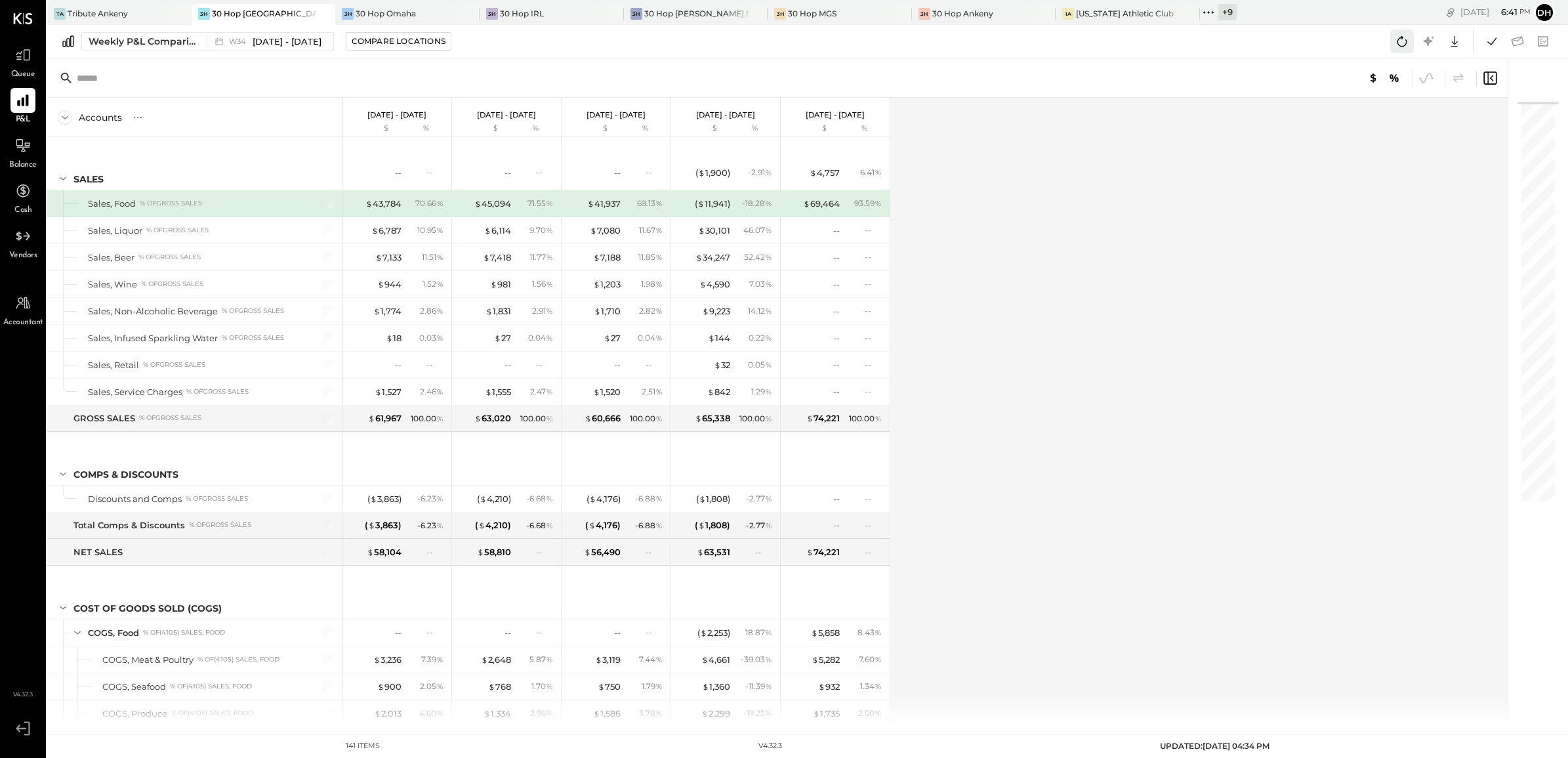
click at [1401, 39] on icon at bounding box center [1402, 41] width 17 height 17
click at [1404, 47] on icon at bounding box center [1402, 41] width 17 height 17
click at [1483, 45] on icon at bounding box center [1492, 41] width 17 height 17
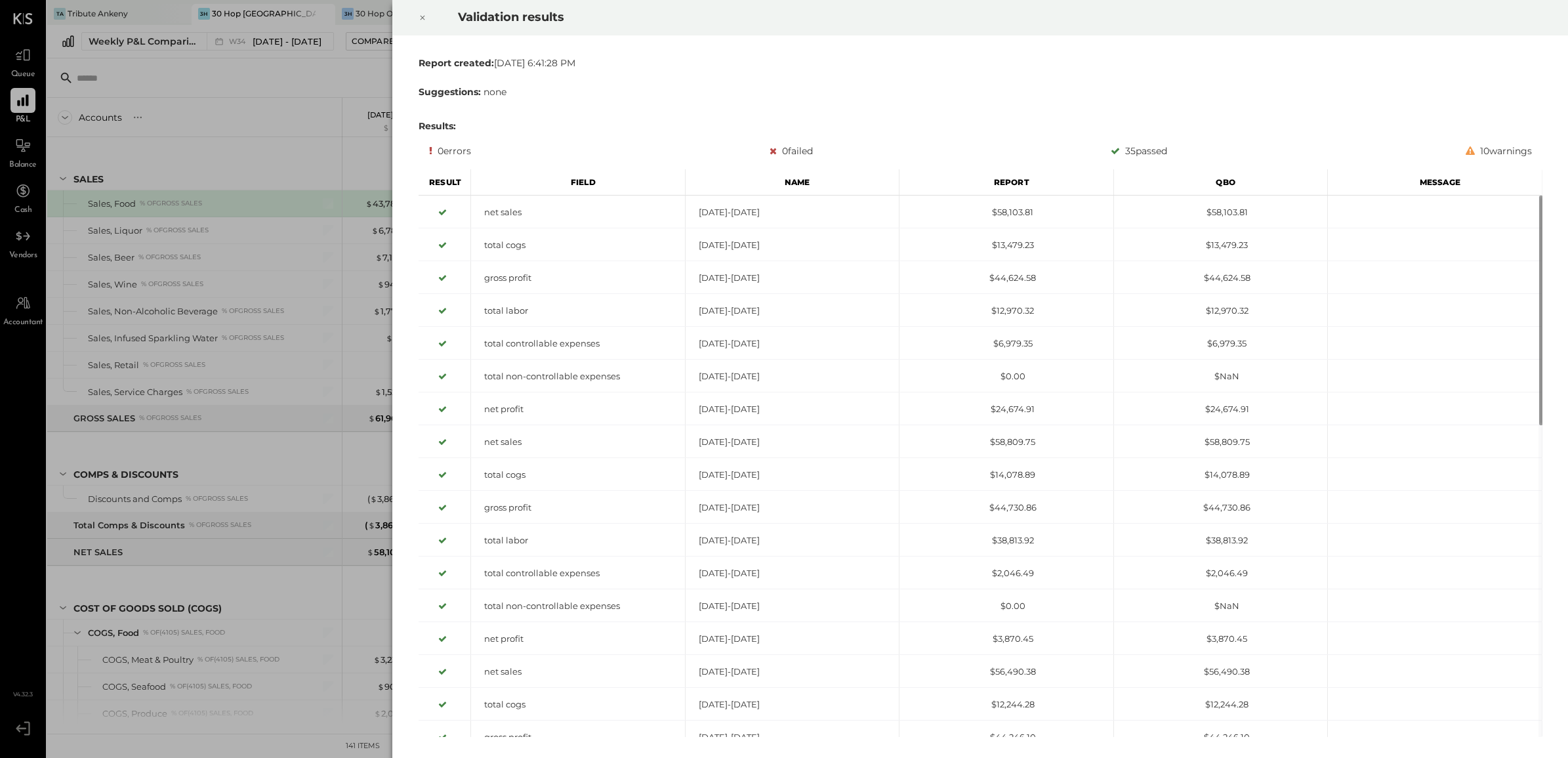
click at [428, 21] on div at bounding box center [422, 17] width 29 height 37
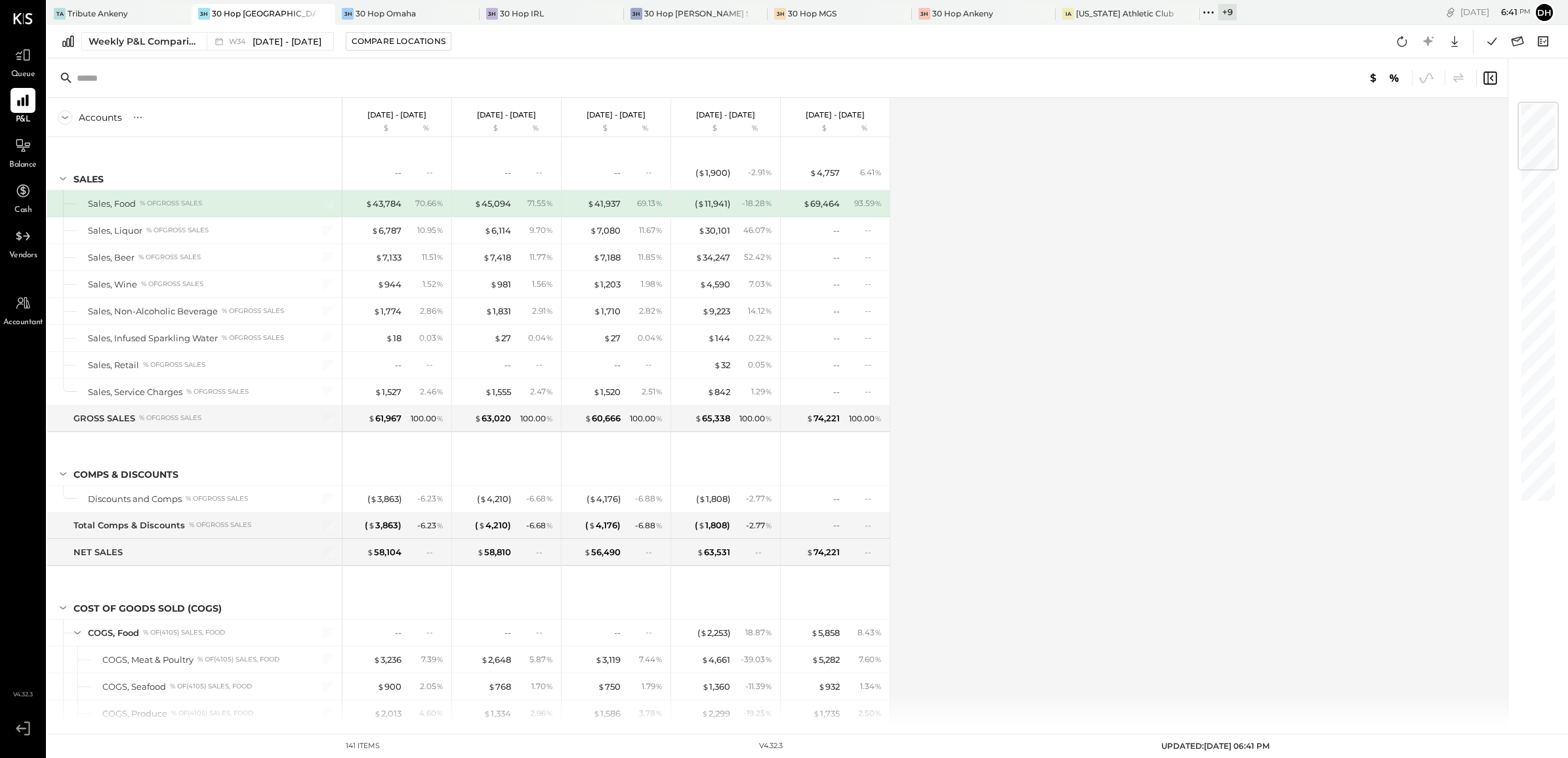
click at [374, 13] on div "30 Hop Omaha" at bounding box center [385, 13] width 60 height 11
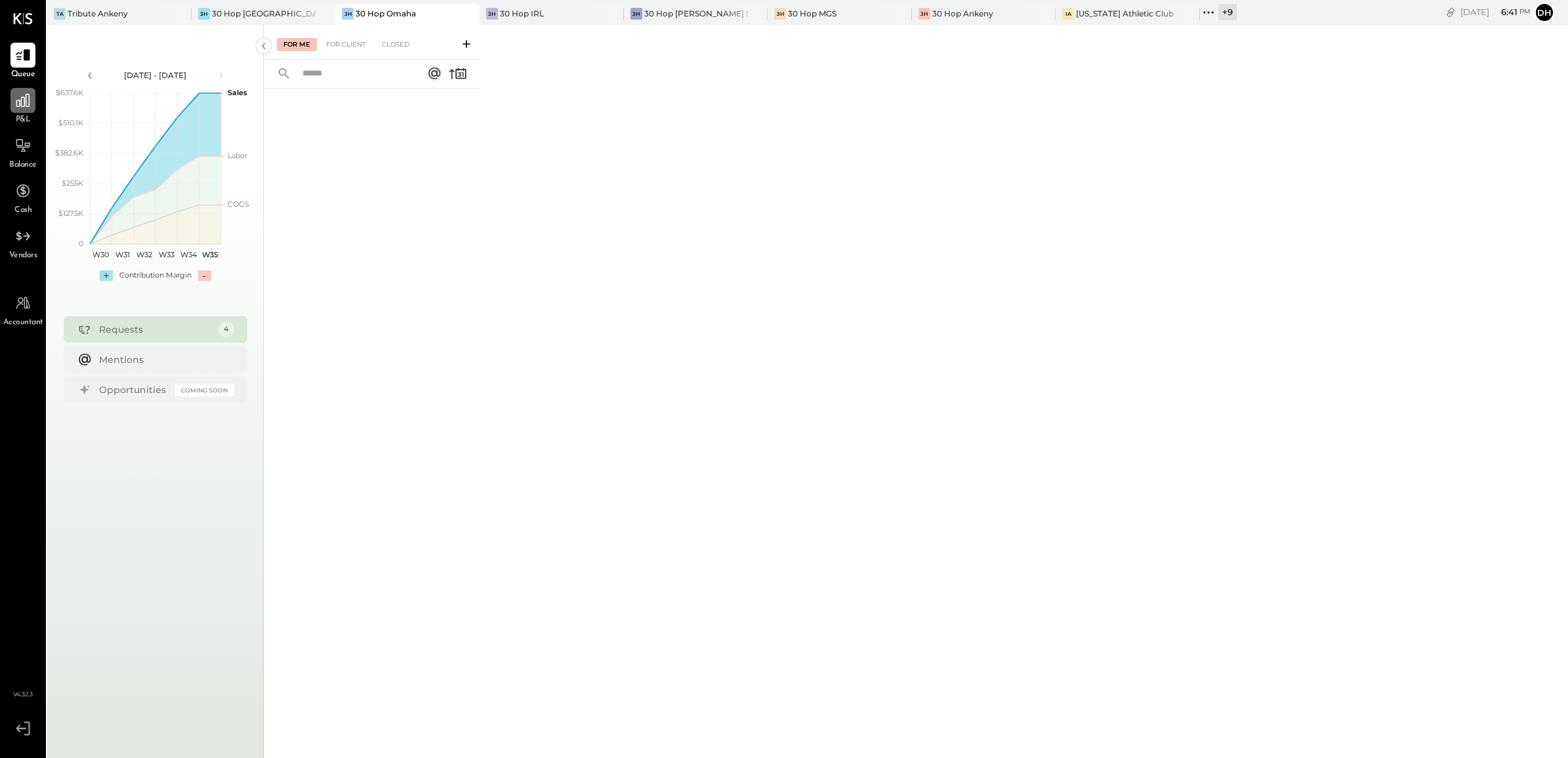
click at [14, 108] on icon at bounding box center [23, 101] width 17 height 17
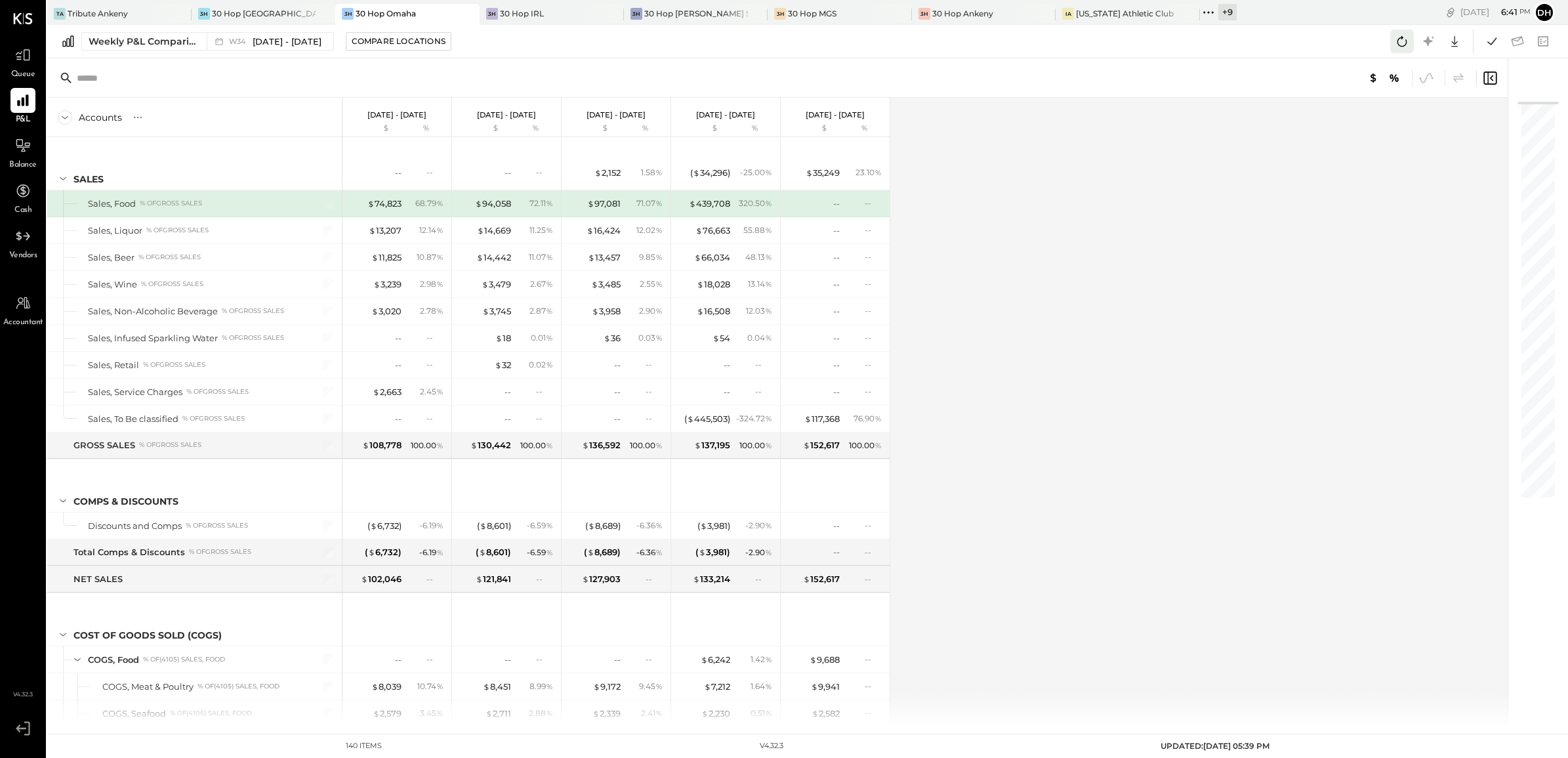
click at [1397, 48] on icon at bounding box center [1402, 41] width 17 height 17
click at [1493, 40] on icon at bounding box center [1492, 41] width 17 height 17
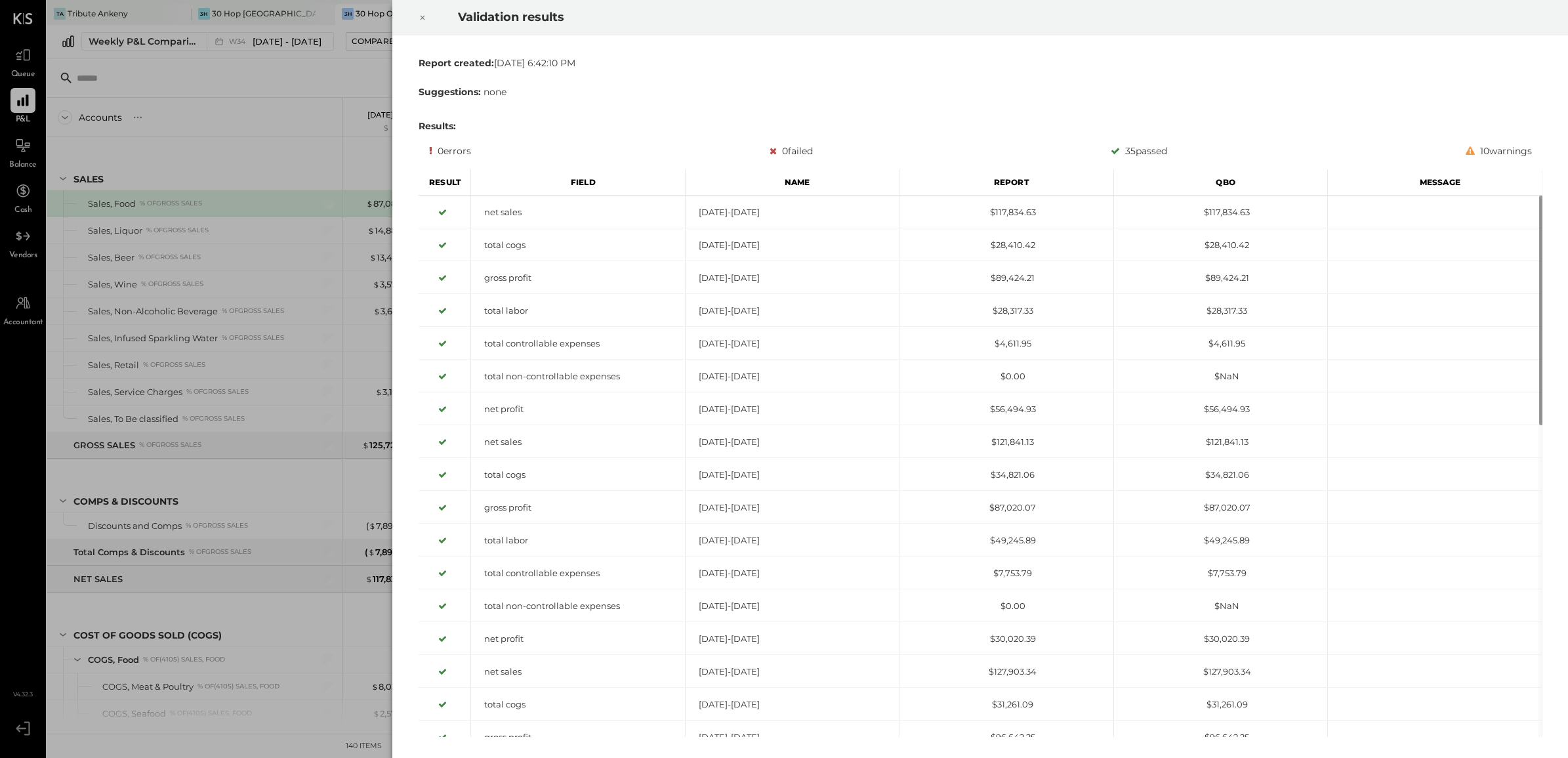
click at [429, 11] on div at bounding box center [422, 17] width 29 height 37
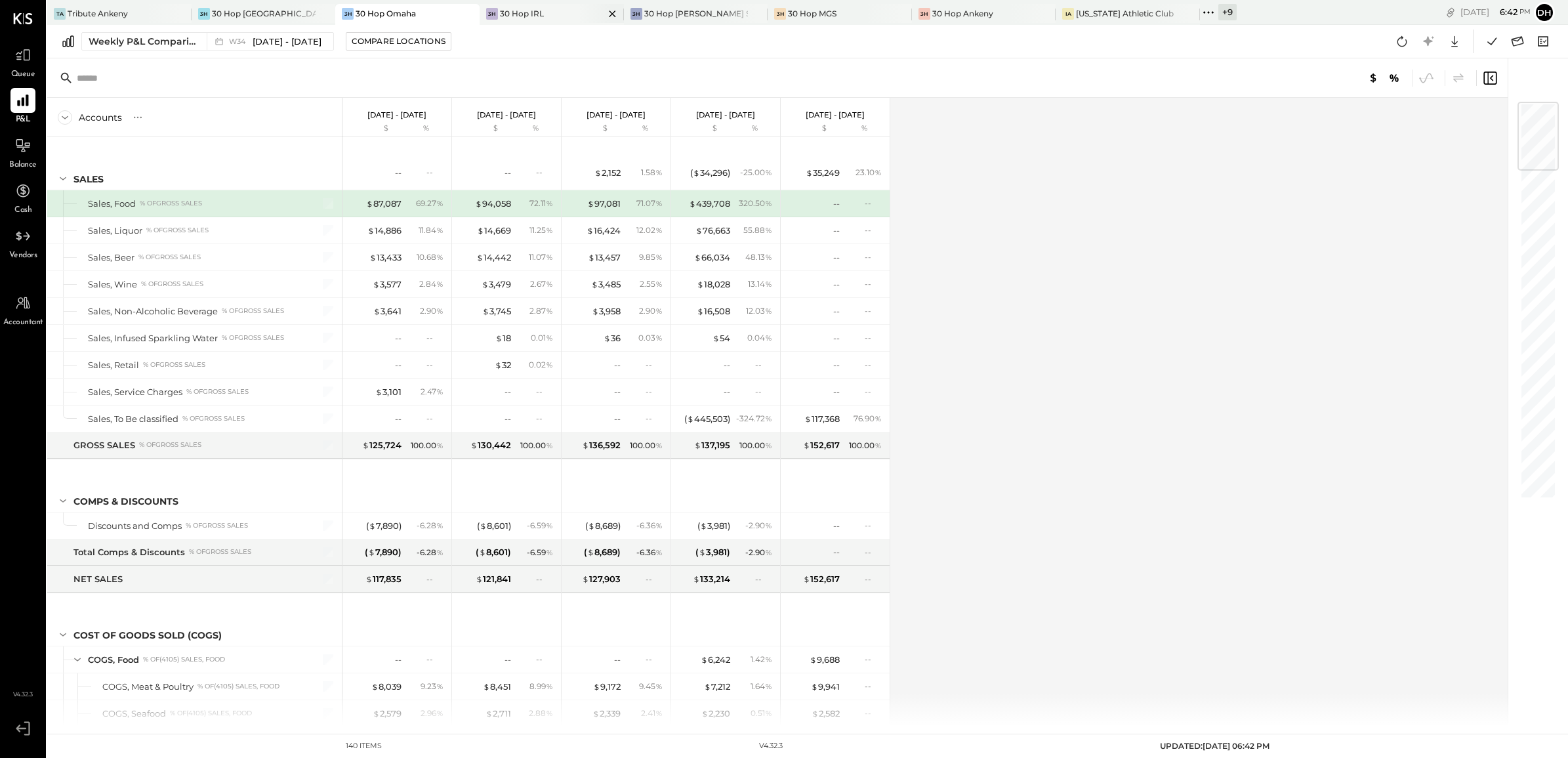
click at [500, 10] on div "30 Hop IRL" at bounding box center [521, 13] width 44 height 11
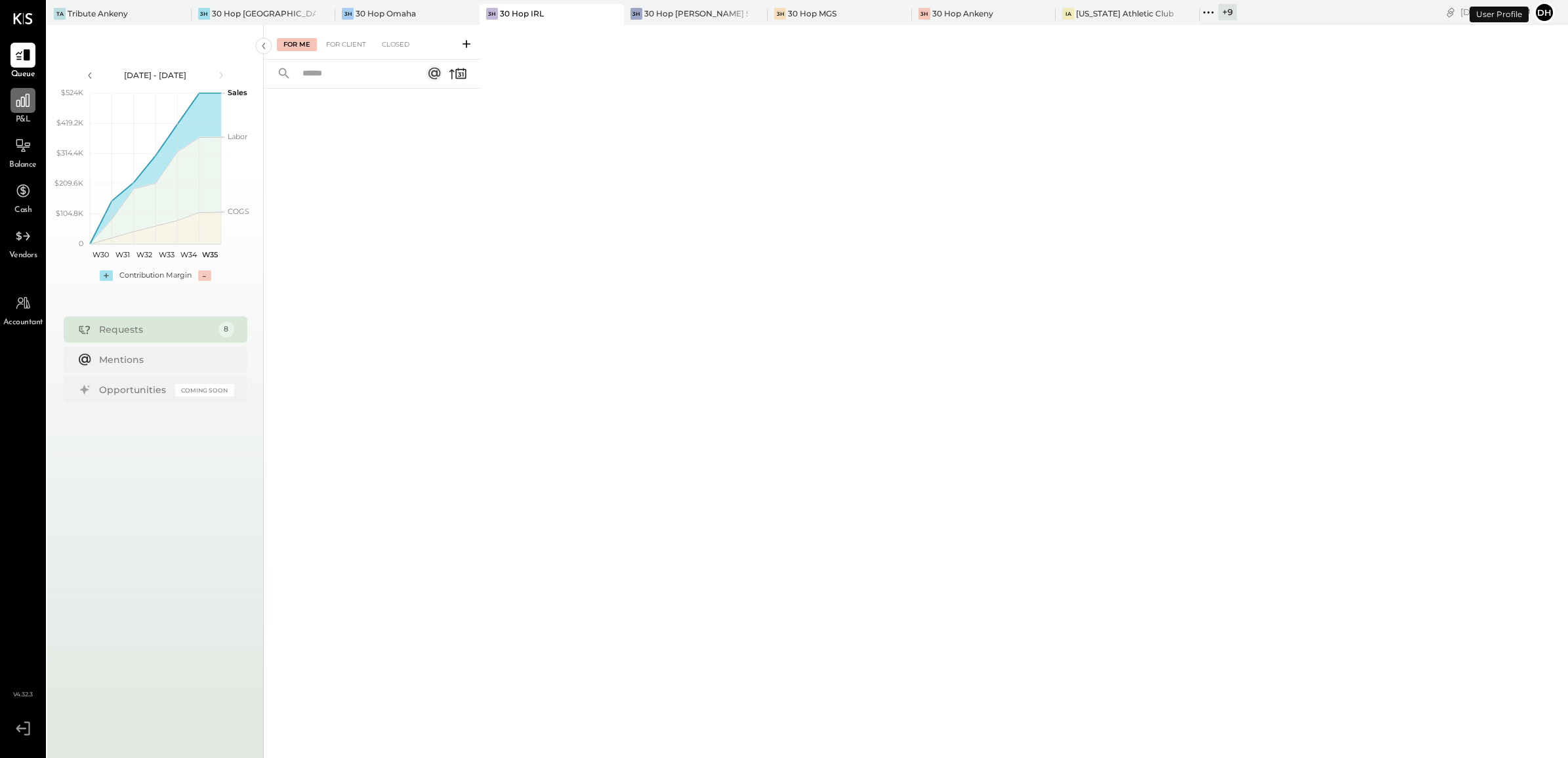
click at [20, 101] on icon at bounding box center [23, 101] width 13 height 13
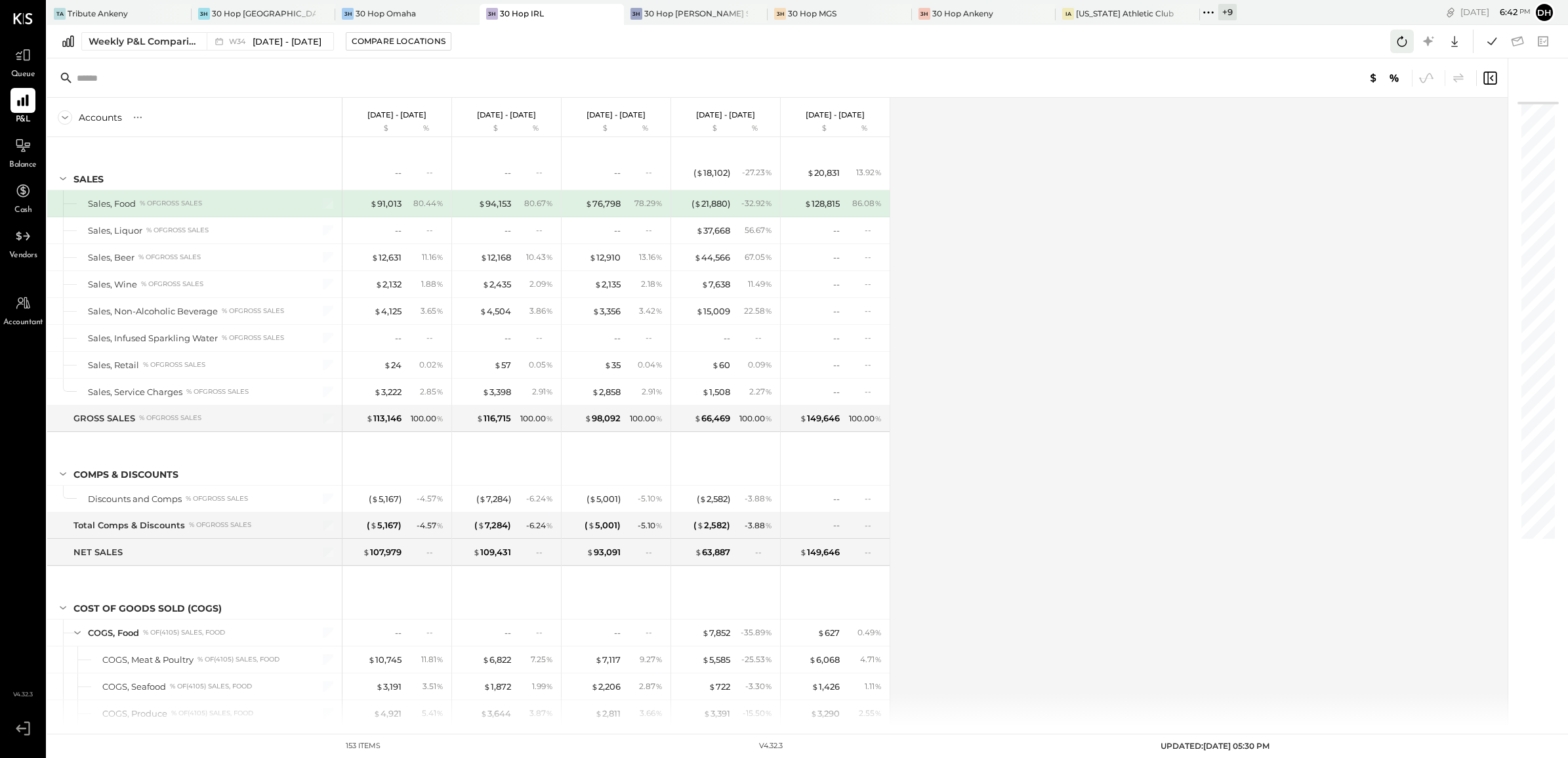
click at [1397, 45] on icon at bounding box center [1402, 41] width 17 height 17
click at [1399, 41] on icon at bounding box center [1402, 41] width 17 height 17
click at [1491, 43] on icon at bounding box center [1492, 41] width 17 height 17
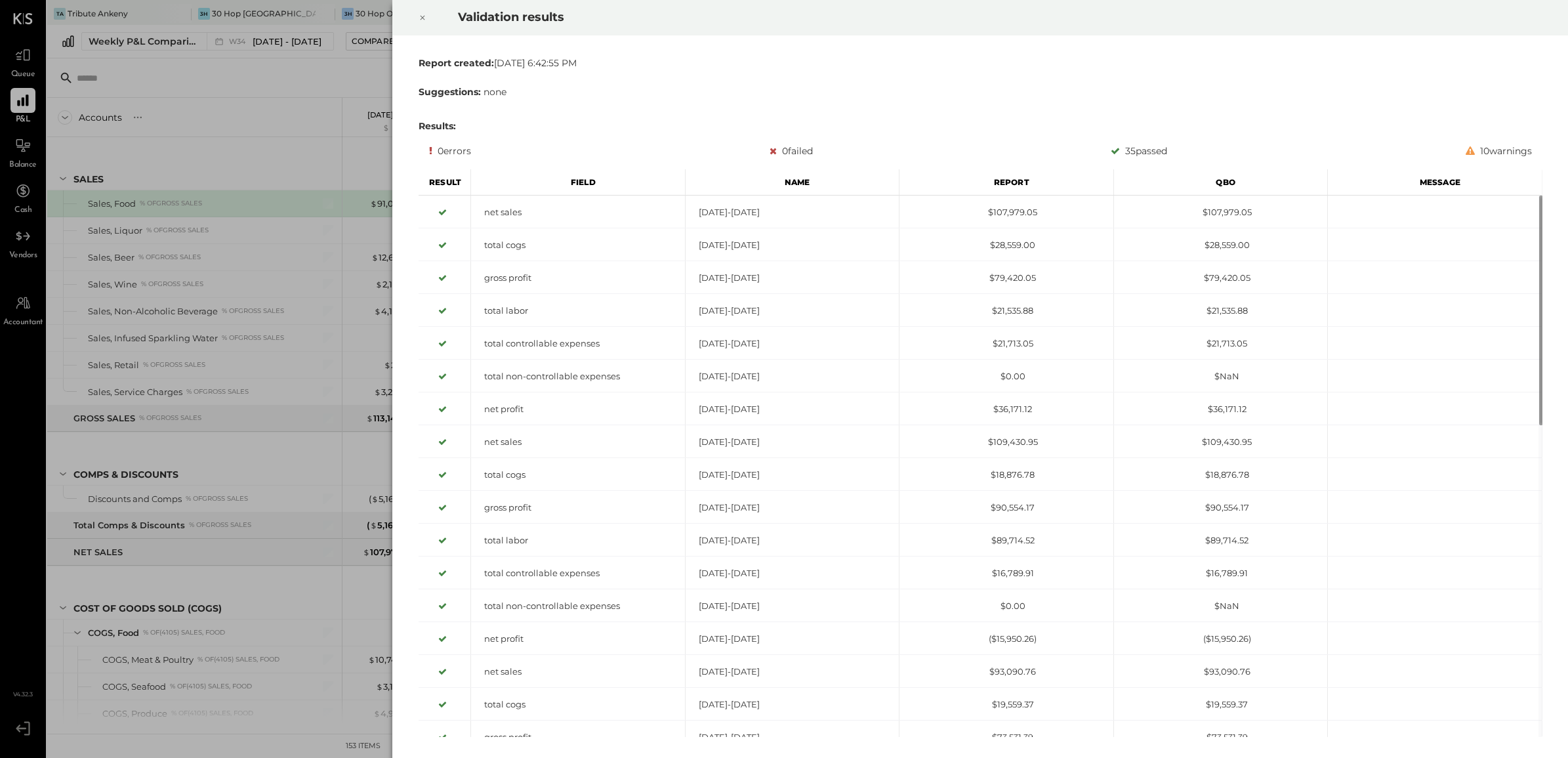
click at [419, 17] on icon at bounding box center [422, 18] width 8 height 16
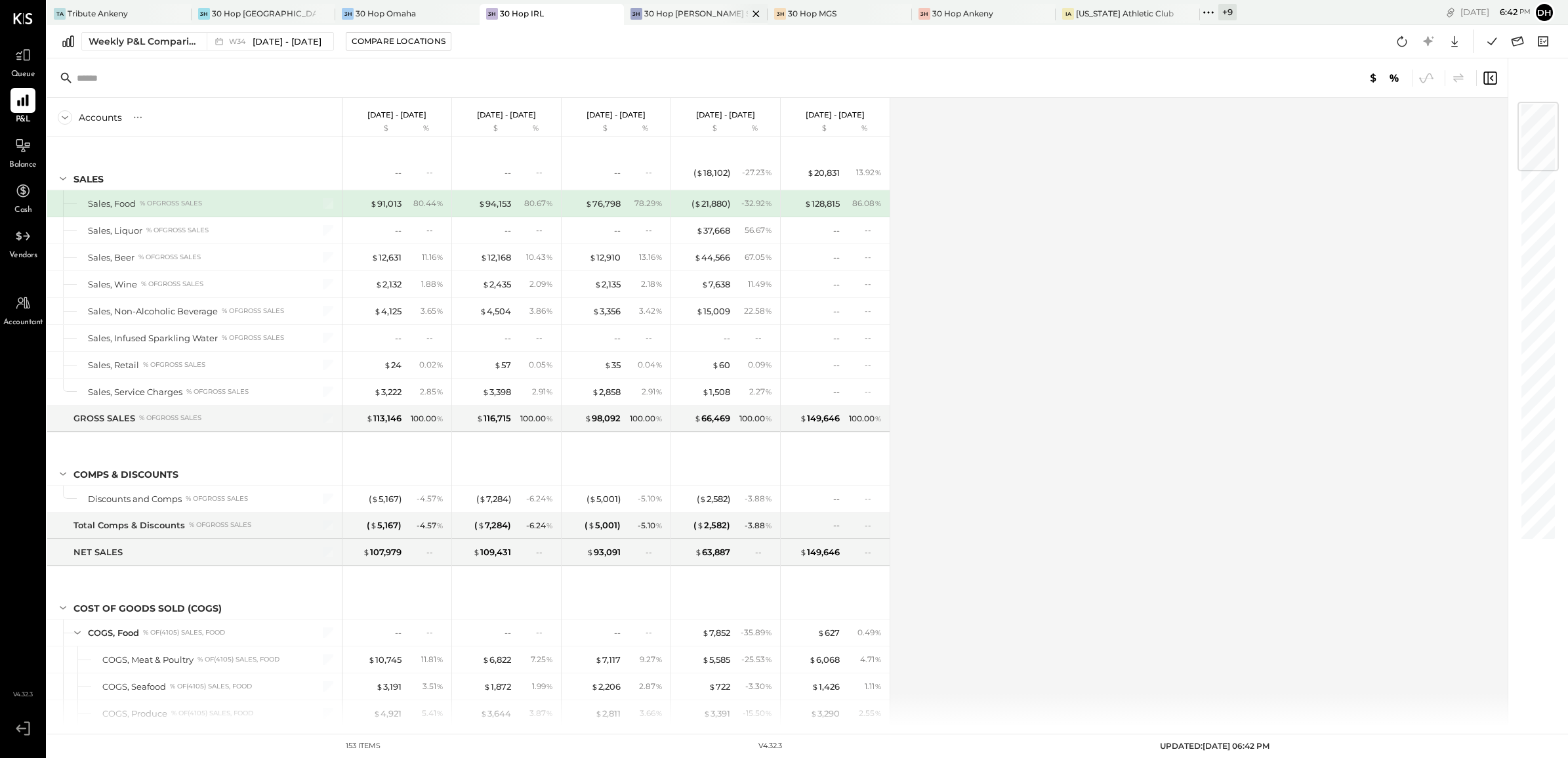
click at [645, 11] on div "30 Hop [PERSON_NAME] Summit" at bounding box center [697, 13] width 104 height 11
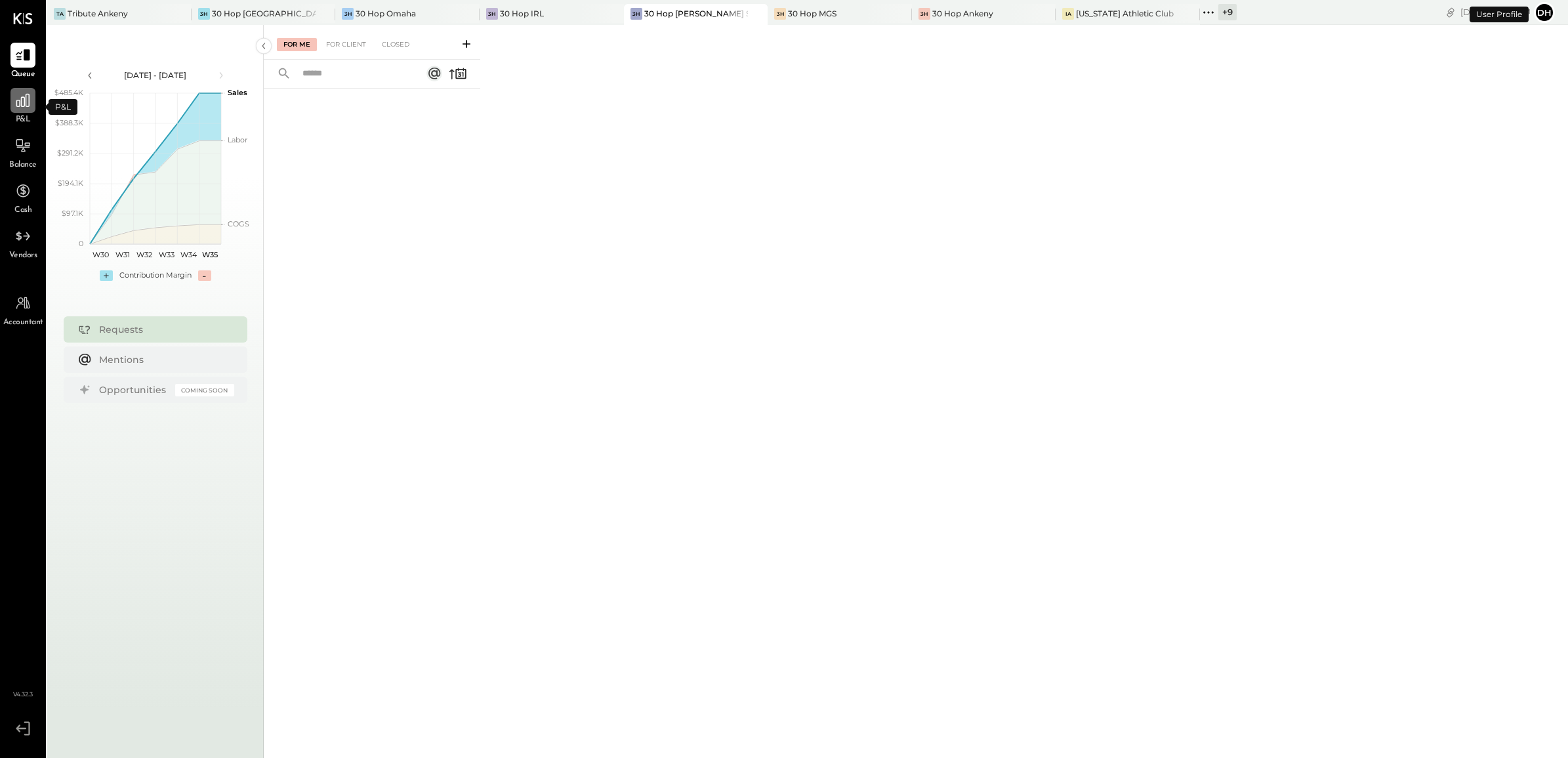
click at [22, 99] on icon at bounding box center [23, 101] width 17 height 17
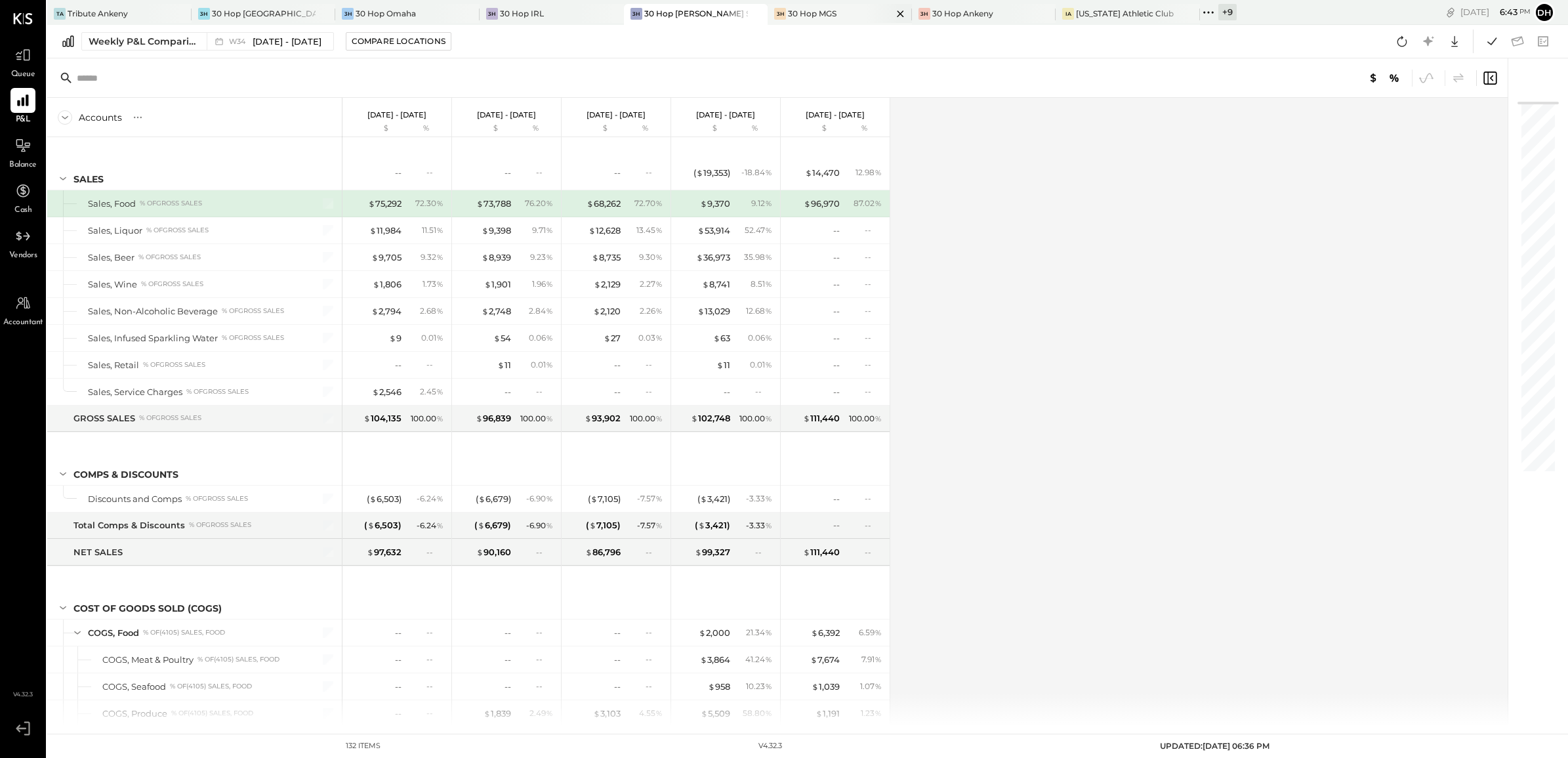
click at [795, 17] on div "30 Hop MGS" at bounding box center [812, 13] width 49 height 11
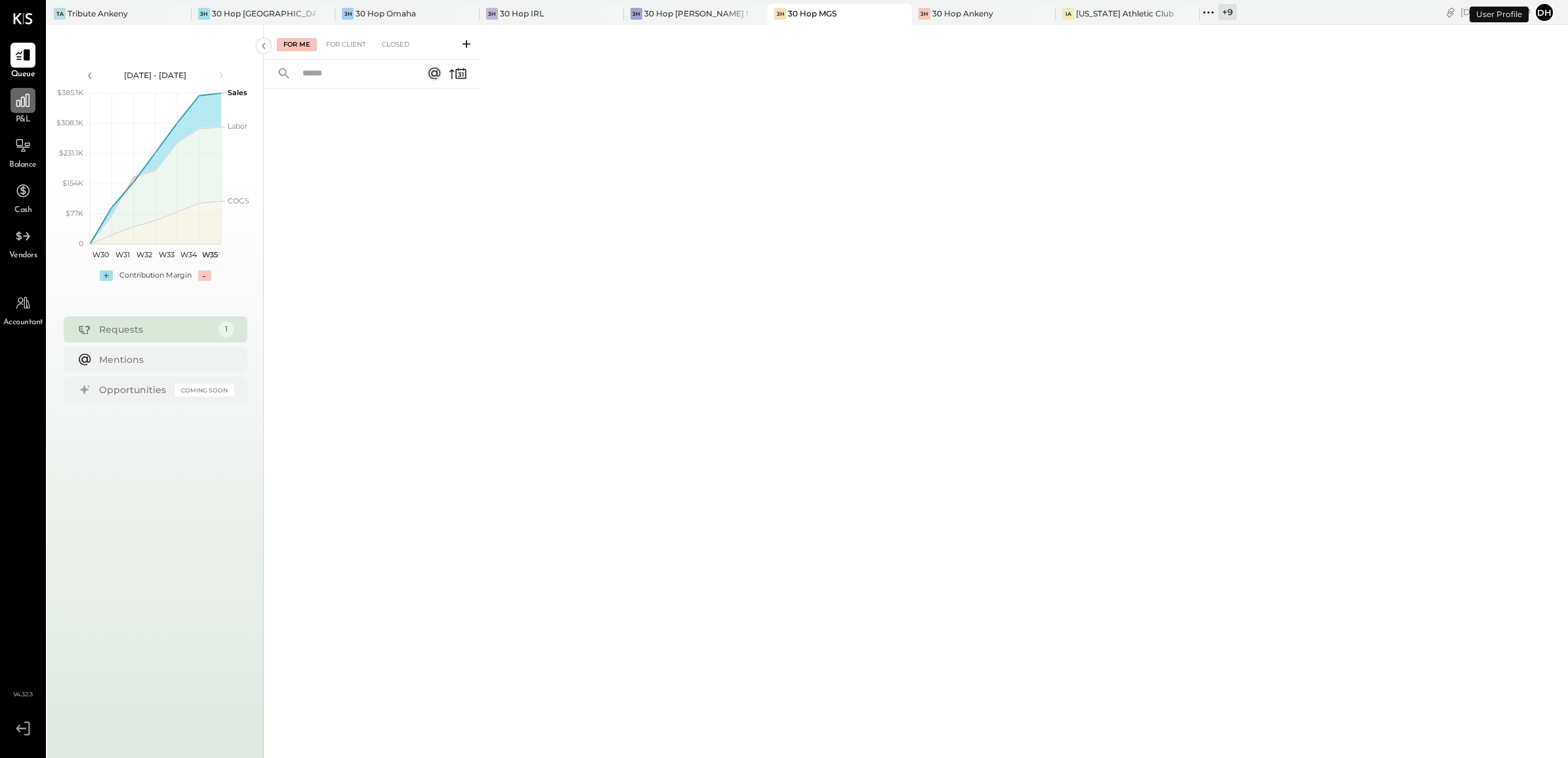
click at [28, 107] on icon at bounding box center [23, 101] width 13 height 13
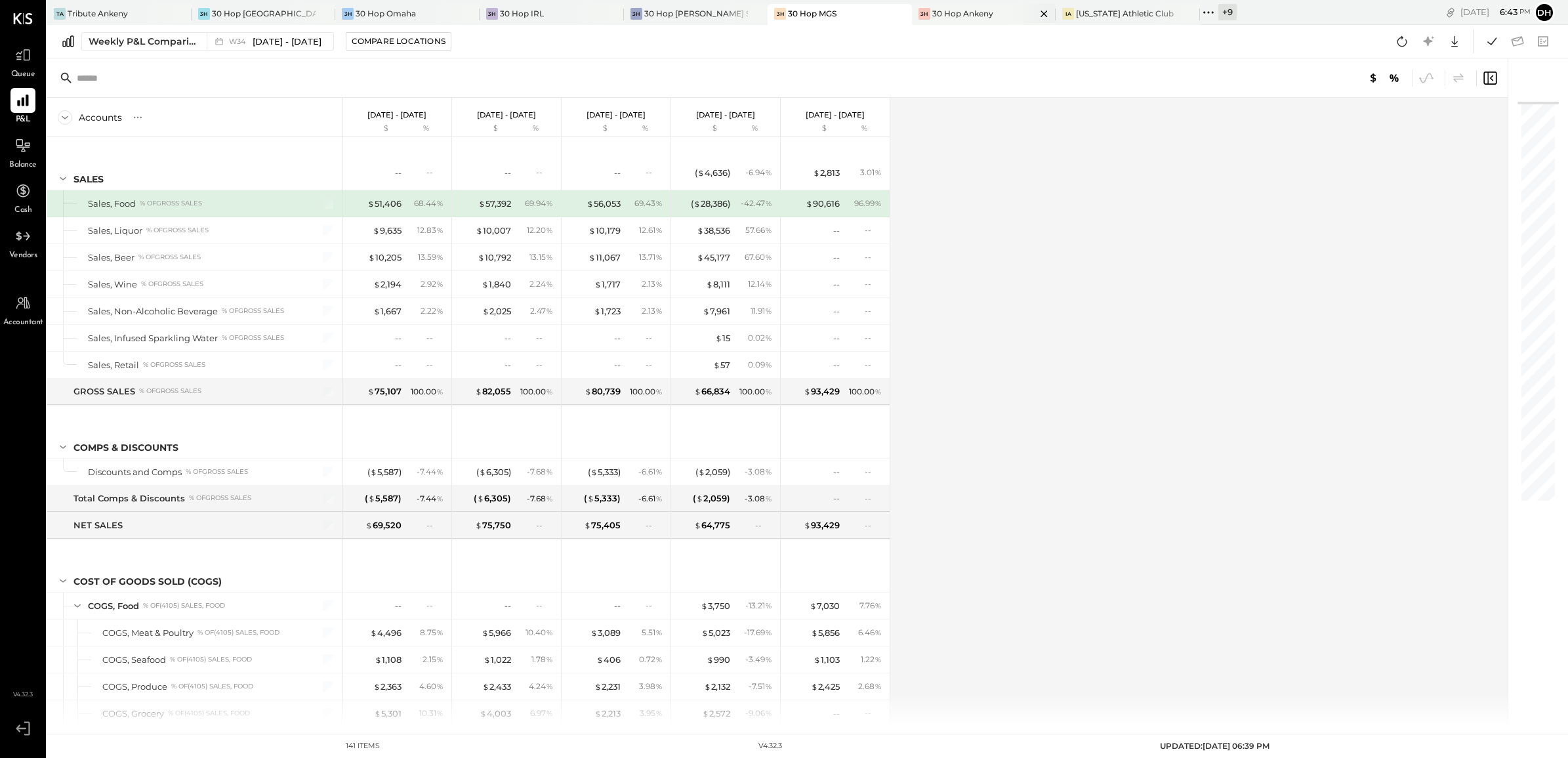
click at [932, 10] on div "30 Hop Ankeny" at bounding box center [963, 13] width 61 height 11
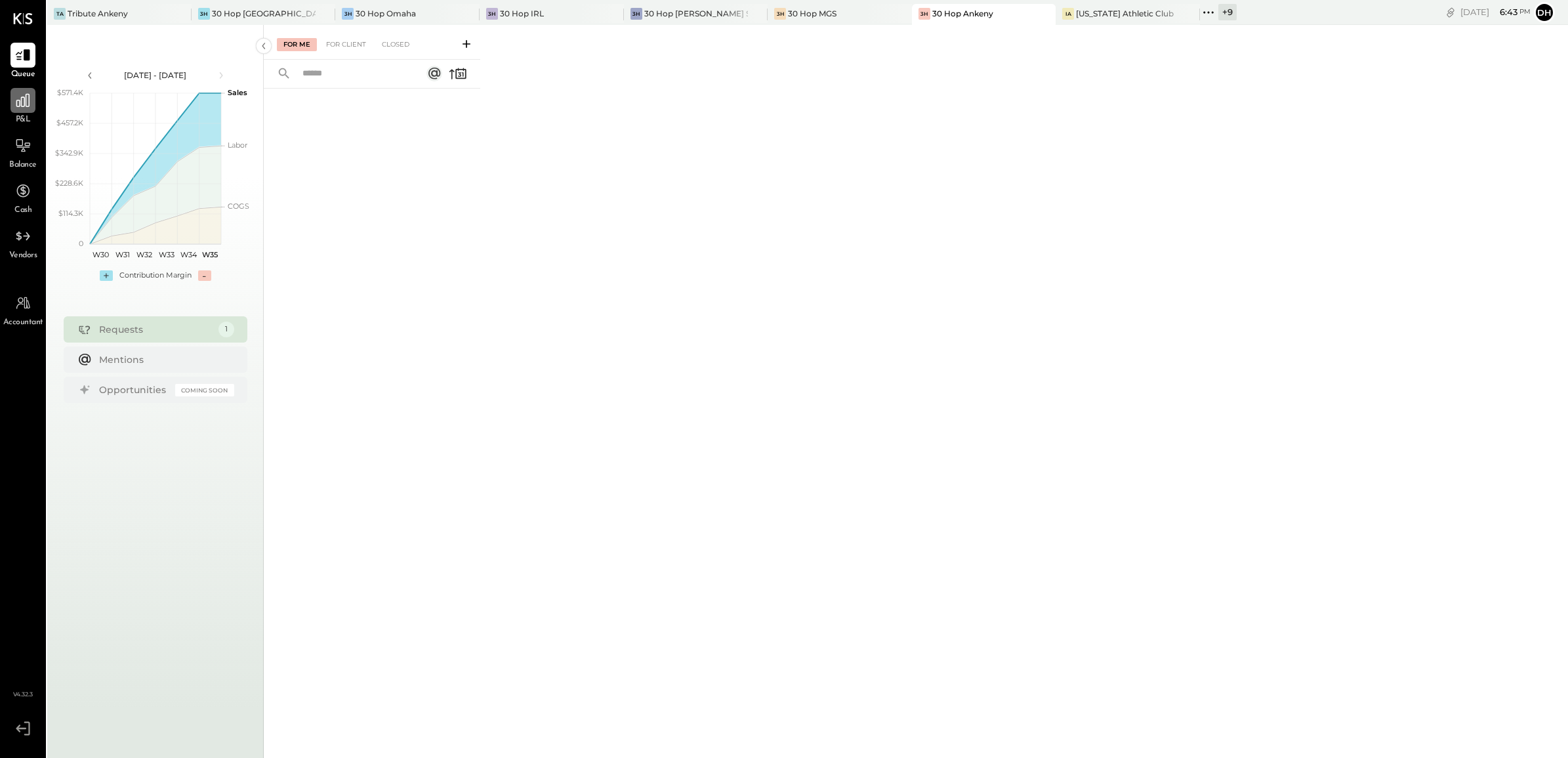
click at [18, 106] on icon at bounding box center [23, 101] width 17 height 17
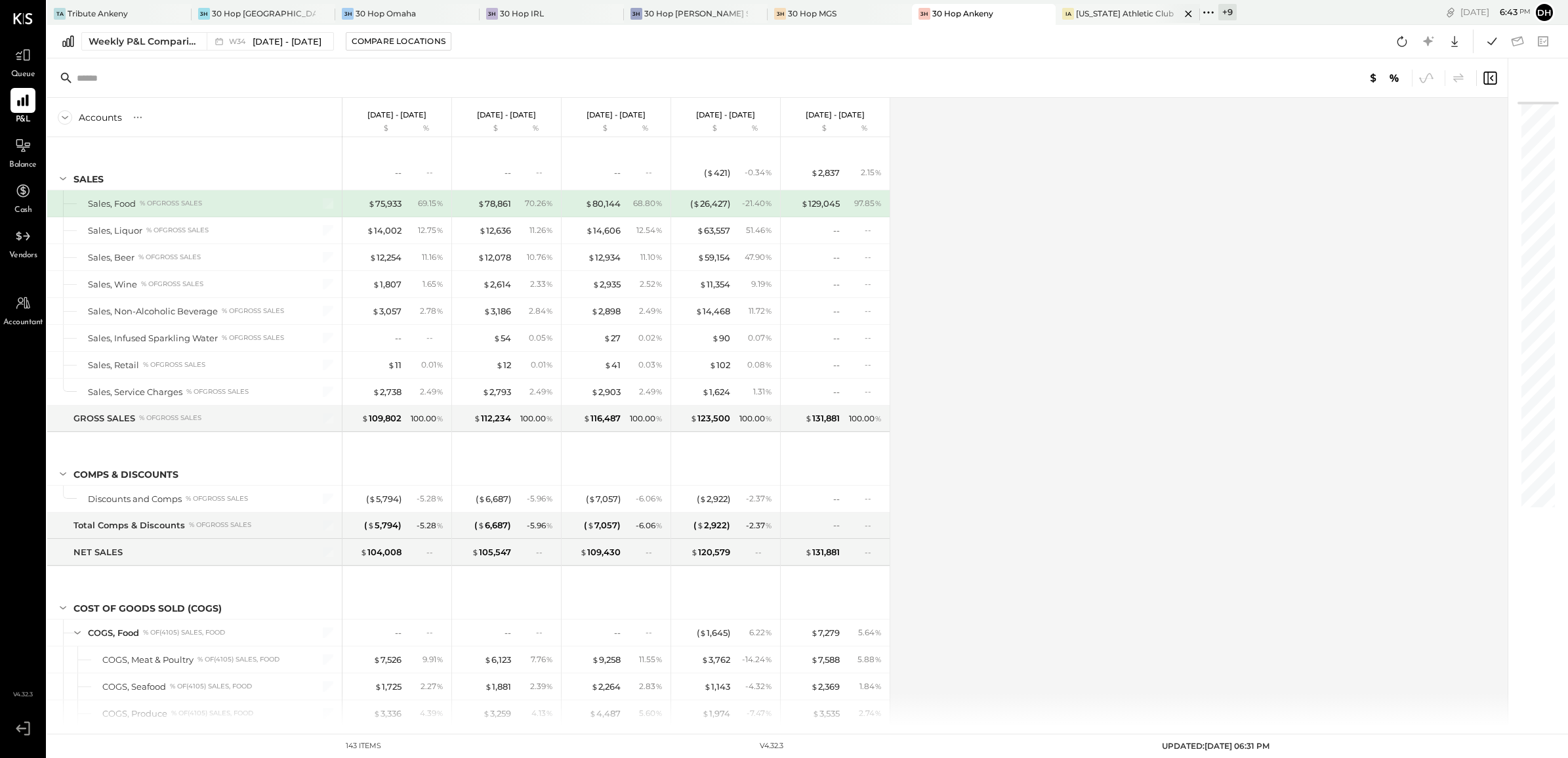
click at [1076, 17] on div "[US_STATE] Athletic Club" at bounding box center [1125, 13] width 98 height 11
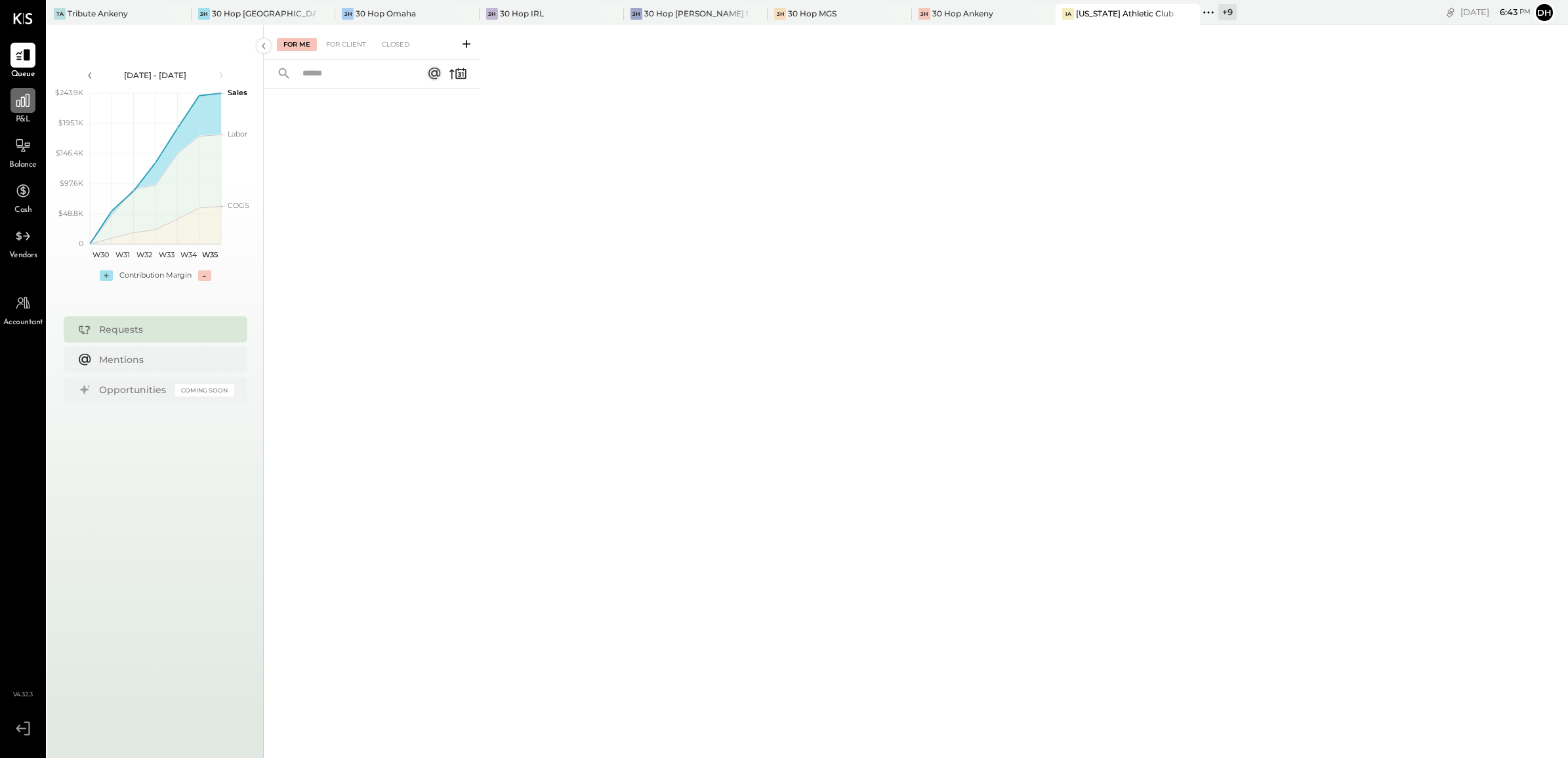
click at [28, 112] on div at bounding box center [22, 100] width 25 height 25
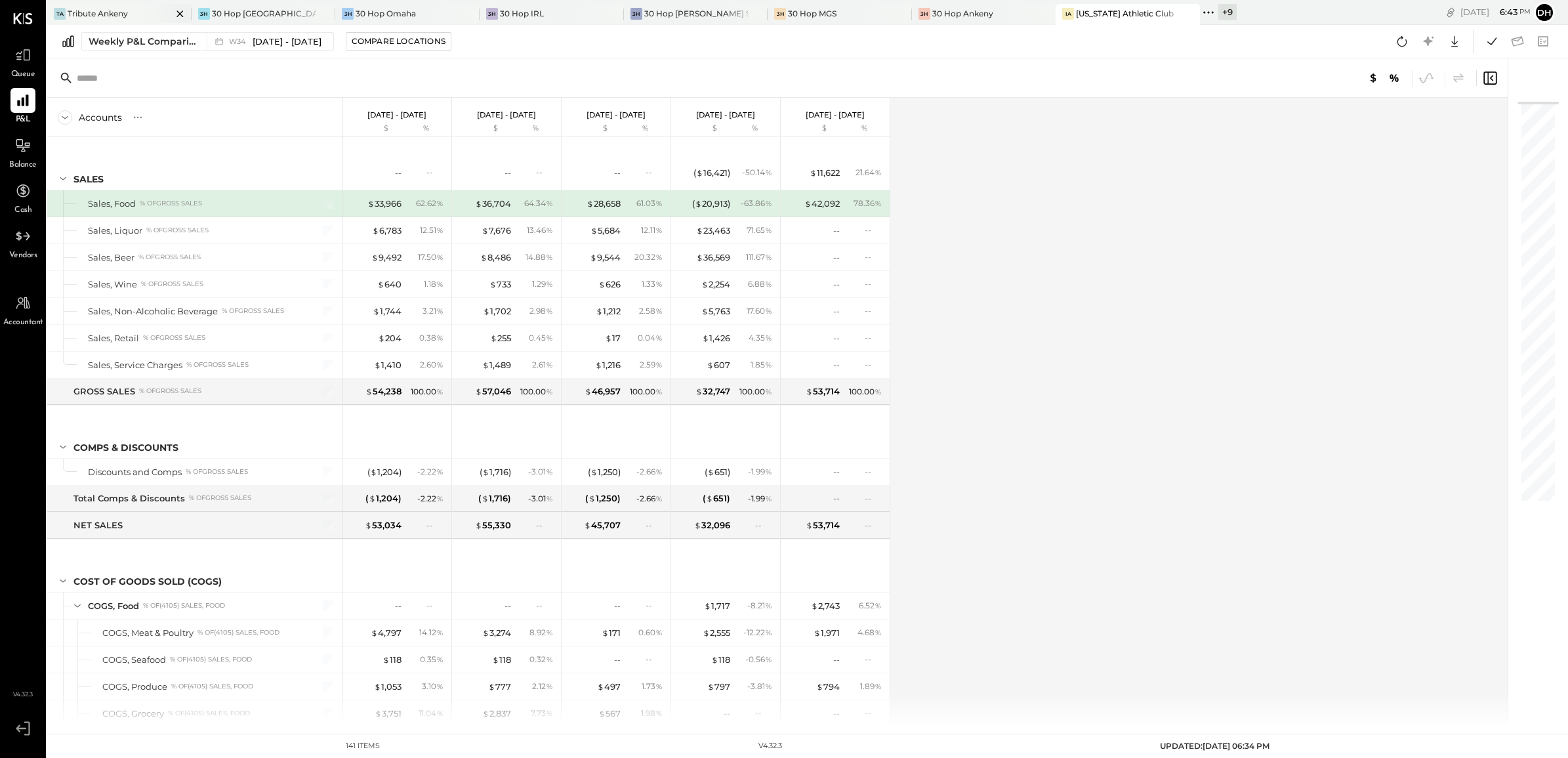
click at [108, 14] on div "Tribute Ankeny" at bounding box center [97, 13] width 60 height 11
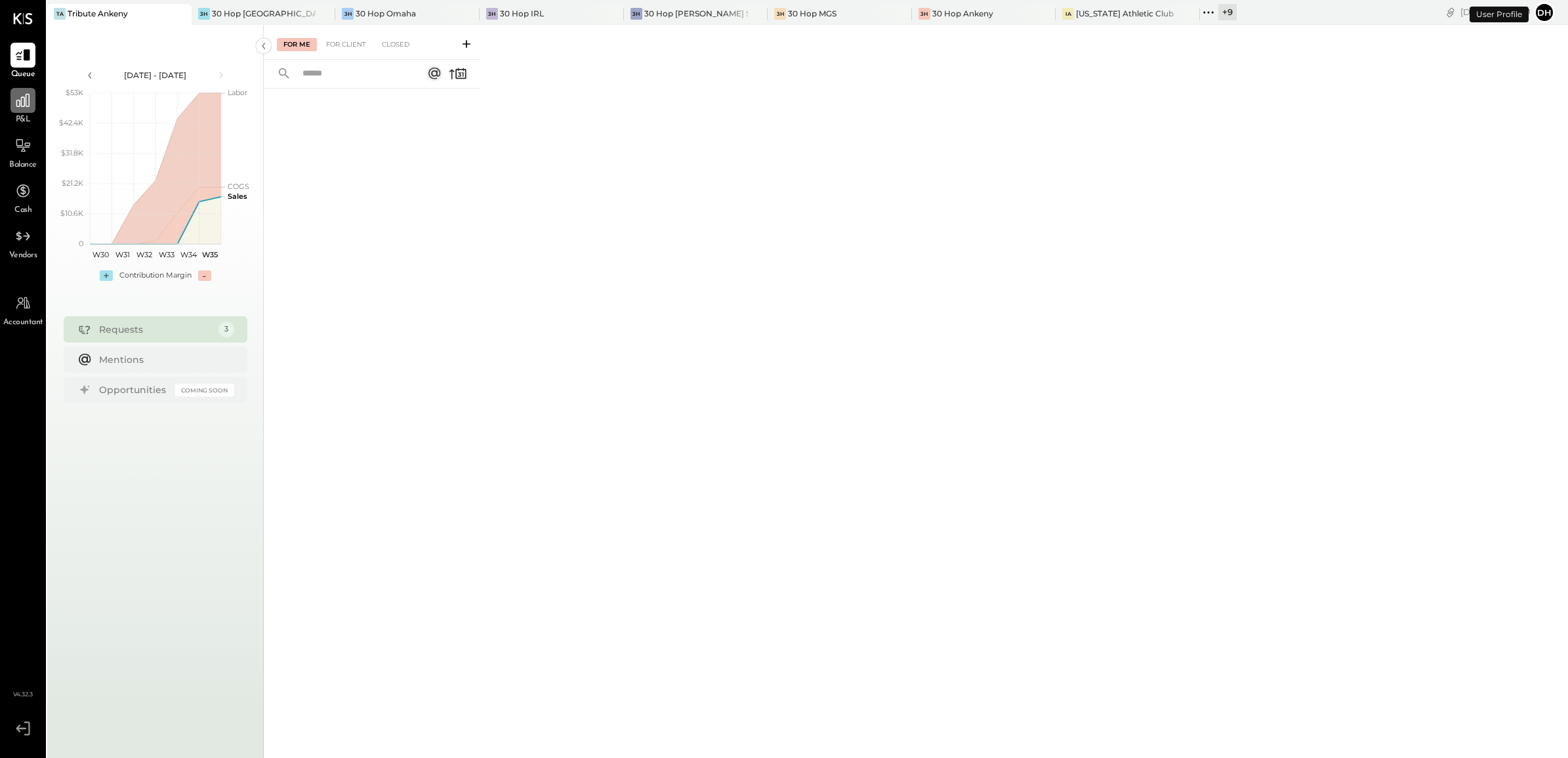
click at [20, 106] on icon at bounding box center [23, 101] width 13 height 13
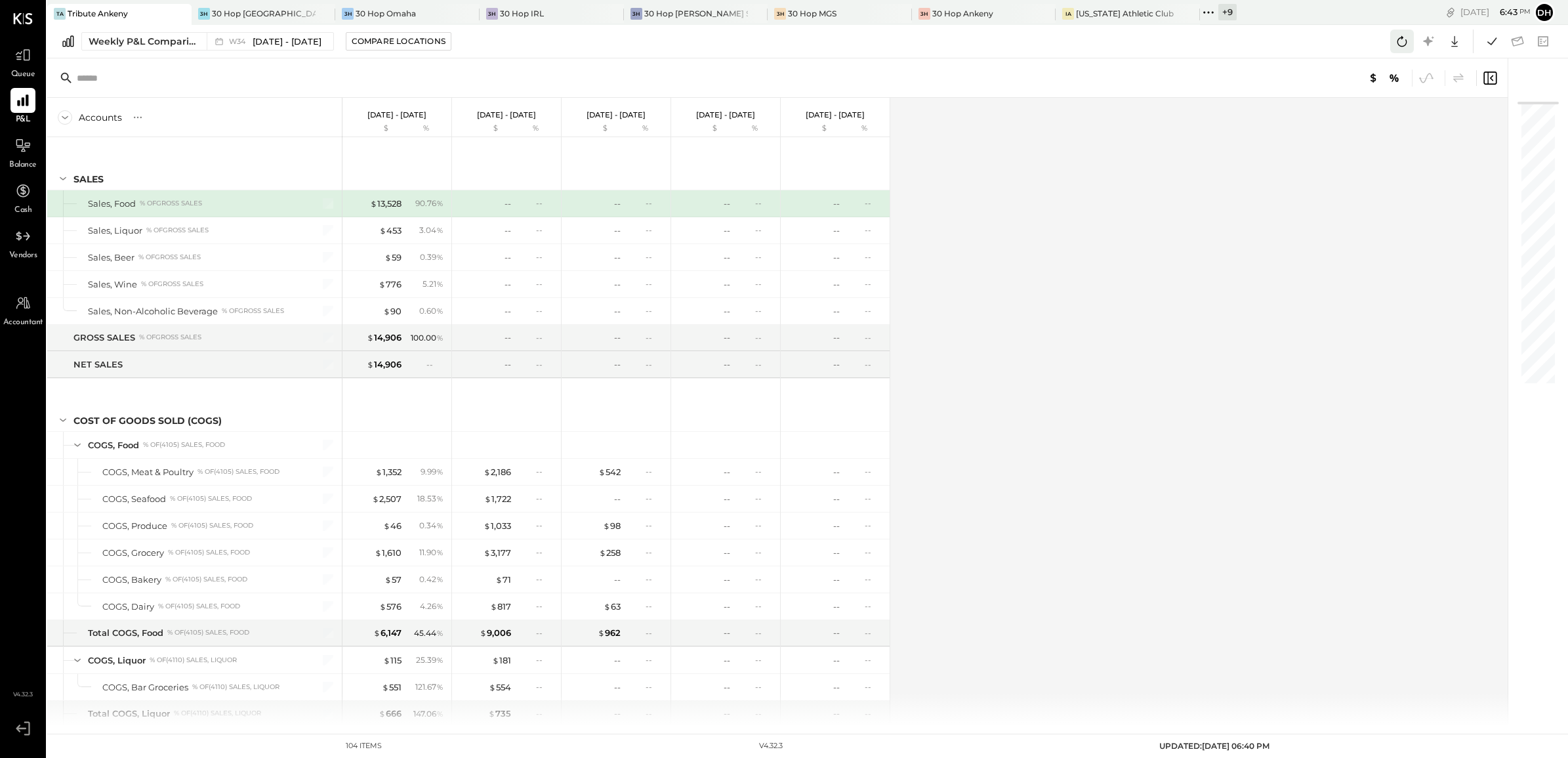
click at [1401, 40] on icon at bounding box center [1402, 41] width 17 height 17
